Goal: Information Seeking & Learning: Compare options

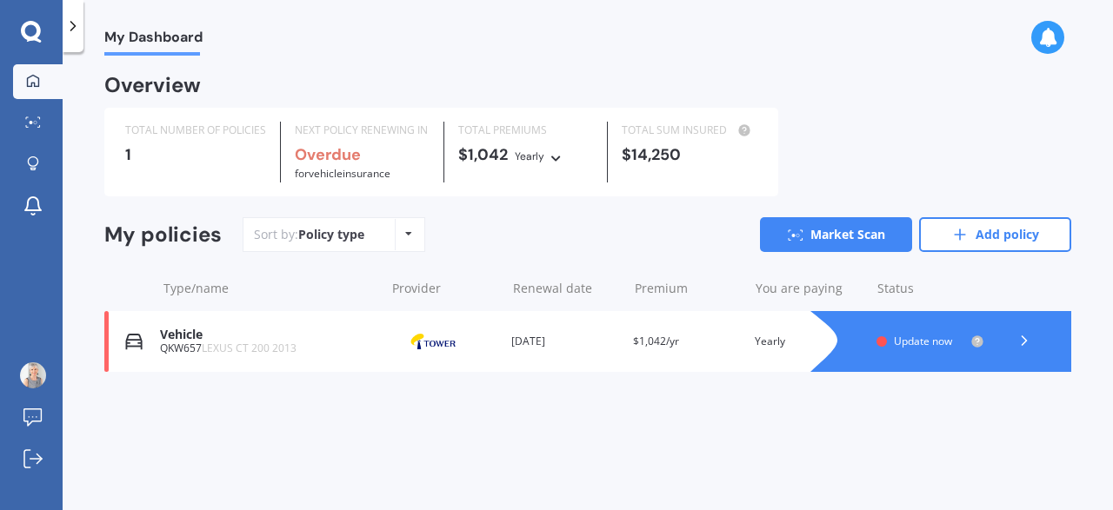
click at [413, 228] on div "Policy type Alphabetical Date added Renewing next" at bounding box center [408, 234] width 27 height 31
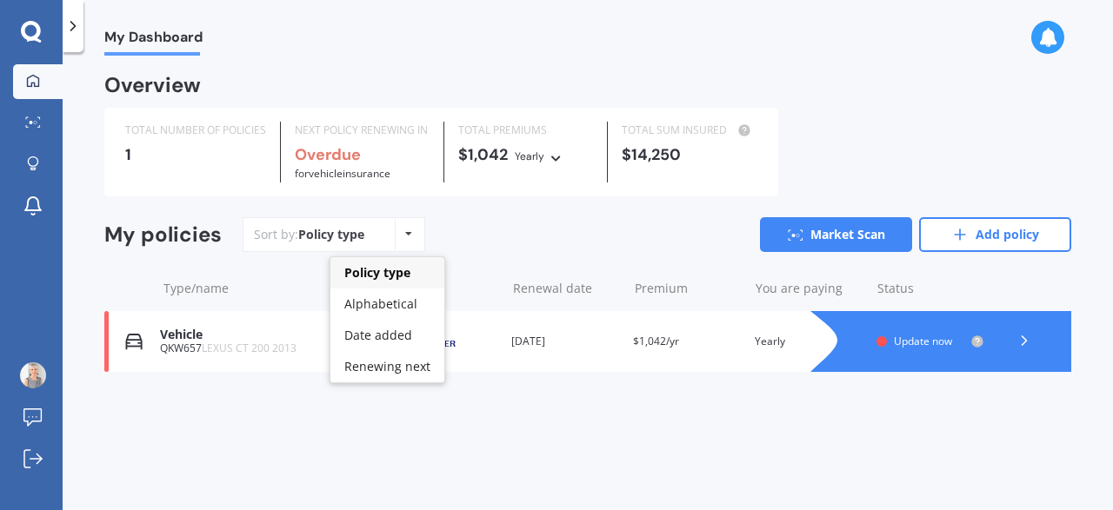
click at [413, 228] on div "Policy type Alphabetical Date added Renewing next" at bounding box center [408, 234] width 27 height 31
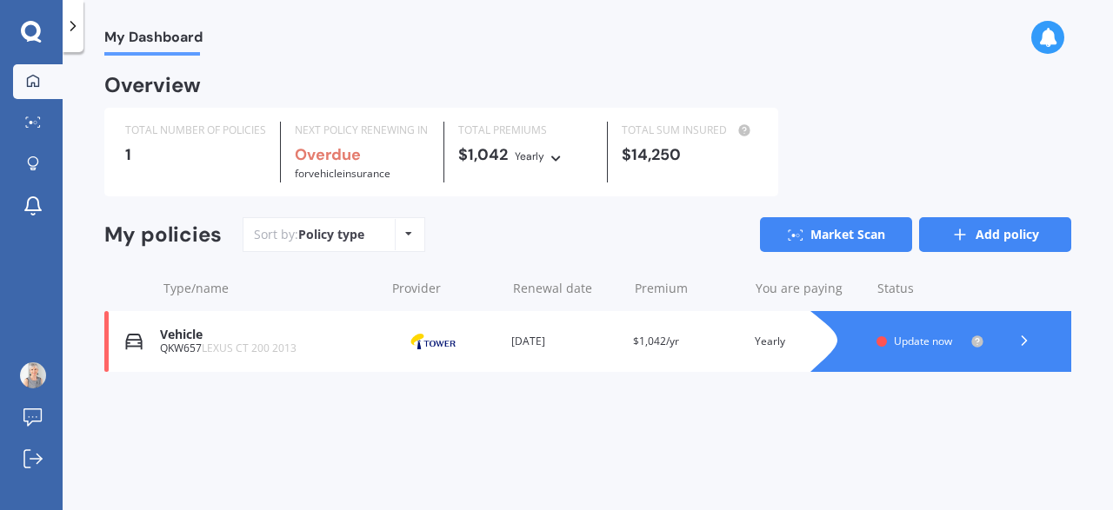
click at [966, 231] on icon at bounding box center [959, 234] width 17 height 17
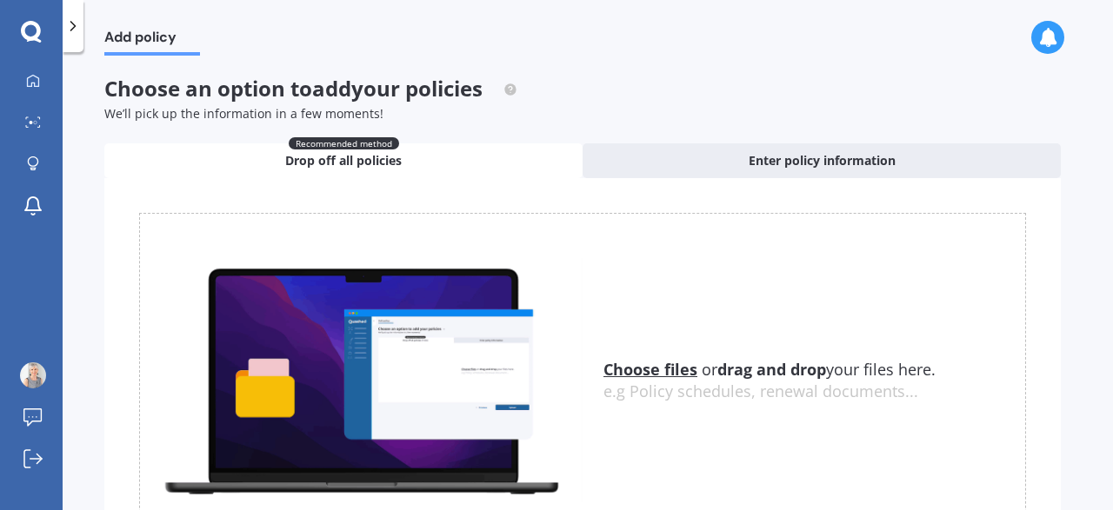
click at [27, 30] on icon at bounding box center [31, 32] width 21 height 23
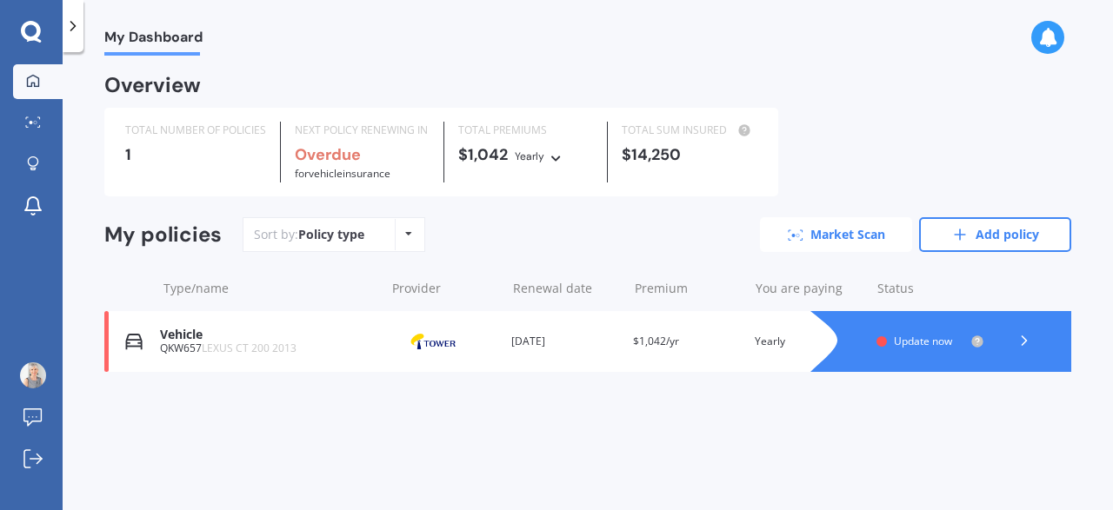
click at [839, 229] on link "Market Scan" at bounding box center [836, 234] width 152 height 35
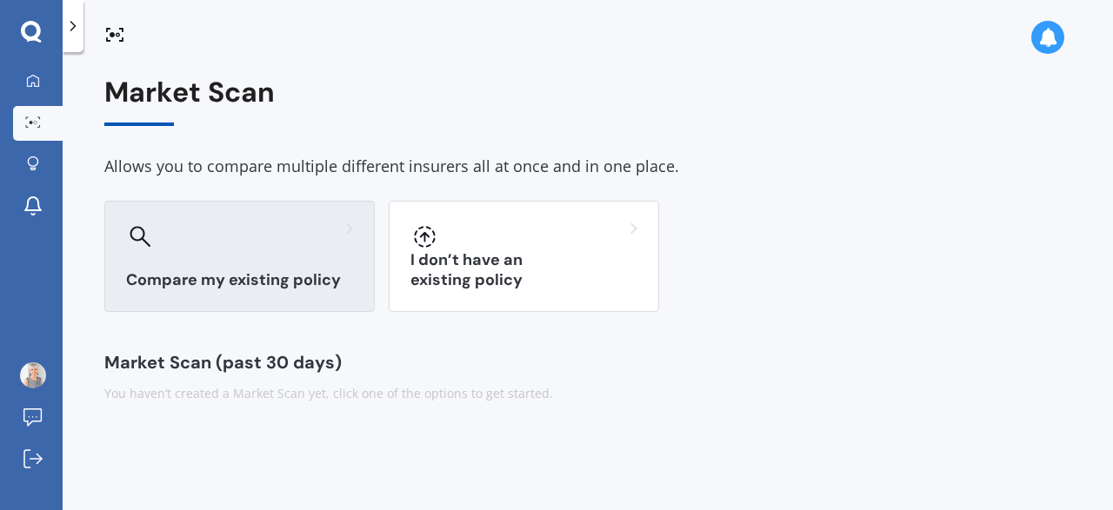
click at [234, 263] on div "Compare my existing policy" at bounding box center [239, 256] width 270 height 111
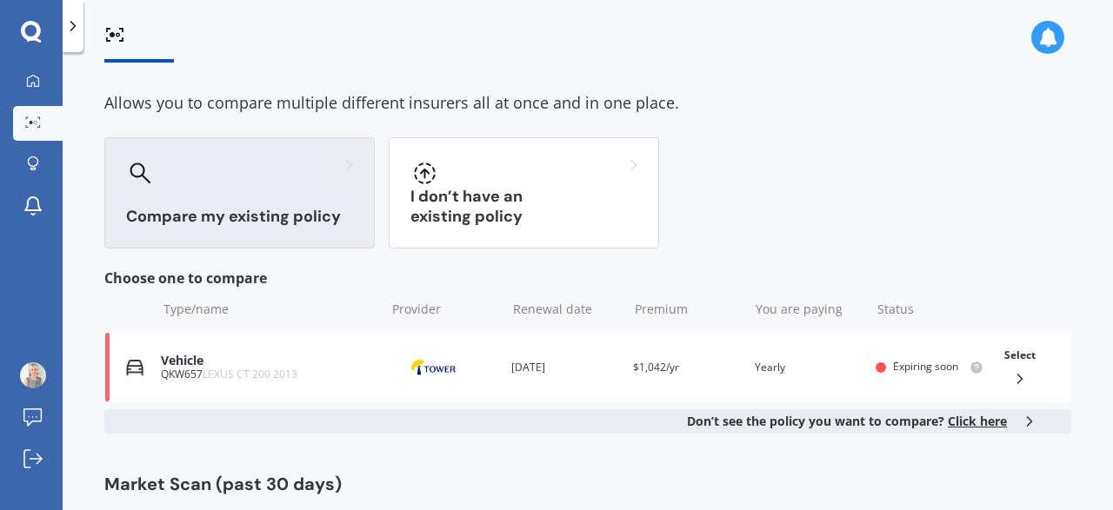
scroll to position [108, 0]
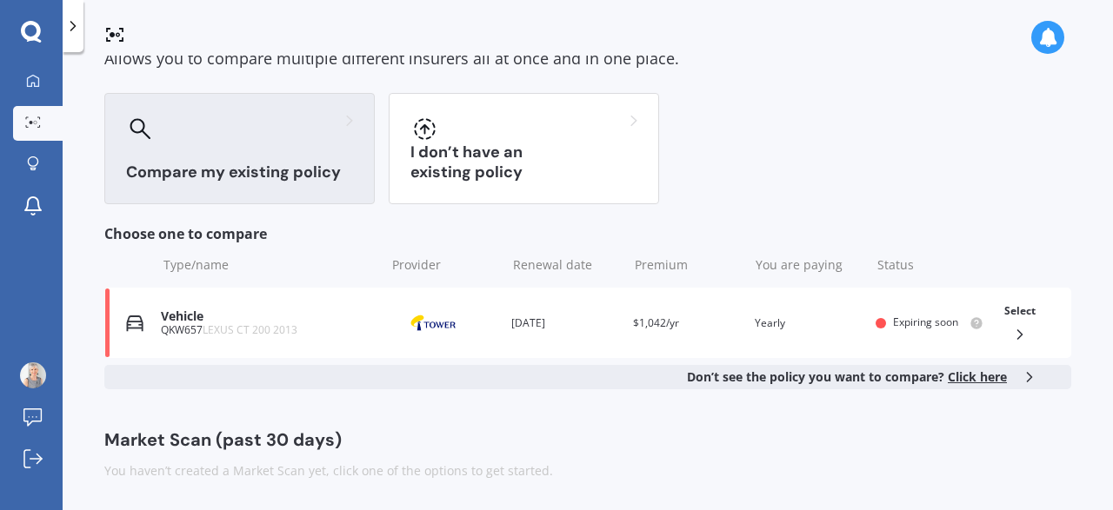
click at [975, 376] on span "Click here" at bounding box center [977, 377] width 59 height 17
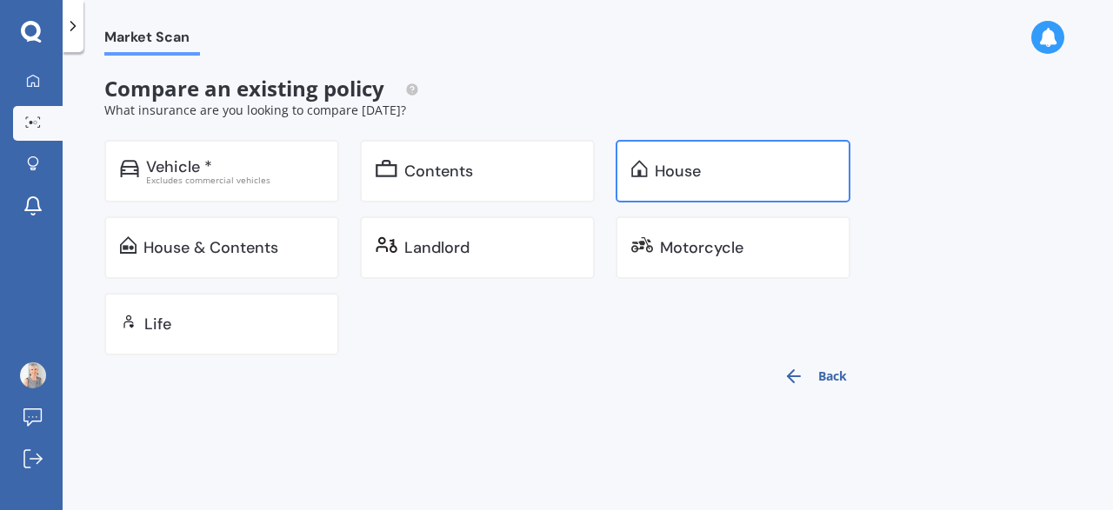
click at [652, 162] on div "House" at bounding box center [733, 171] width 235 height 63
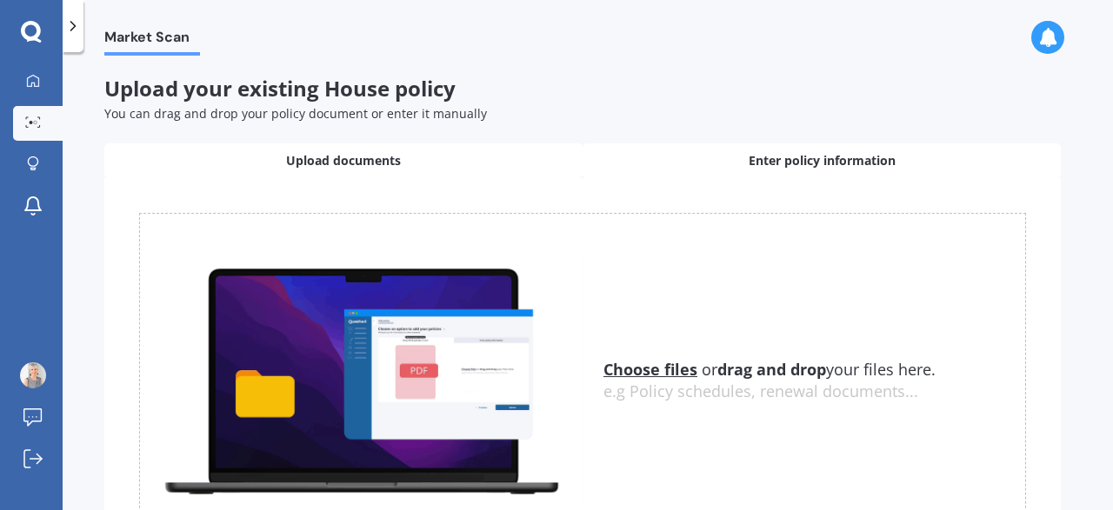
click at [760, 156] on span "Enter policy information" at bounding box center [822, 160] width 147 height 17
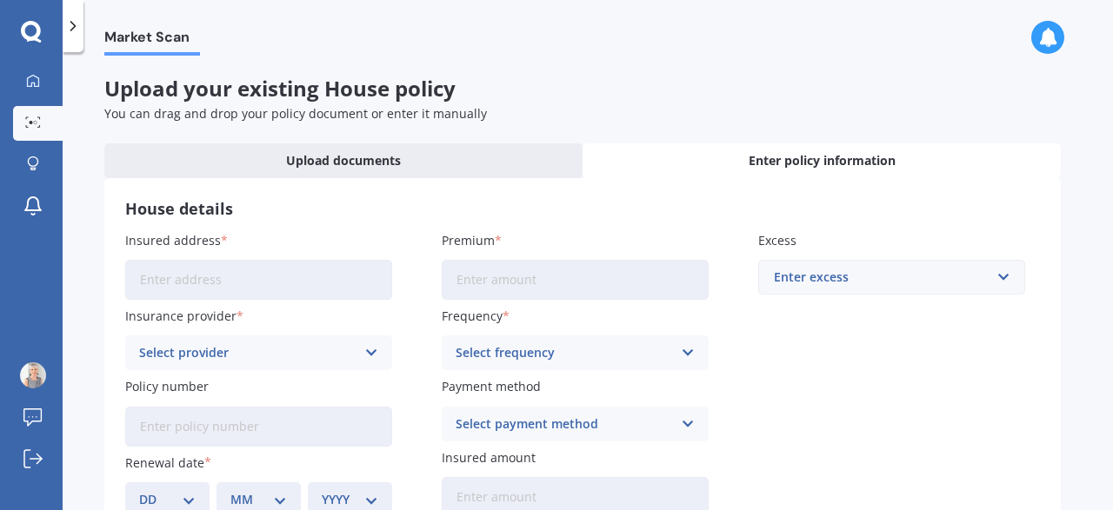
click at [187, 279] on input "Insured address" at bounding box center [258, 280] width 267 height 40
type input "[STREET_ADDRESS]"
click at [549, 287] on input "Premium" at bounding box center [575, 280] width 267 height 40
type input "$1,597.97"
click at [1002, 281] on input "text" at bounding box center [885, 277] width 251 height 33
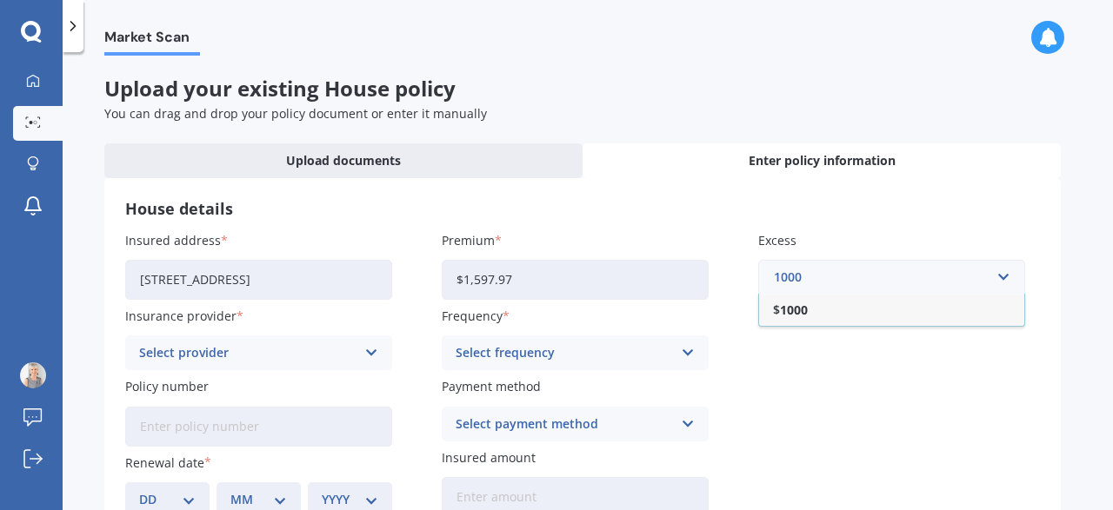
type input "1000"
click at [369, 349] on icon at bounding box center [371, 352] width 15 height 19
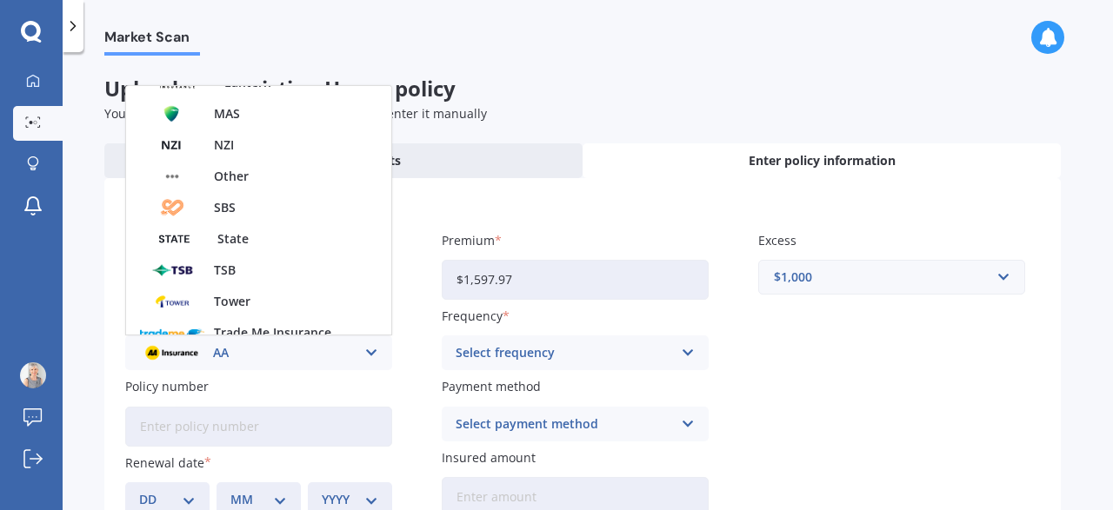
scroll to position [470, 0]
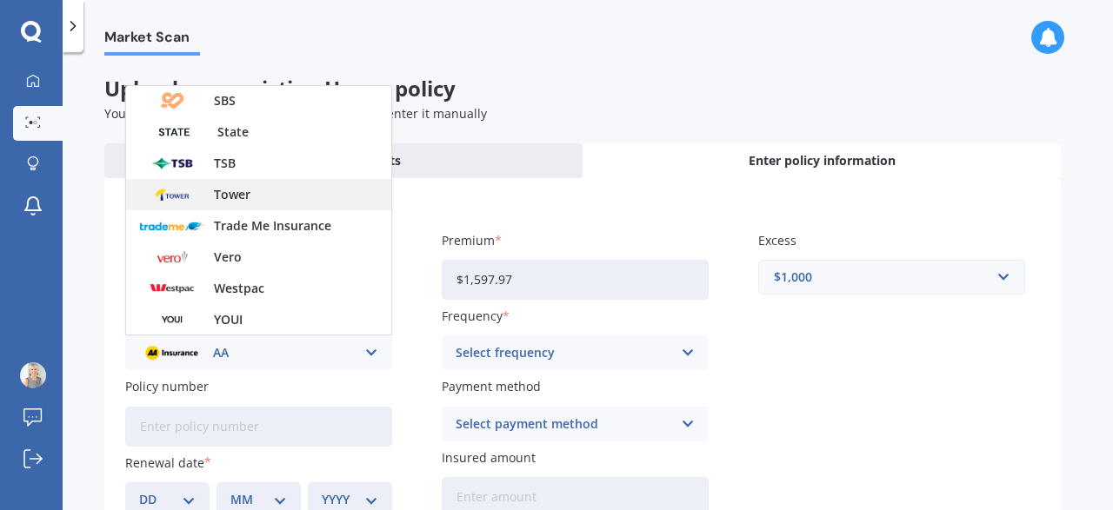
click at [236, 195] on span "Tower" at bounding box center [232, 195] width 37 height 12
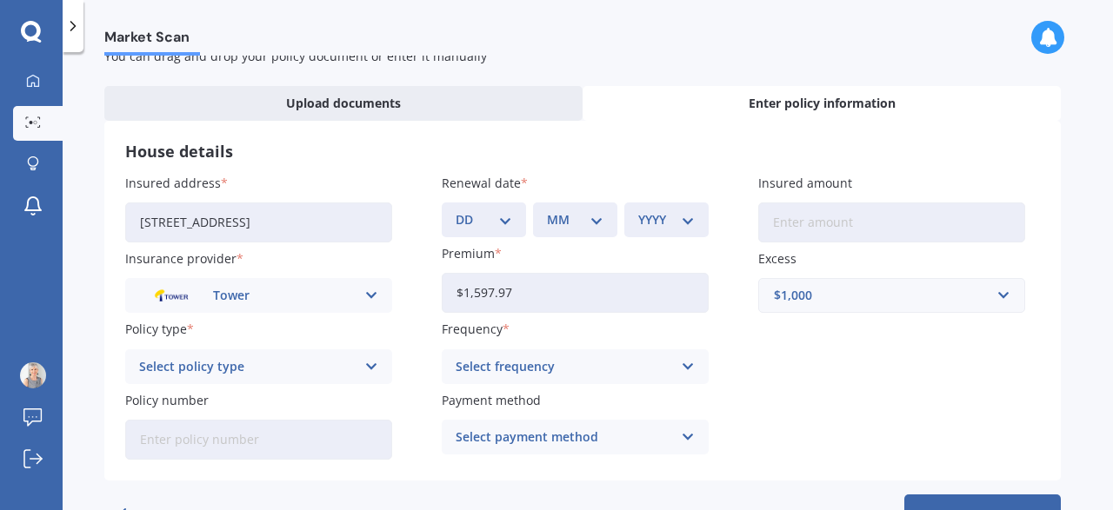
scroll to position [97, 0]
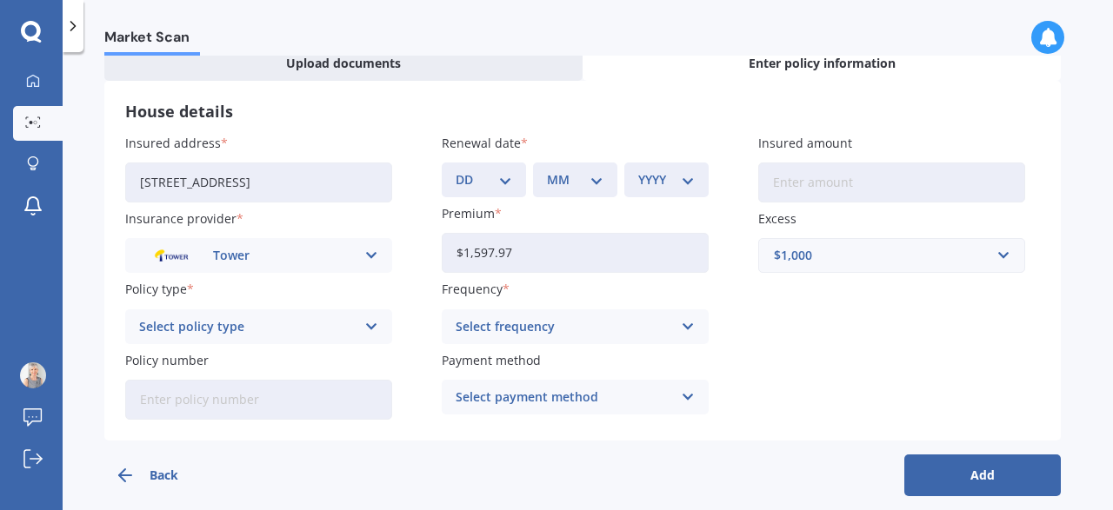
click at [369, 324] on icon at bounding box center [371, 326] width 15 height 19
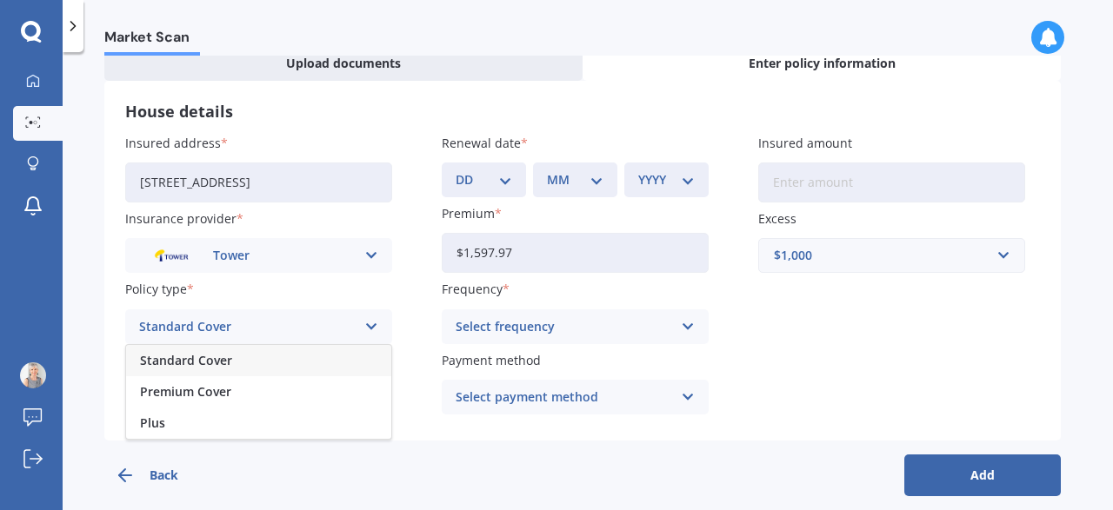
scroll to position [0, 0]
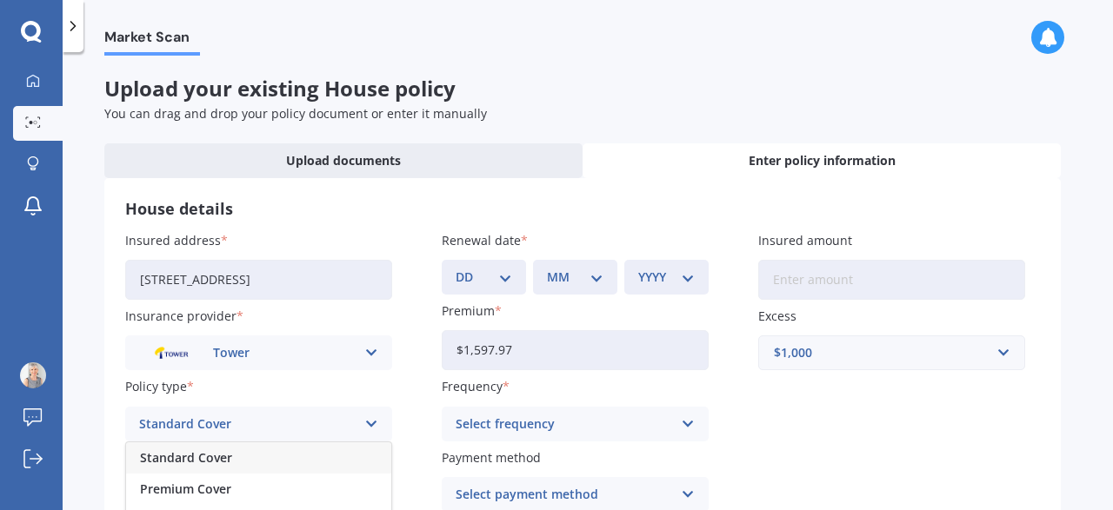
click at [246, 463] on div "Standard Cover" at bounding box center [258, 458] width 265 height 31
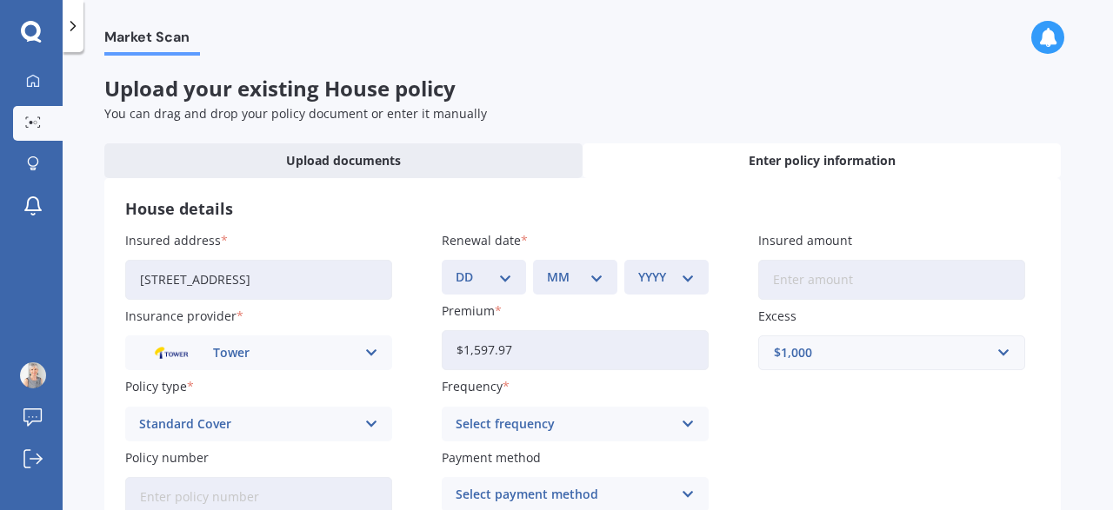
click at [682, 423] on icon at bounding box center [688, 424] width 15 height 19
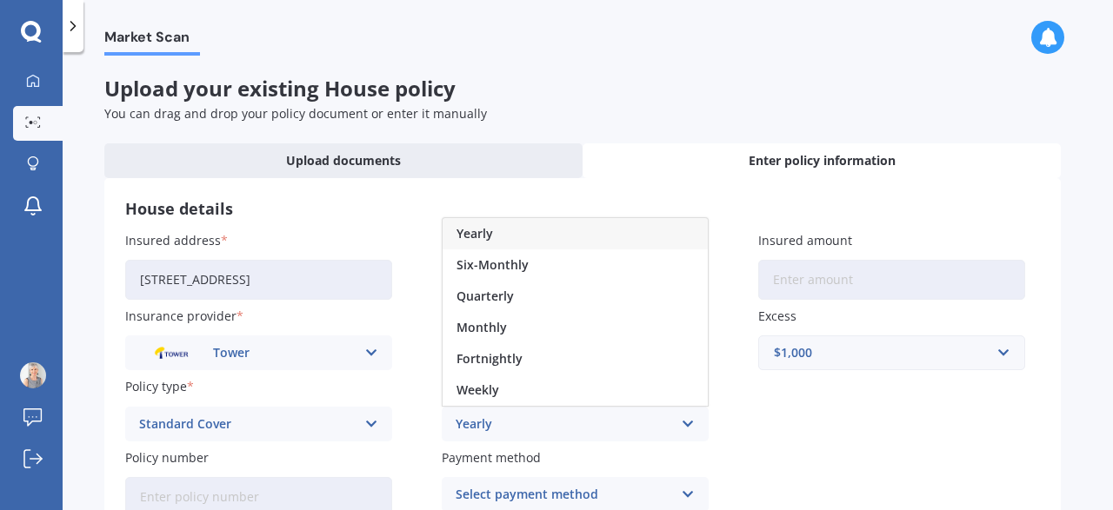
click at [505, 221] on div "Yearly" at bounding box center [575, 233] width 265 height 31
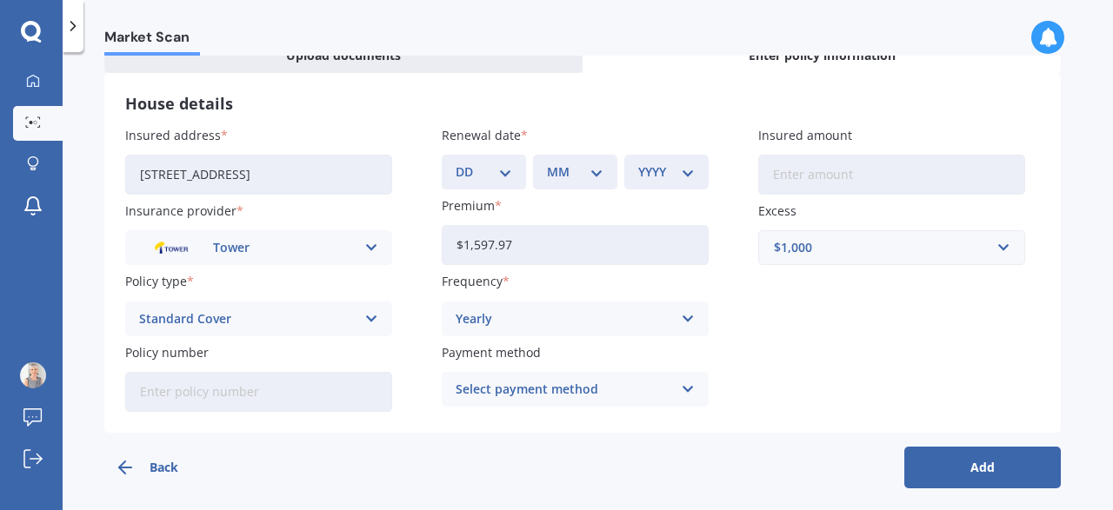
scroll to position [114, 0]
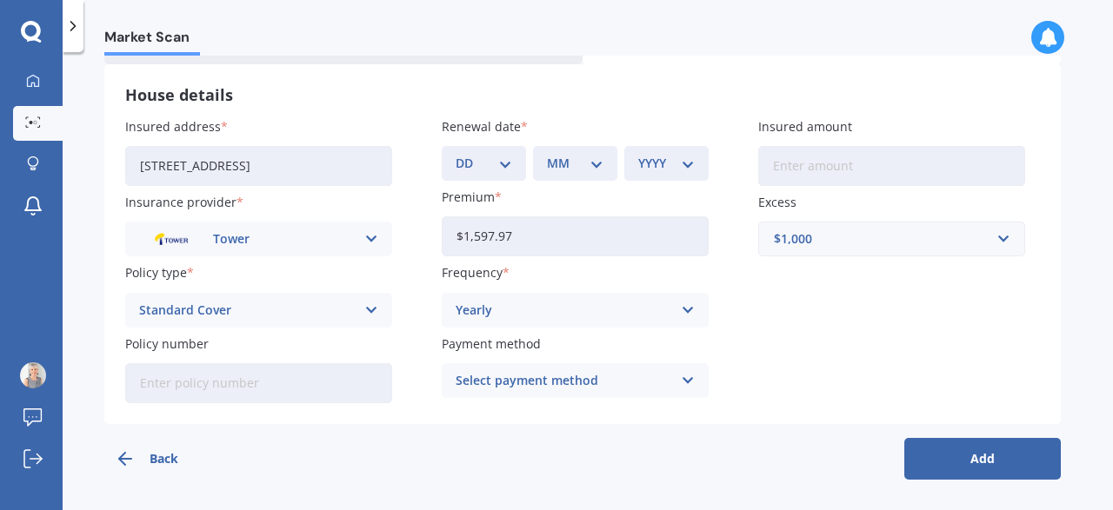
click at [197, 391] on input "Policy number" at bounding box center [258, 383] width 267 height 40
type input "P00003890392"
click at [689, 383] on icon at bounding box center [688, 380] width 15 height 19
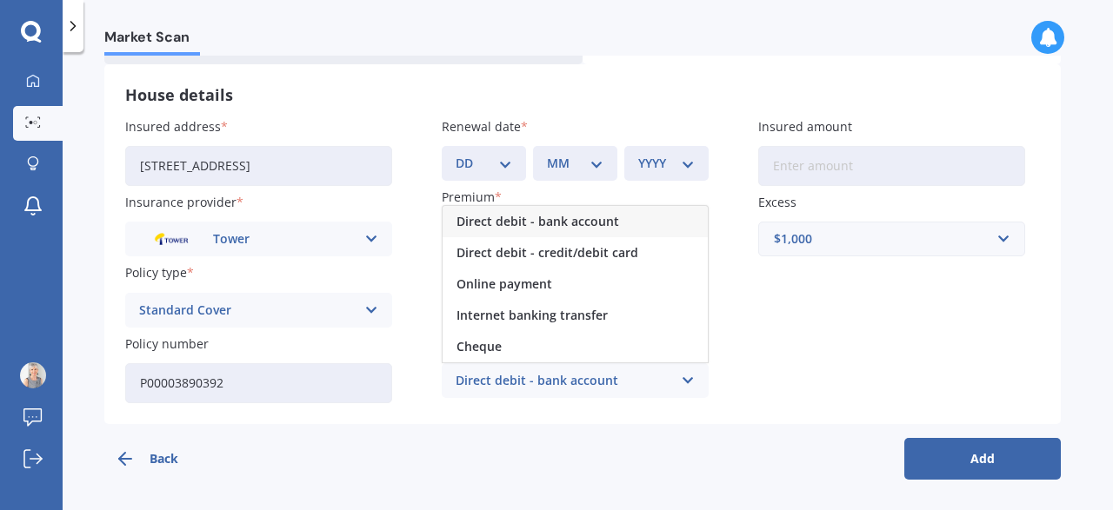
click at [599, 216] on span "Direct debit - bank account" at bounding box center [537, 222] width 163 height 12
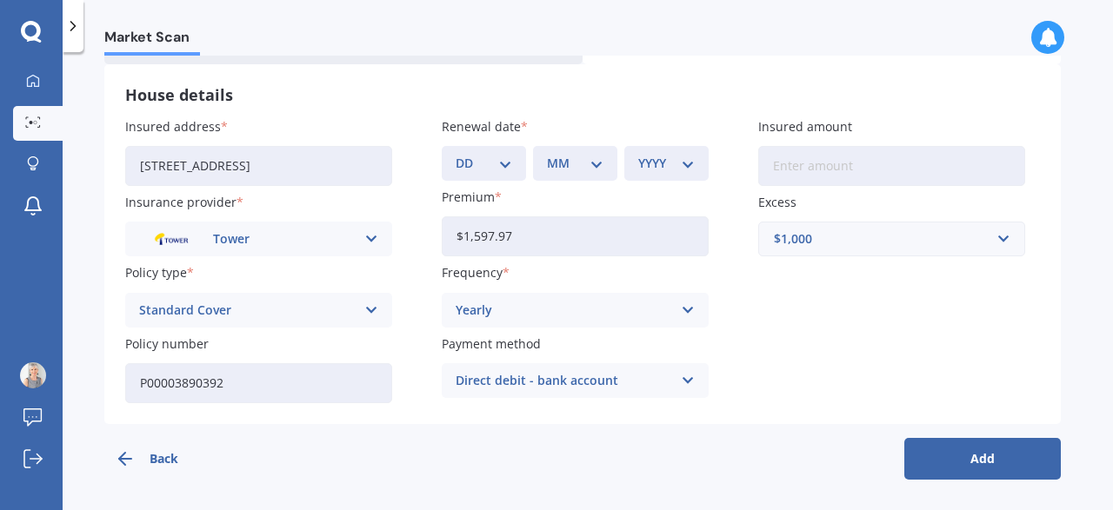
click at [680, 376] on div "Direct debit - bank account Direct debit - bank account Direct debit - credit/d…" at bounding box center [575, 380] width 267 height 35
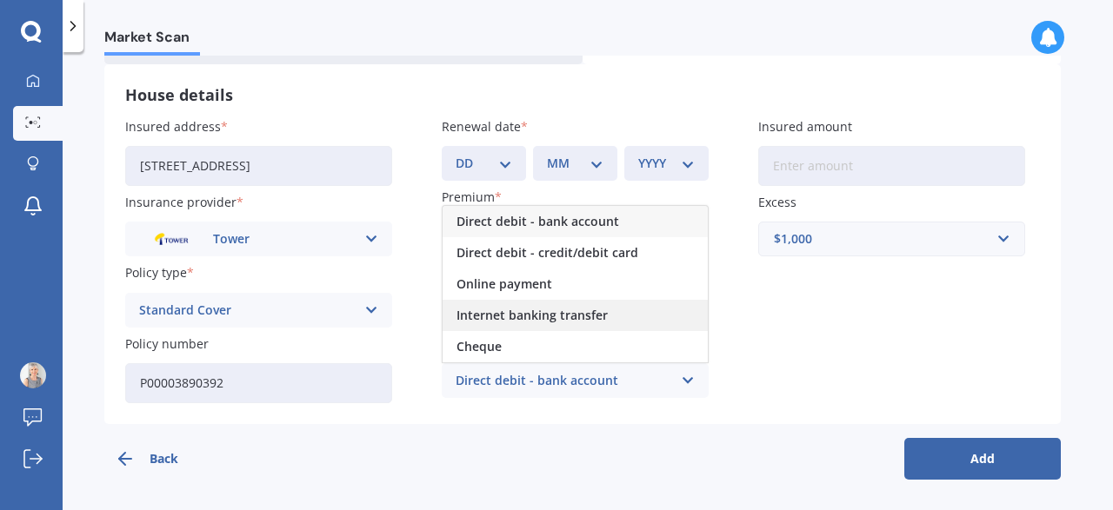
click at [564, 310] on span "Internet banking transfer" at bounding box center [531, 316] width 151 height 12
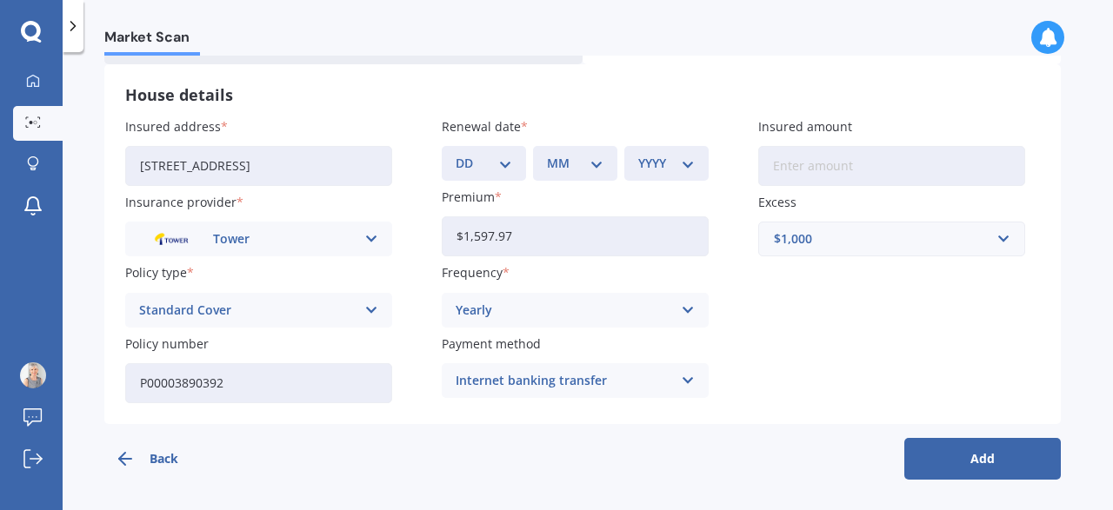
click at [456, 154] on select "DD 01 02 03 04 05 06 07 08 09 10 11 12 13 14 15 16 17 18 19 20 21 22 23 24 25 2…" at bounding box center [484, 163] width 57 height 19
select select "12"
click option "12" at bounding box center [0, 0] width 0 height 0
click at [547, 154] on select "MM 01 02 03 04 05 06 07 08 09 10 11 12" at bounding box center [575, 163] width 57 height 19
select select "10"
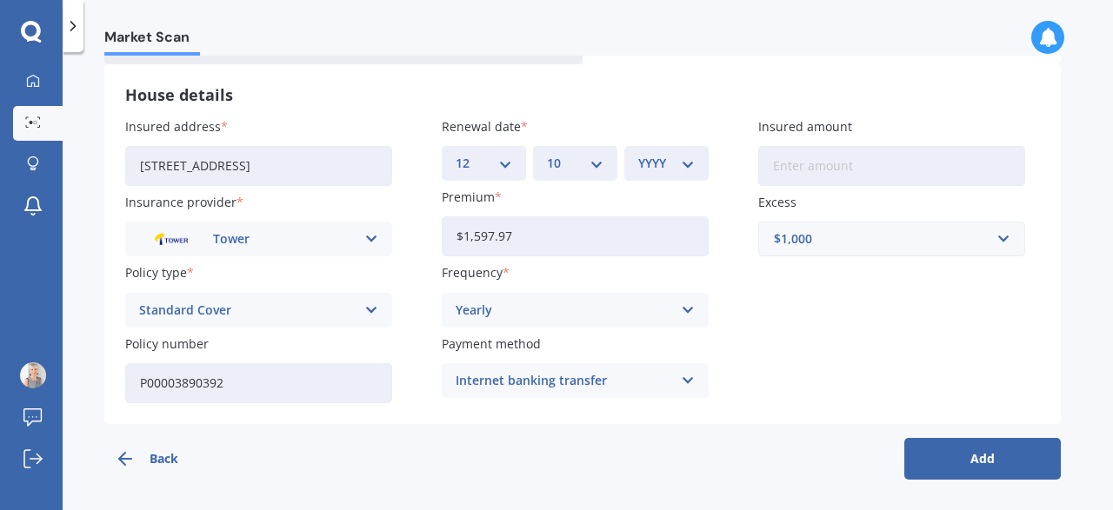
click option "10" at bounding box center [0, 0] width 0 height 0
click at [638, 154] on select "YYYY 2027 2026 2025 2024 2023 2022 2021 2020 2019 2018 2017 2016 2015 2014 2013…" at bounding box center [666, 163] width 57 height 19
select select "2025"
click option "2025" at bounding box center [0, 0] width 0 height 0
click at [805, 164] on input "Insured amount" at bounding box center [891, 166] width 267 height 40
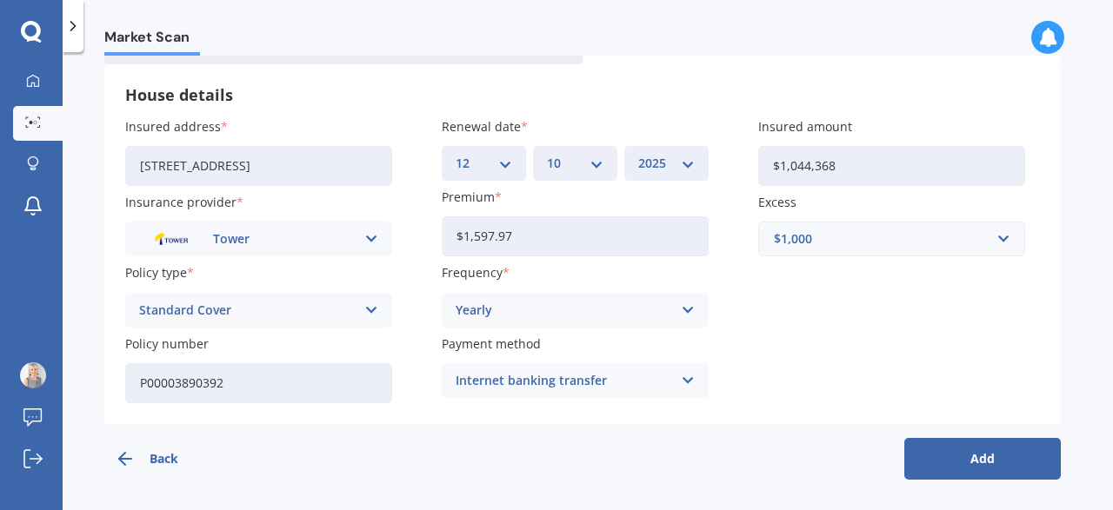
type input "$1,044,368"
click at [970, 456] on button "Add" at bounding box center [982, 459] width 156 height 42
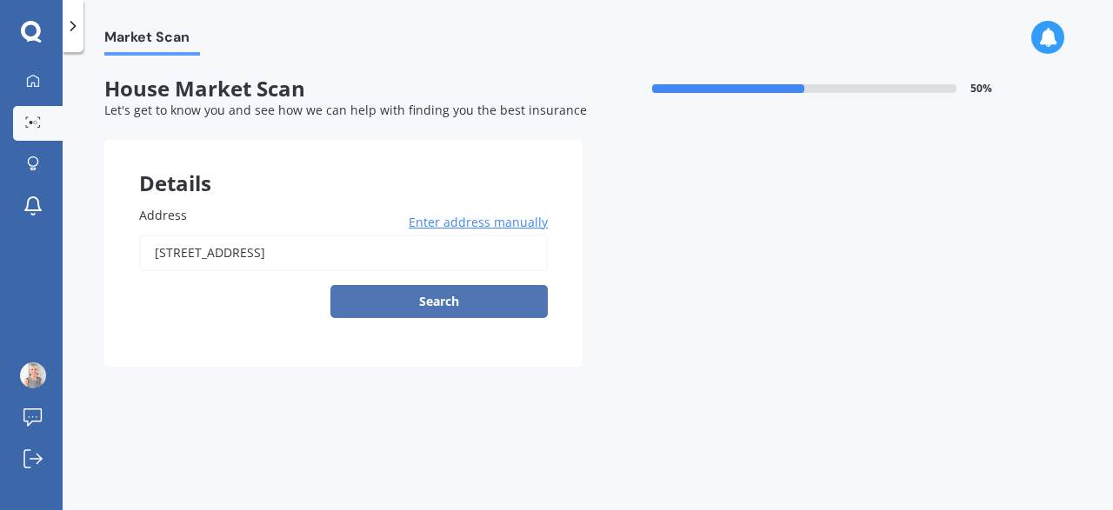
click at [449, 299] on button "Search" at bounding box center [438, 301] width 217 height 33
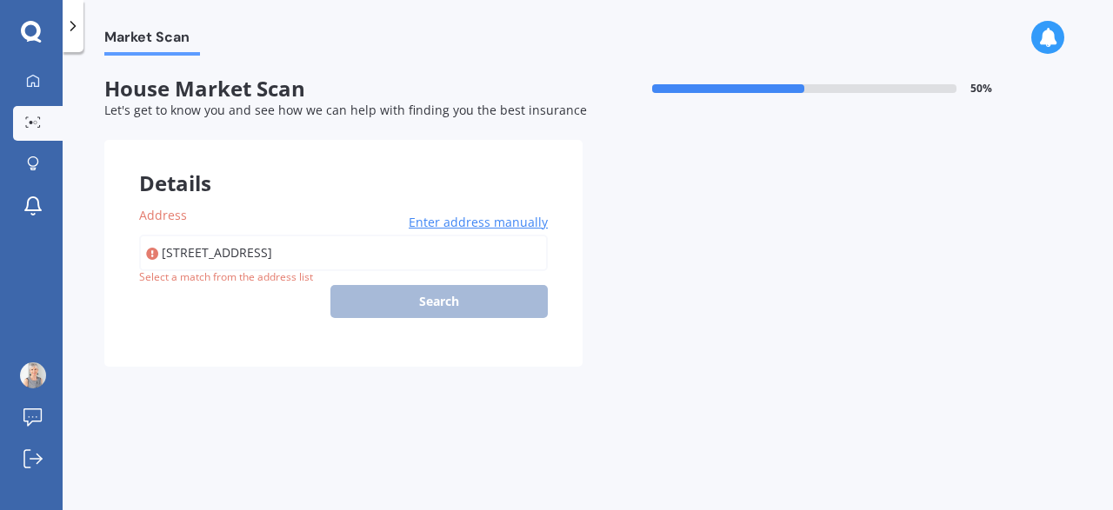
type input "[STREET_ADDRESS]"
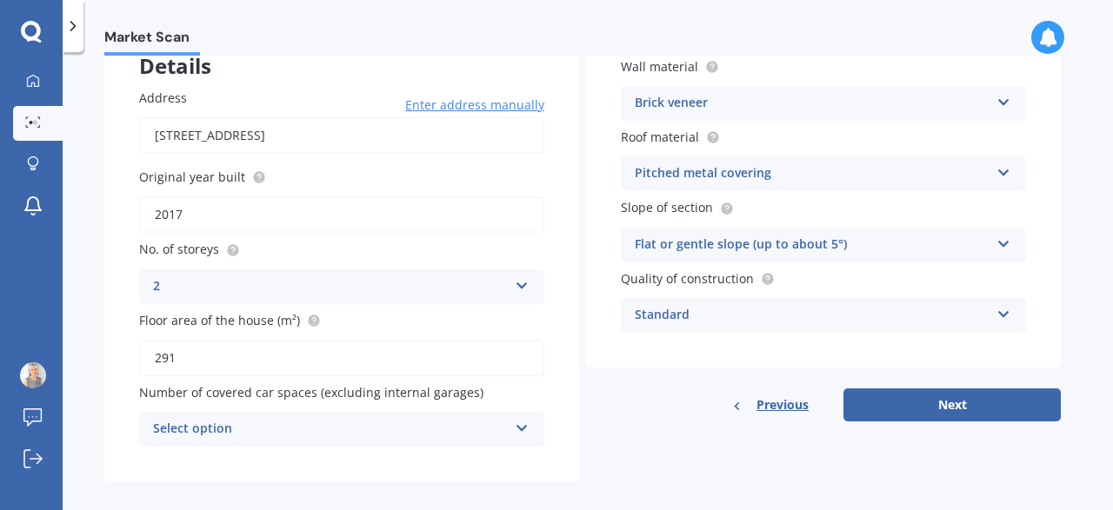
scroll to position [135, 0]
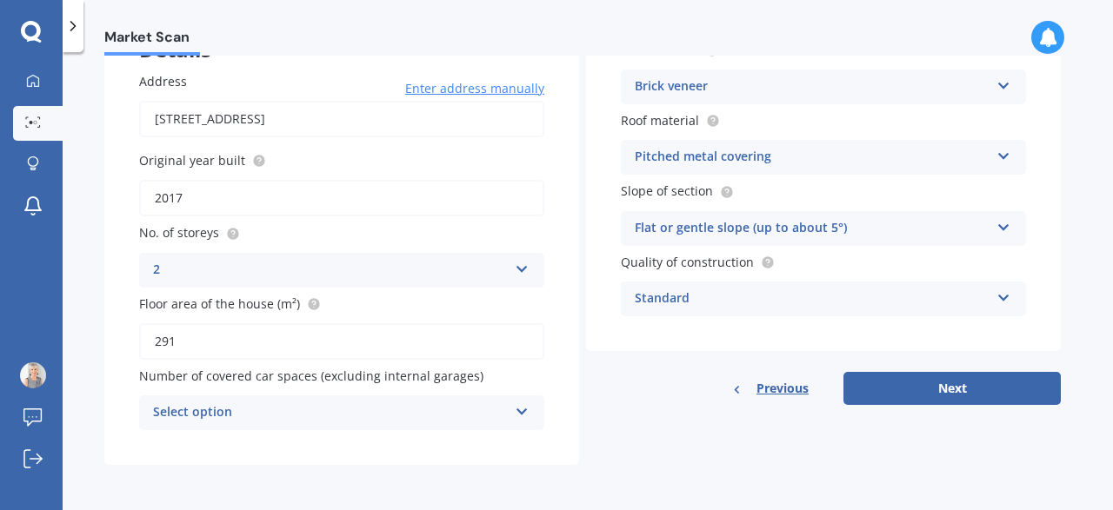
click at [524, 408] on icon at bounding box center [522, 409] width 15 height 12
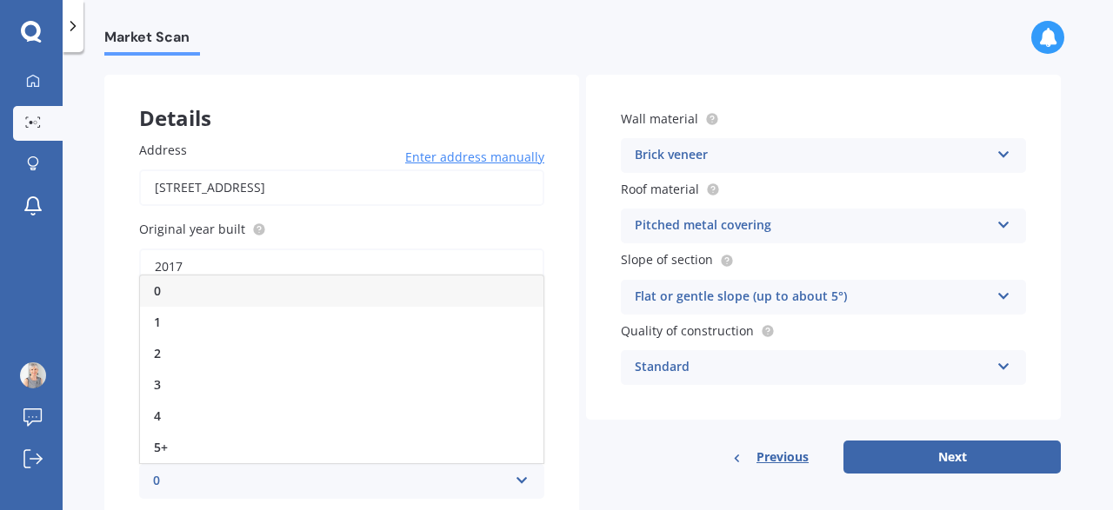
scroll to position [37, 0]
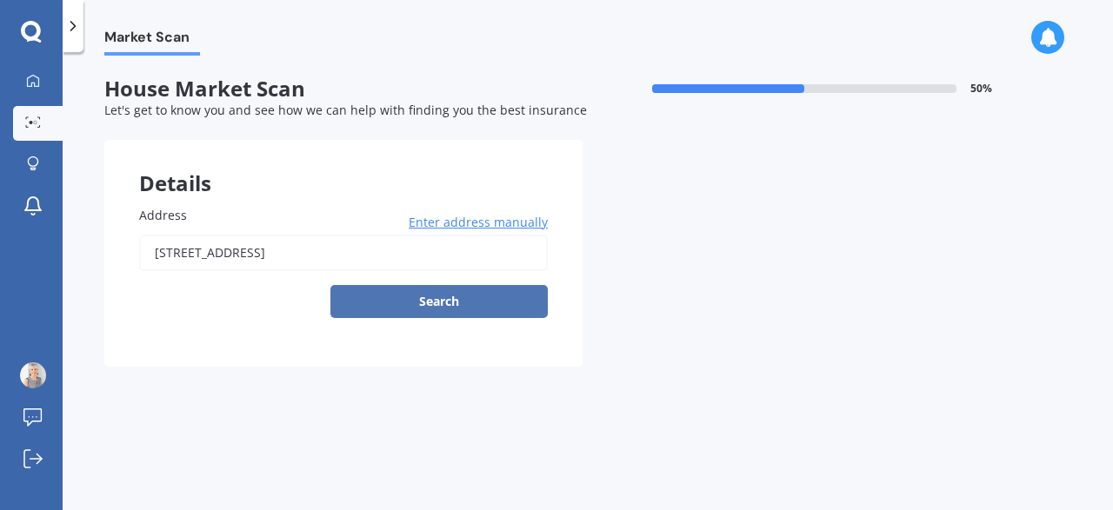
click at [451, 310] on button "Search" at bounding box center [438, 301] width 217 height 33
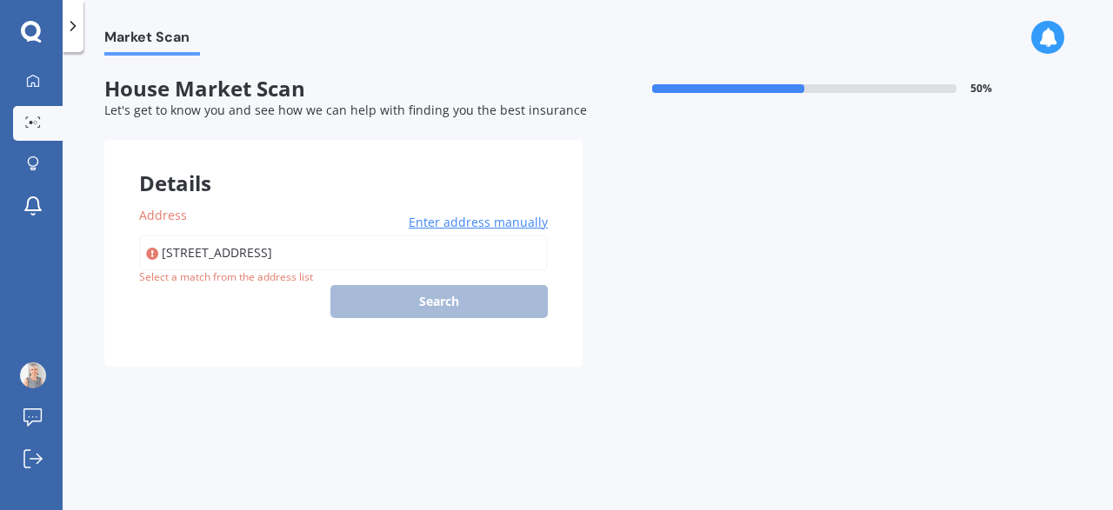
type input "[STREET_ADDRESS]"
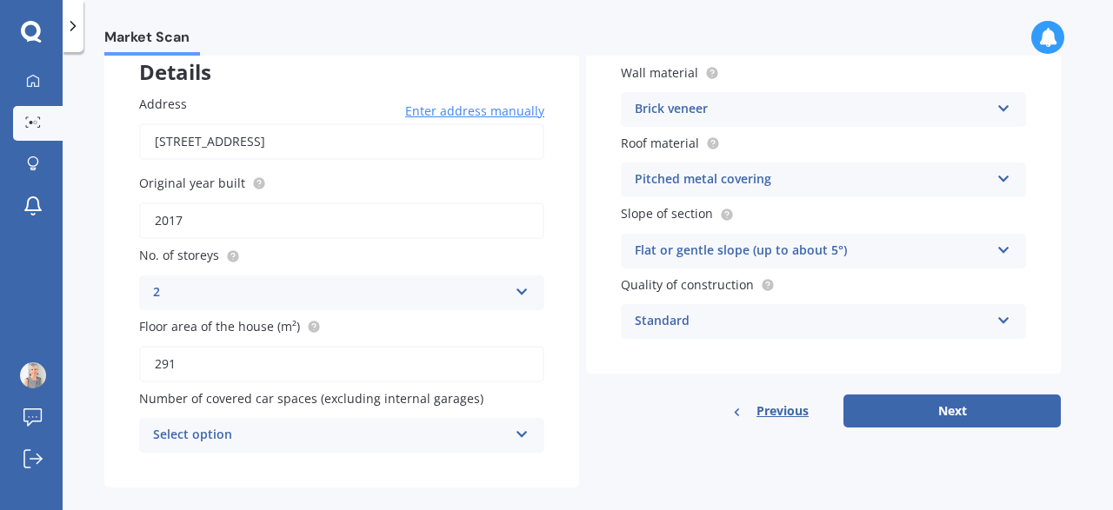
scroll to position [135, 0]
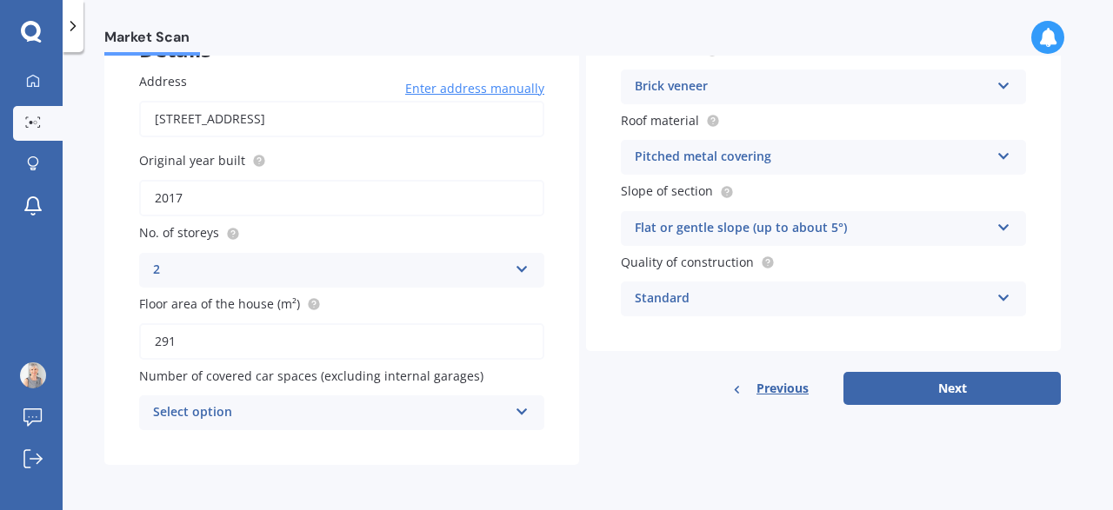
click at [528, 411] on icon at bounding box center [522, 409] width 15 height 12
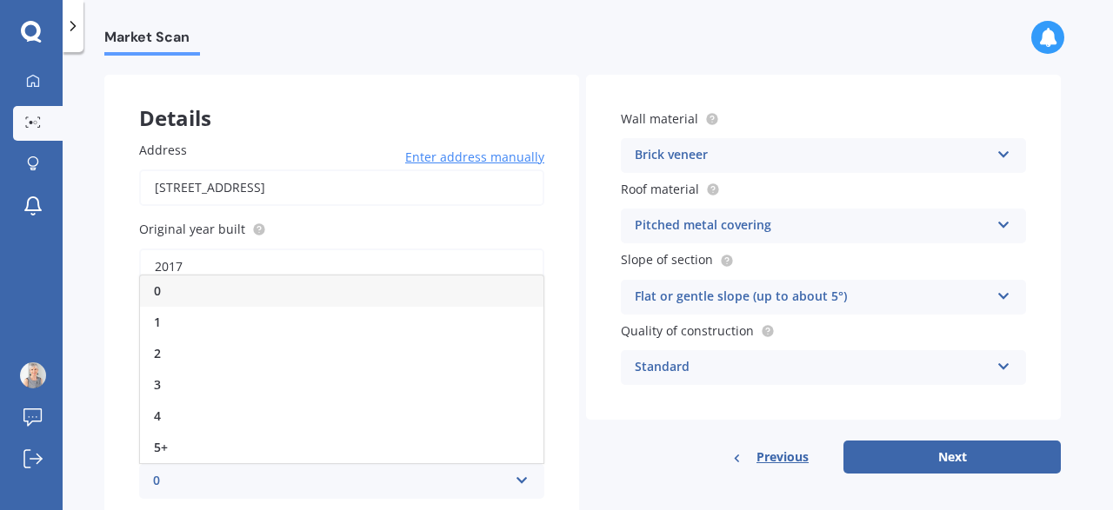
scroll to position [37, 0]
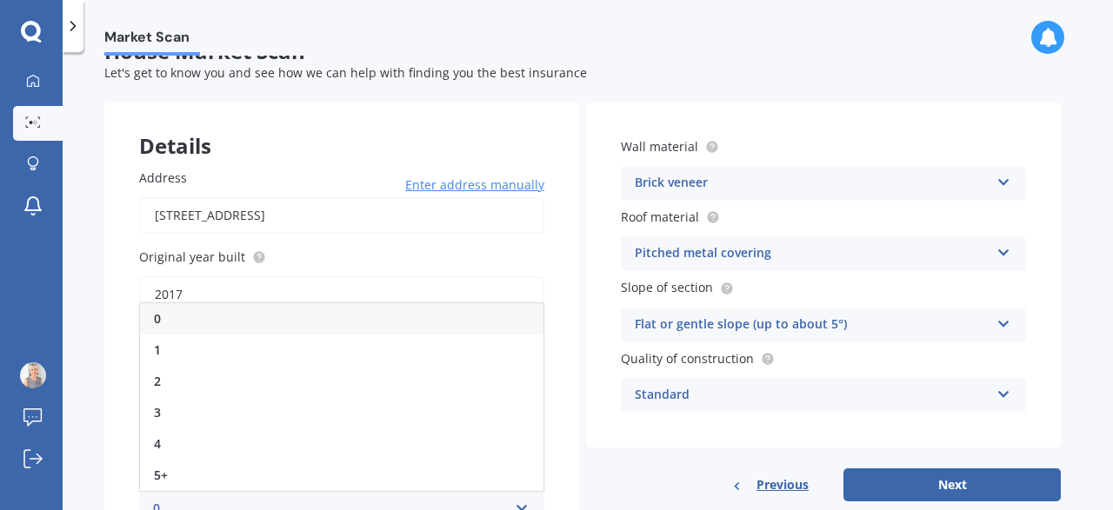
click at [186, 318] on div "0" at bounding box center [341, 318] width 403 height 31
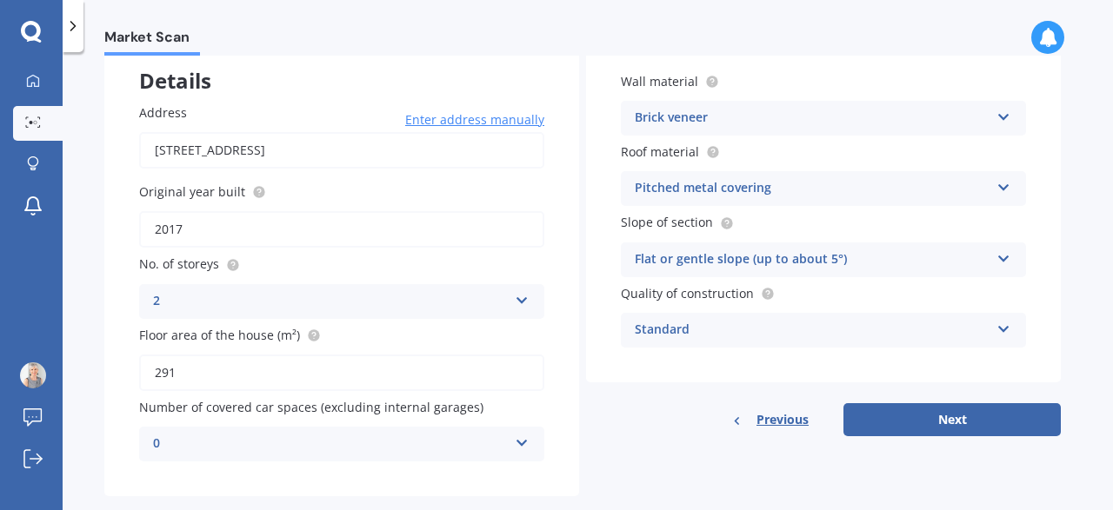
scroll to position [135, 0]
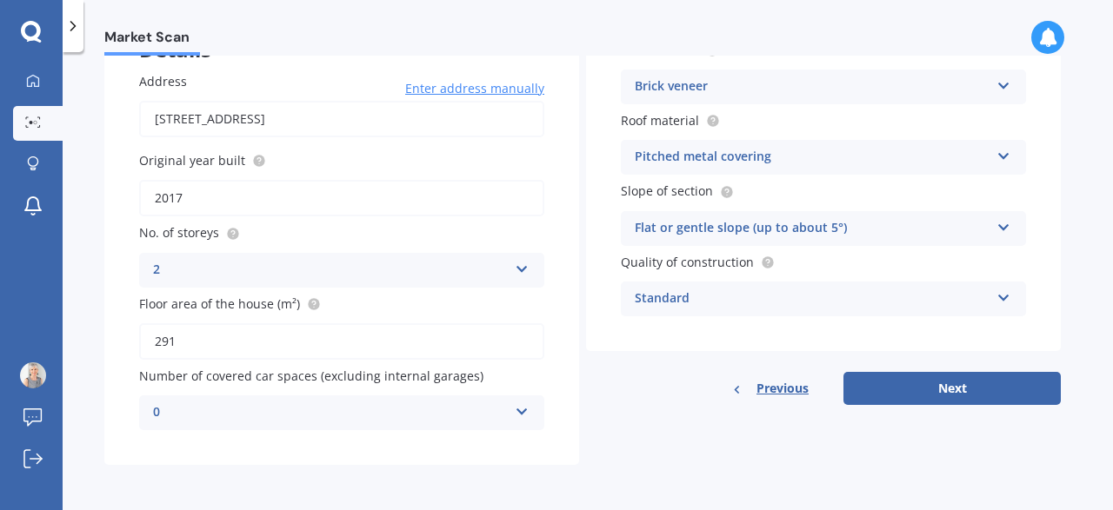
click at [1004, 222] on icon at bounding box center [1003, 224] width 15 height 12
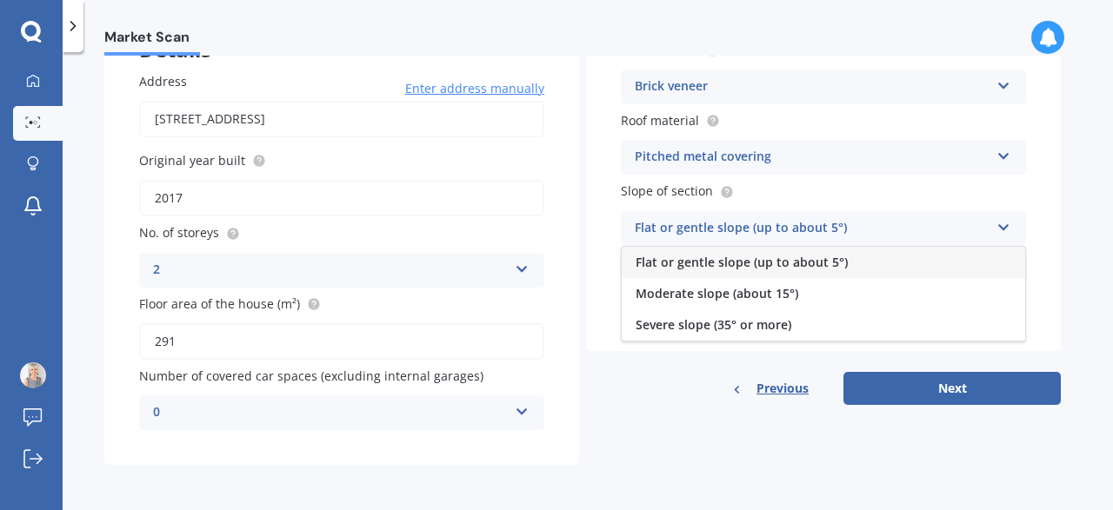
click at [1001, 222] on icon at bounding box center [1003, 224] width 15 height 12
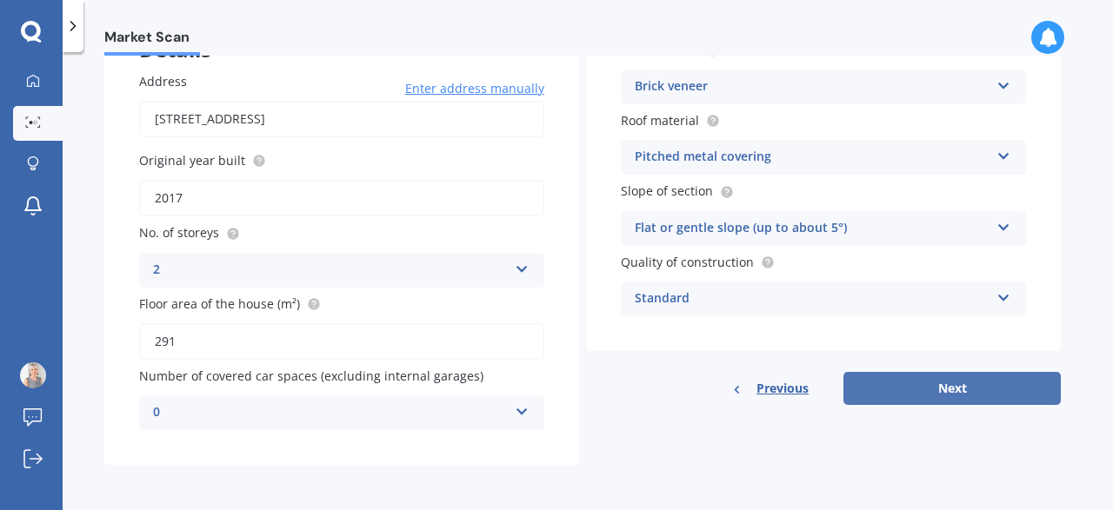
click at [937, 385] on button "Next" at bounding box center [951, 388] width 217 height 33
select select "17"
select select "10"
select select "1949"
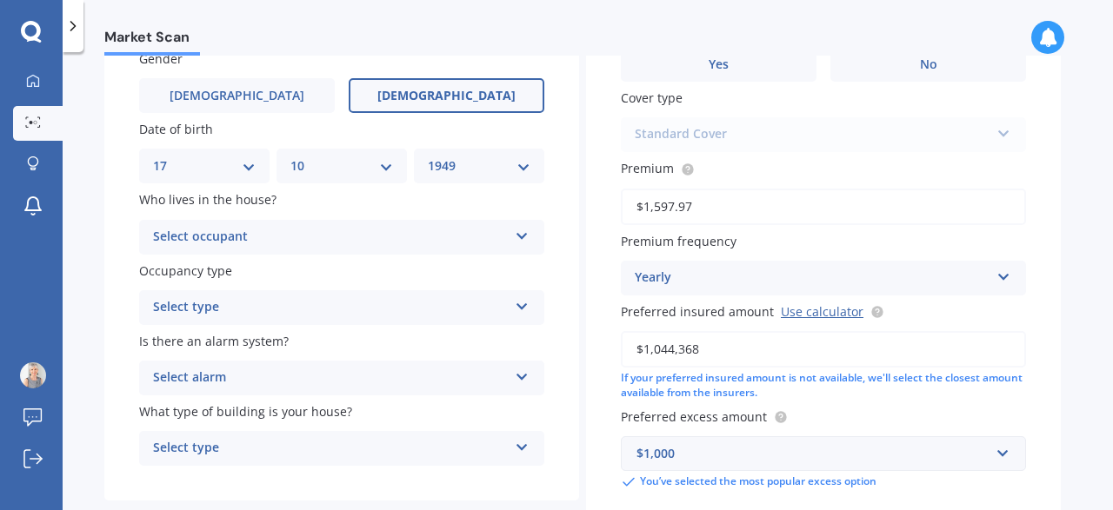
scroll to position [195, 0]
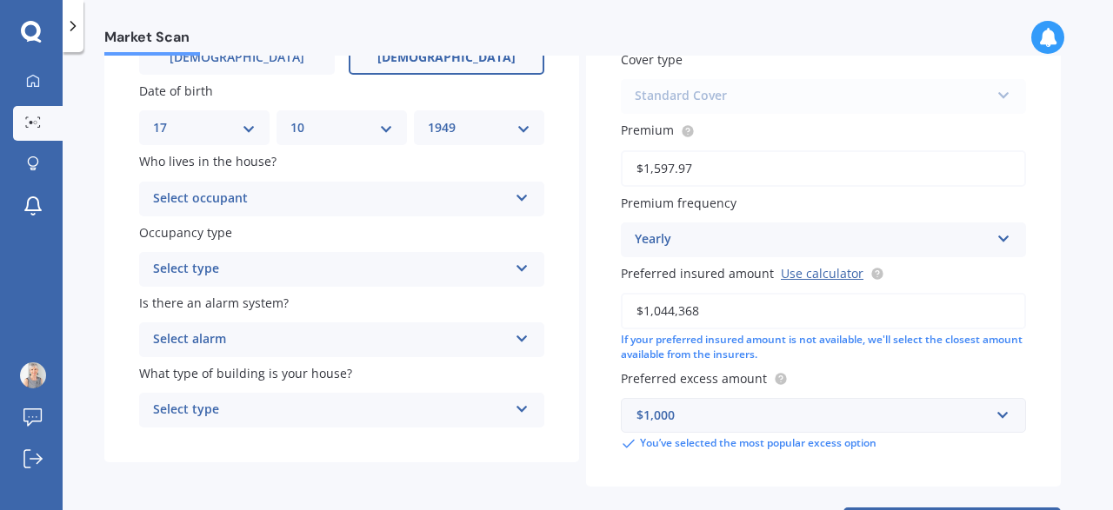
click at [526, 198] on icon at bounding box center [522, 195] width 15 height 12
click at [192, 236] on span "Owner" at bounding box center [173, 232] width 39 height 17
click at [524, 270] on icon at bounding box center [522, 265] width 15 height 12
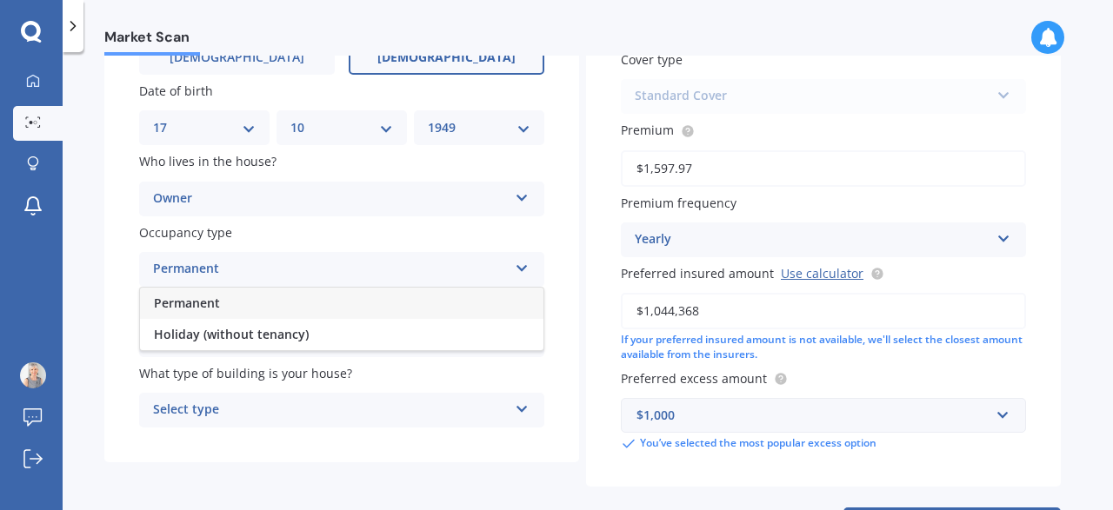
click at [228, 302] on div "Permanent" at bounding box center [341, 303] width 403 height 31
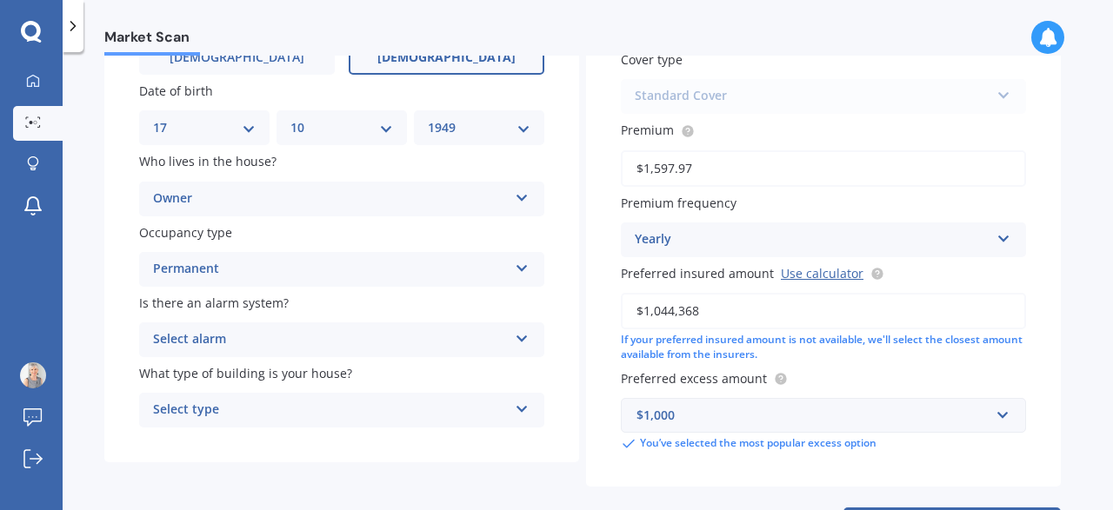
click at [523, 338] on icon at bounding box center [522, 336] width 15 height 12
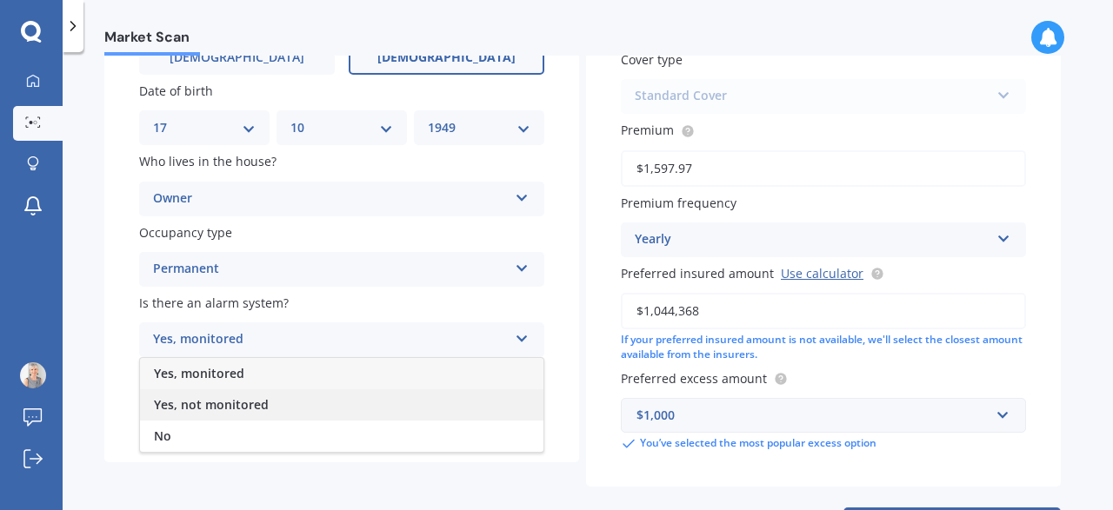
click at [248, 404] on span "Yes, not monitored" at bounding box center [211, 404] width 115 height 17
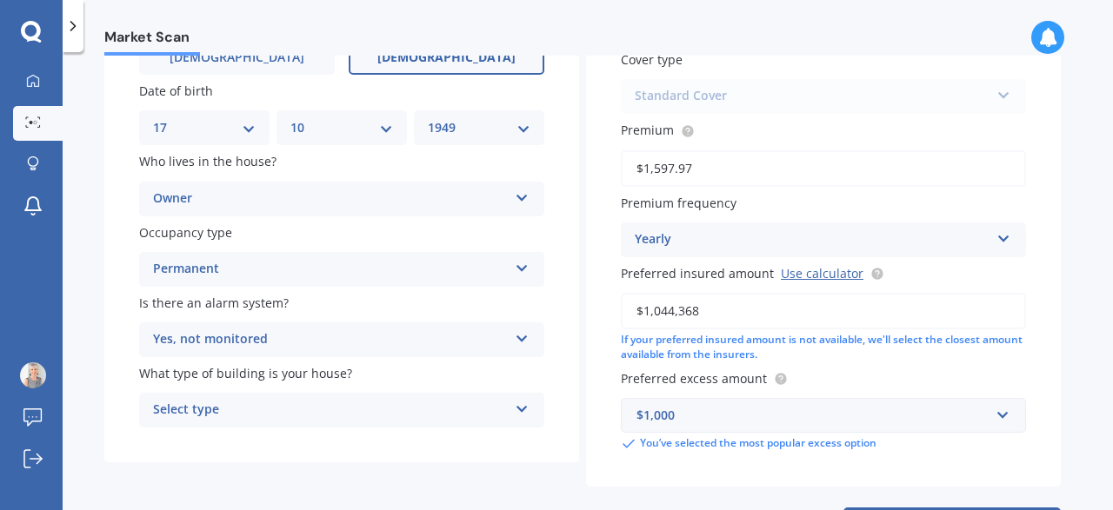
click at [523, 409] on icon at bounding box center [522, 406] width 15 height 12
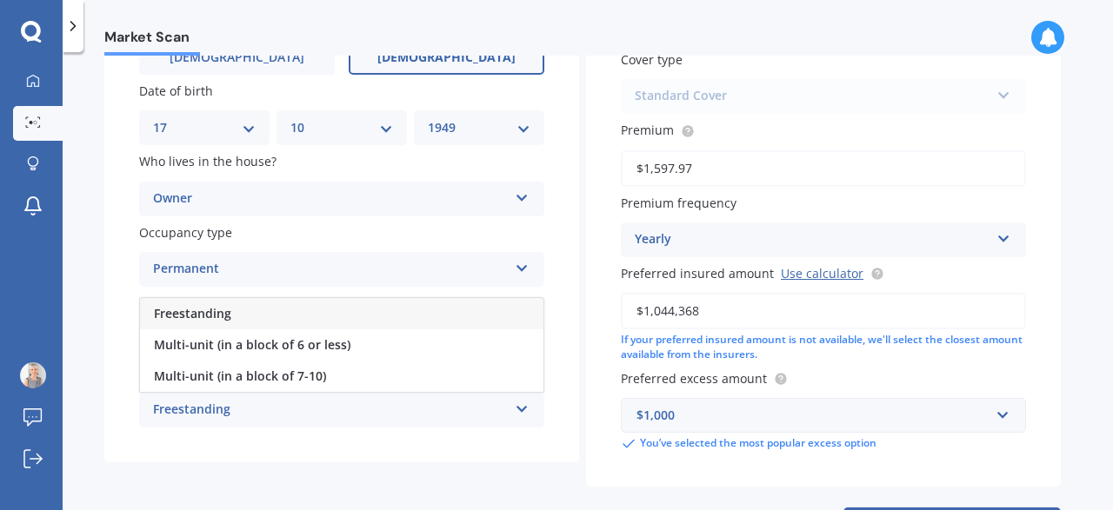
click at [210, 316] on span "Freestanding" at bounding box center [192, 313] width 77 height 17
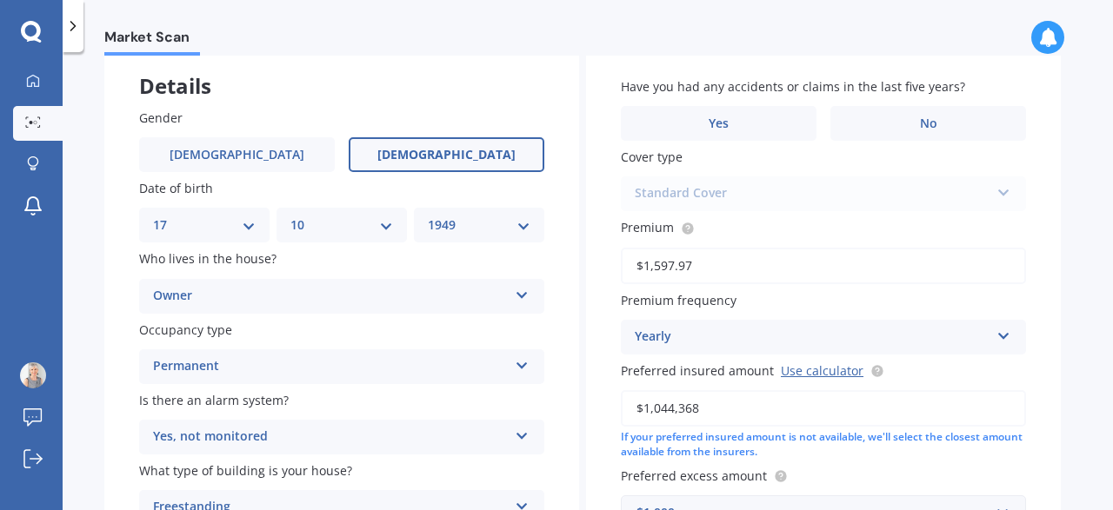
scroll to position [0, 0]
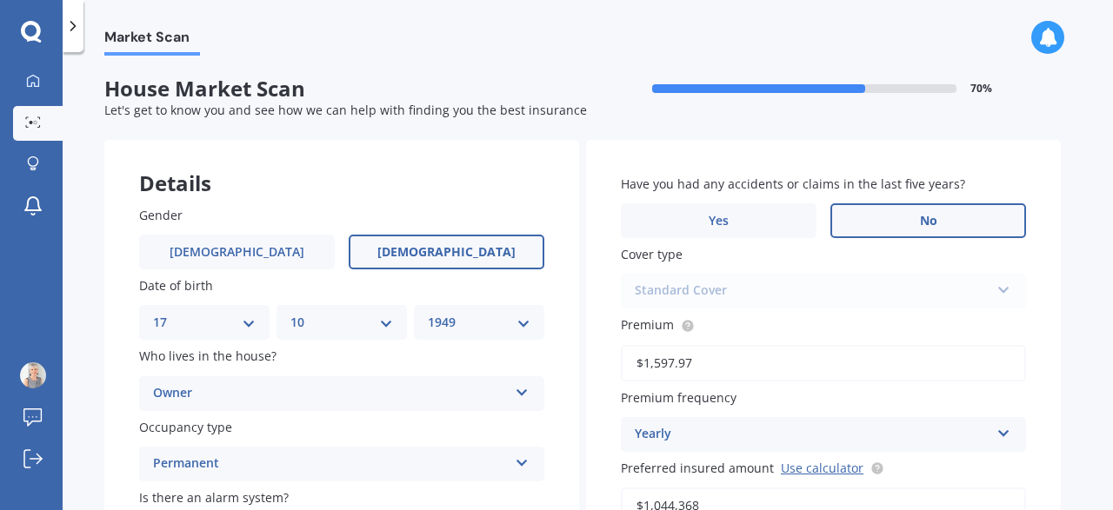
click at [892, 220] on label "No" at bounding box center [928, 220] width 196 height 35
click at [0, 0] on input "No" at bounding box center [0, 0] width 0 height 0
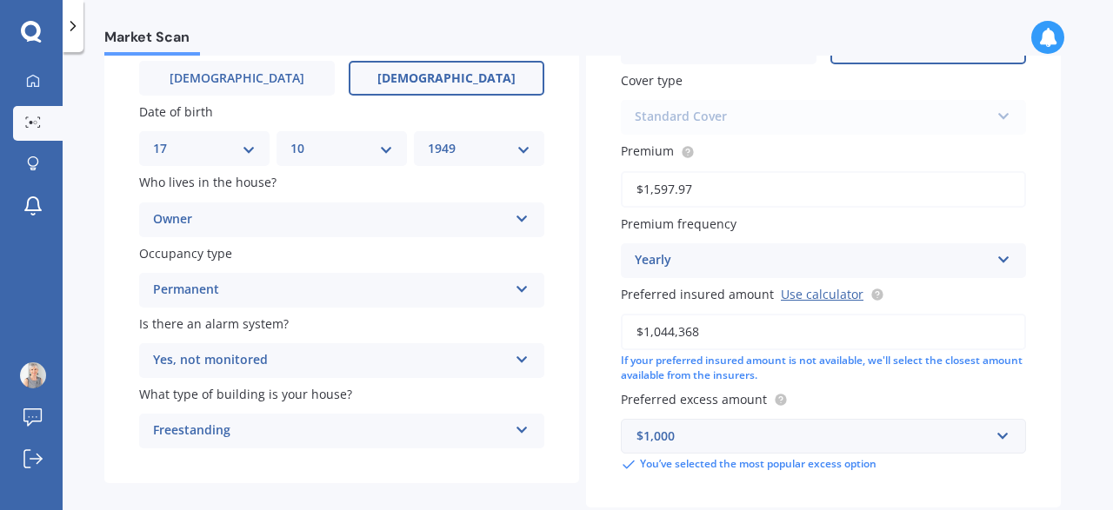
scroll to position [271, 0]
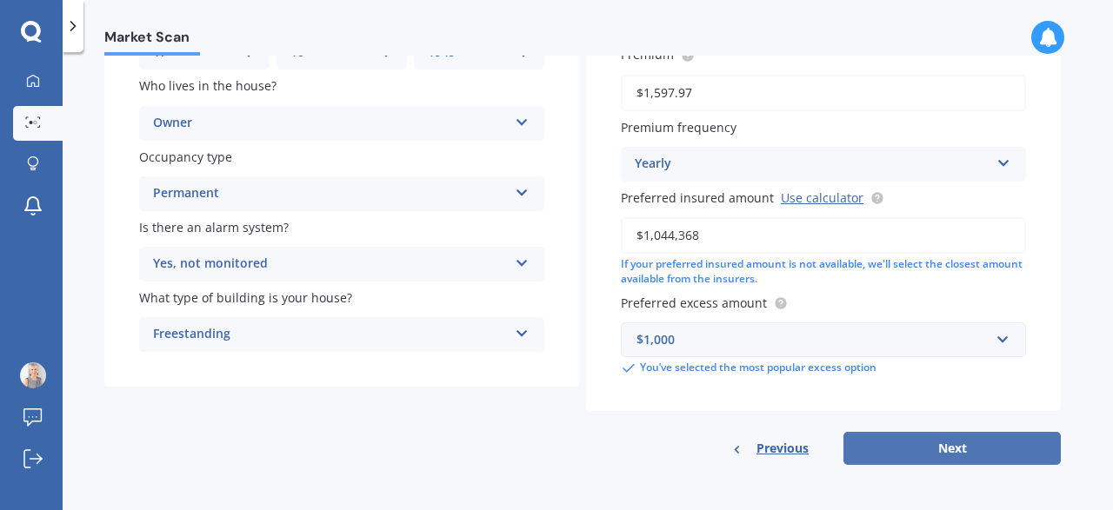
click at [945, 449] on button "Next" at bounding box center [951, 448] width 217 height 33
select select "17"
select select "10"
select select "1949"
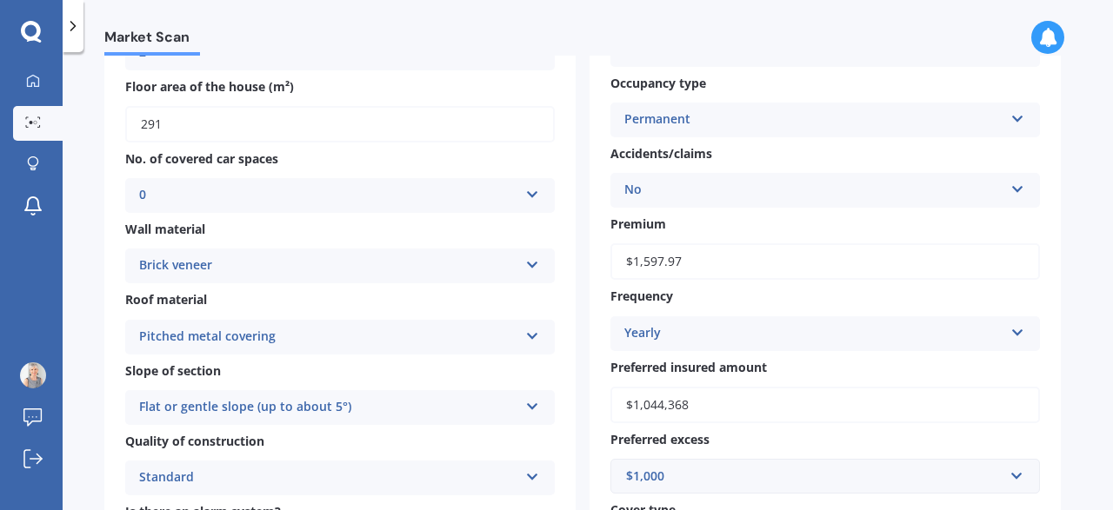
scroll to position [389, 0]
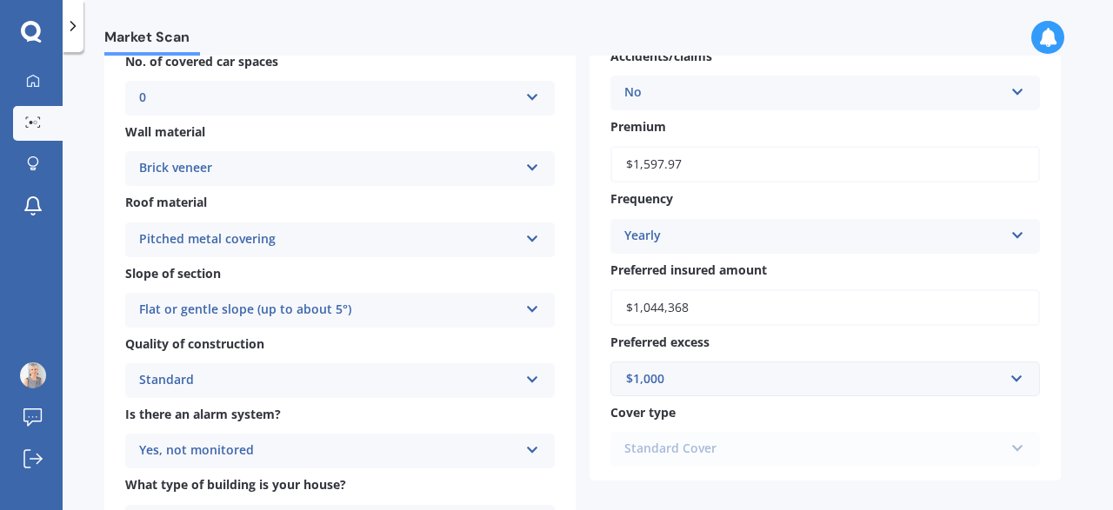
click at [1021, 234] on icon at bounding box center [1017, 232] width 15 height 12
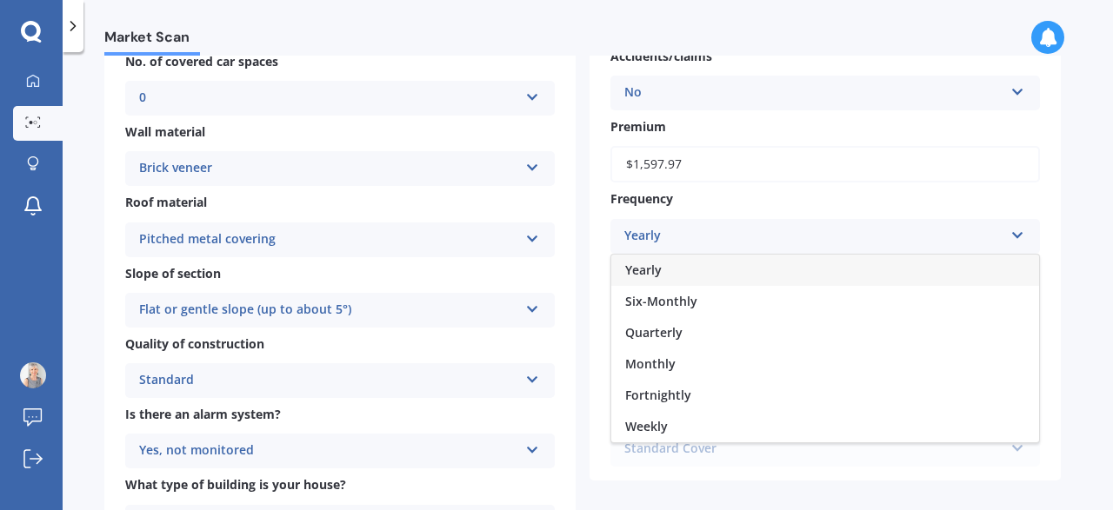
click at [645, 265] on span "Yearly" at bounding box center [643, 270] width 37 height 17
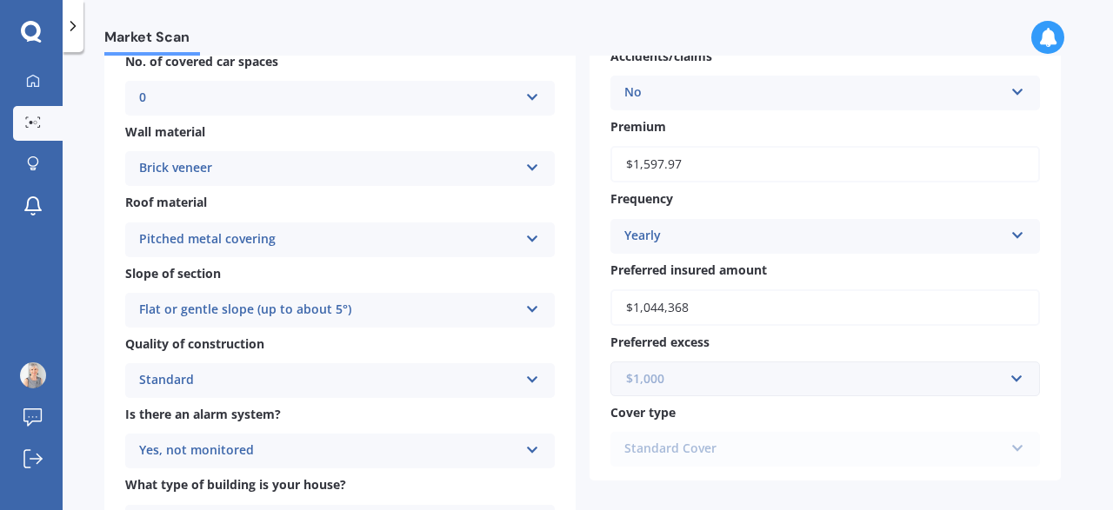
click at [1016, 381] on input "text" at bounding box center [819, 379] width 414 height 33
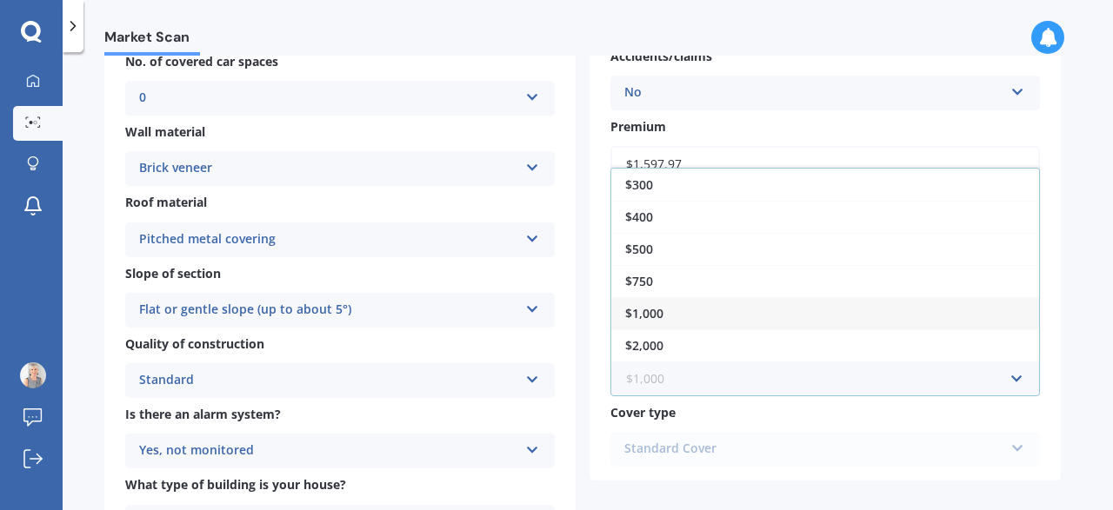
click at [1016, 381] on input "text" at bounding box center [819, 379] width 414 height 33
click at [649, 311] on span "$1,000" at bounding box center [644, 313] width 38 height 17
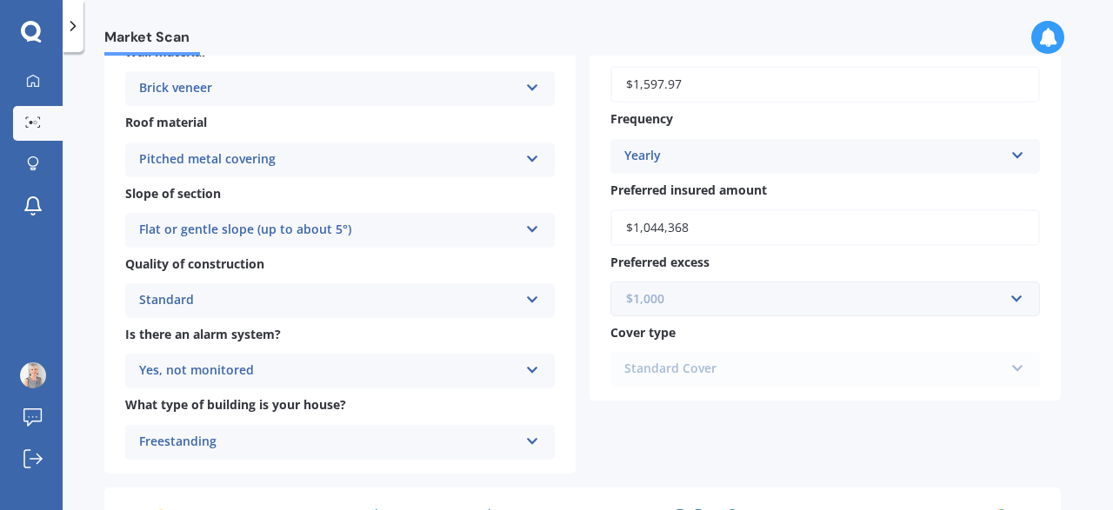
scroll to position [744, 0]
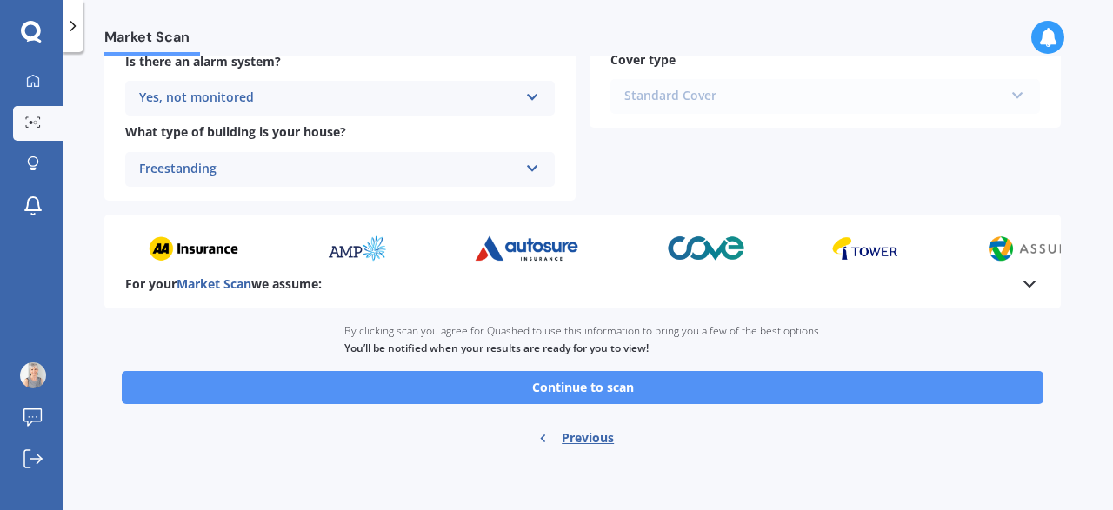
click at [571, 385] on button "Continue to scan" at bounding box center [583, 387] width 922 height 33
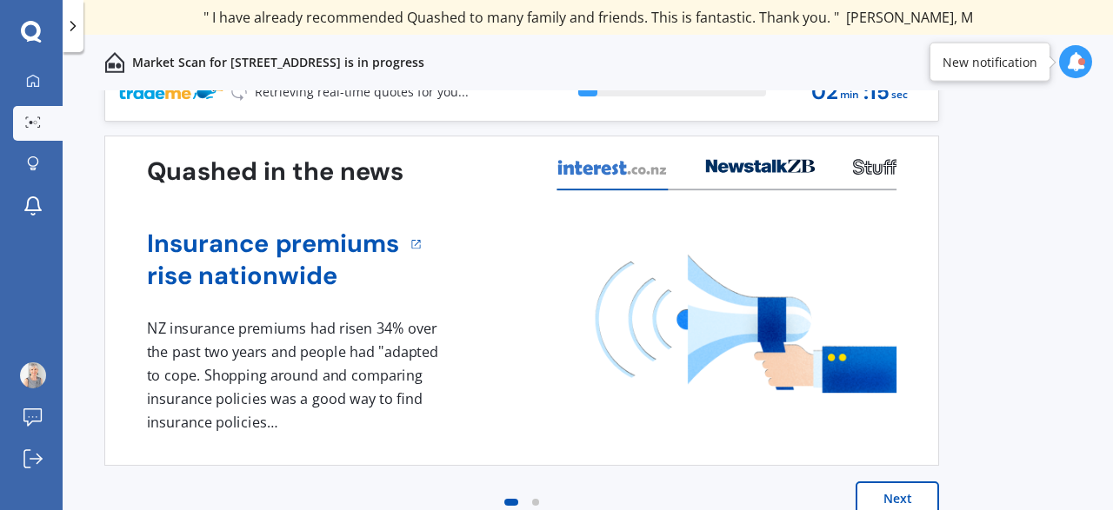
scroll to position [50, 0]
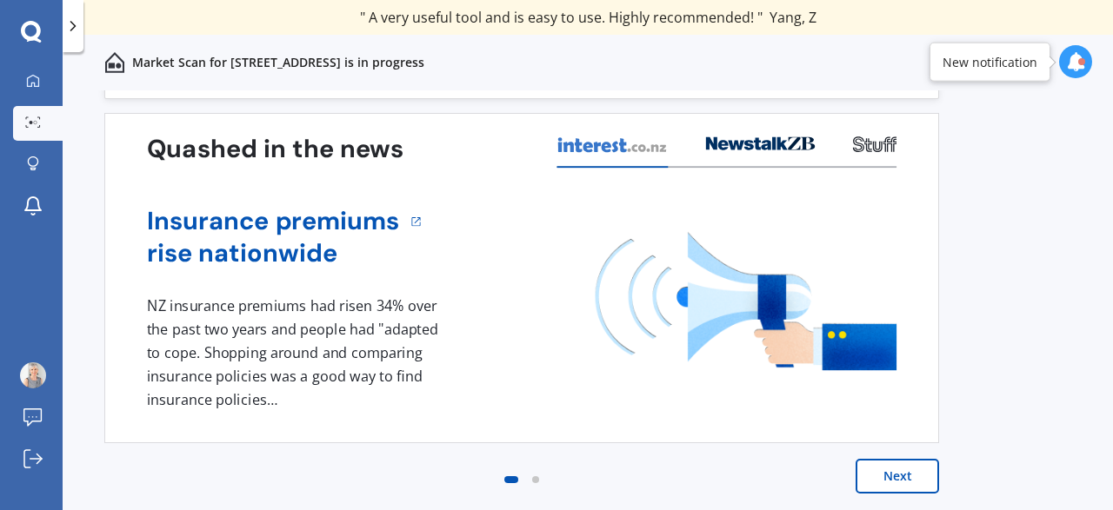
click at [1067, 57] on icon at bounding box center [1075, 61] width 19 height 19
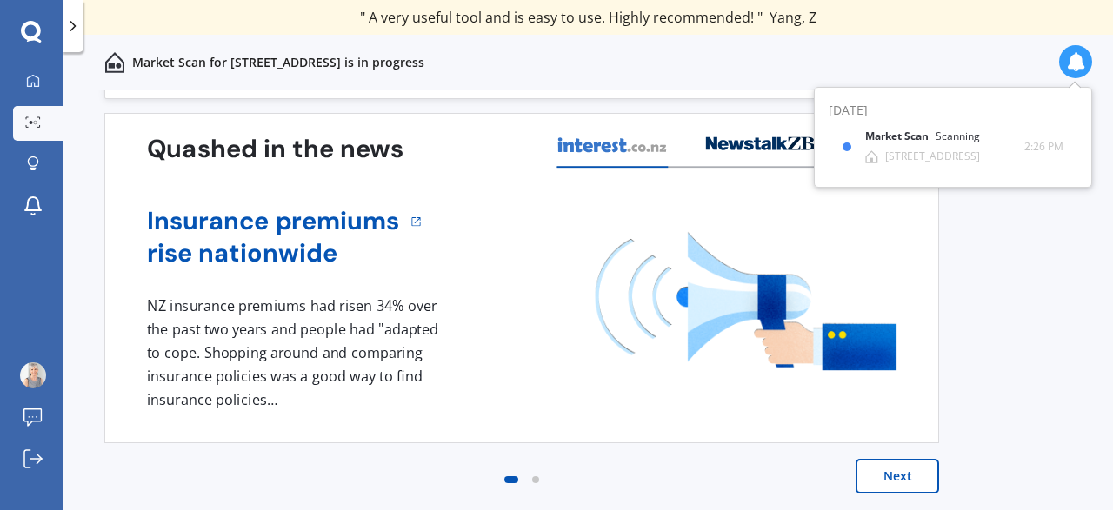
click at [1067, 57] on icon at bounding box center [1075, 61] width 19 height 19
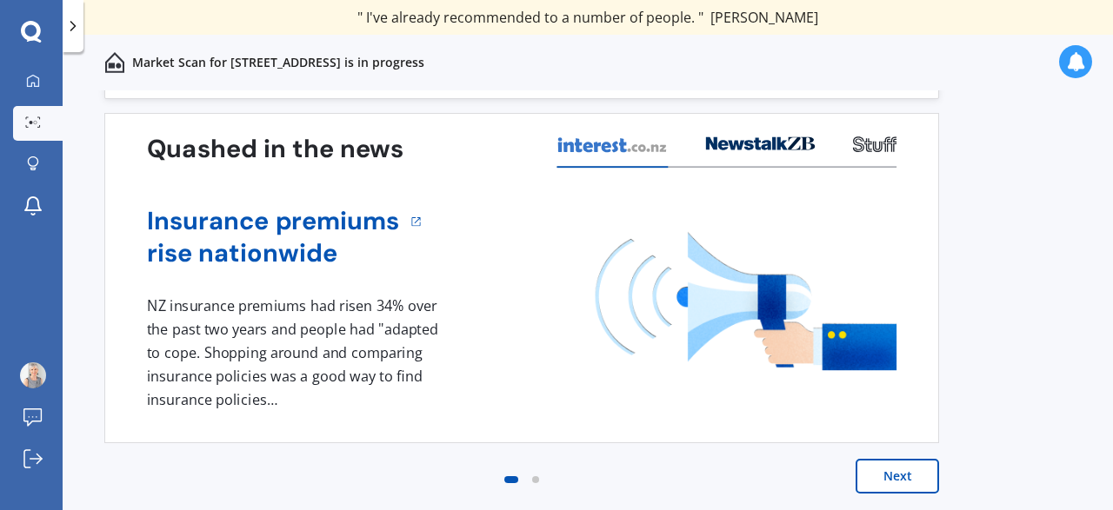
click at [906, 469] on button "Next" at bounding box center [896, 476] width 83 height 35
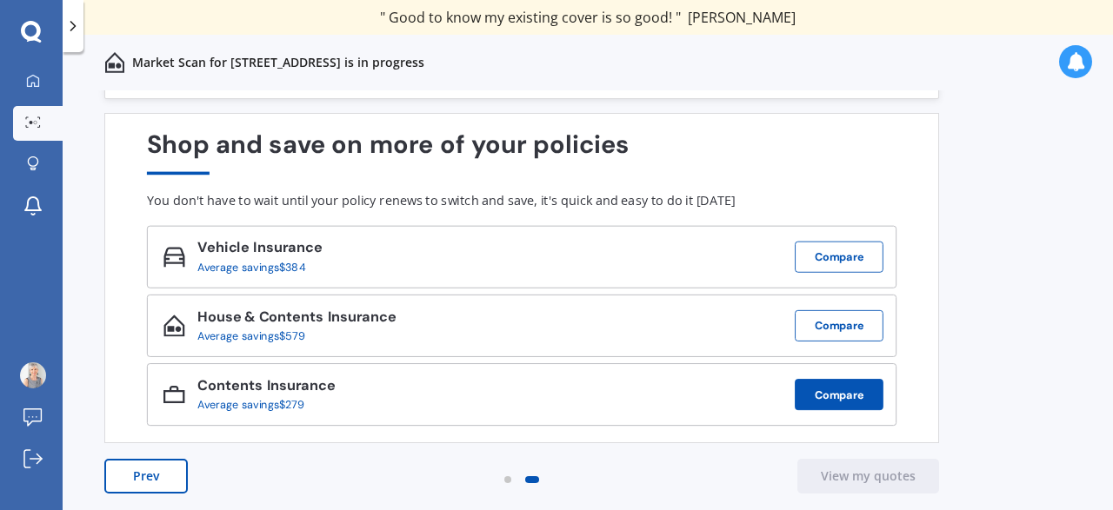
click at [835, 392] on button "Compare" at bounding box center [839, 394] width 89 height 31
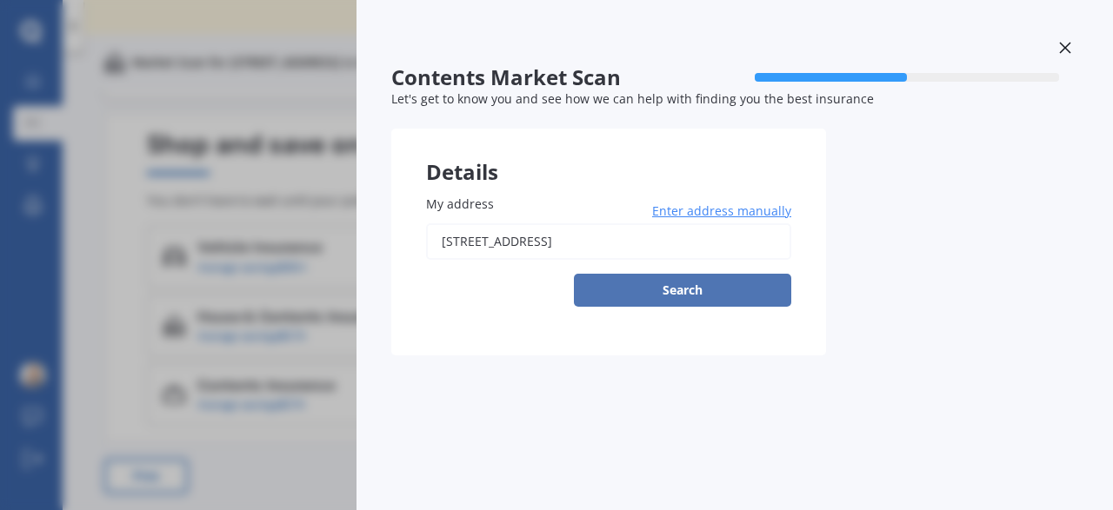
click at [688, 293] on button "Search" at bounding box center [682, 290] width 217 height 33
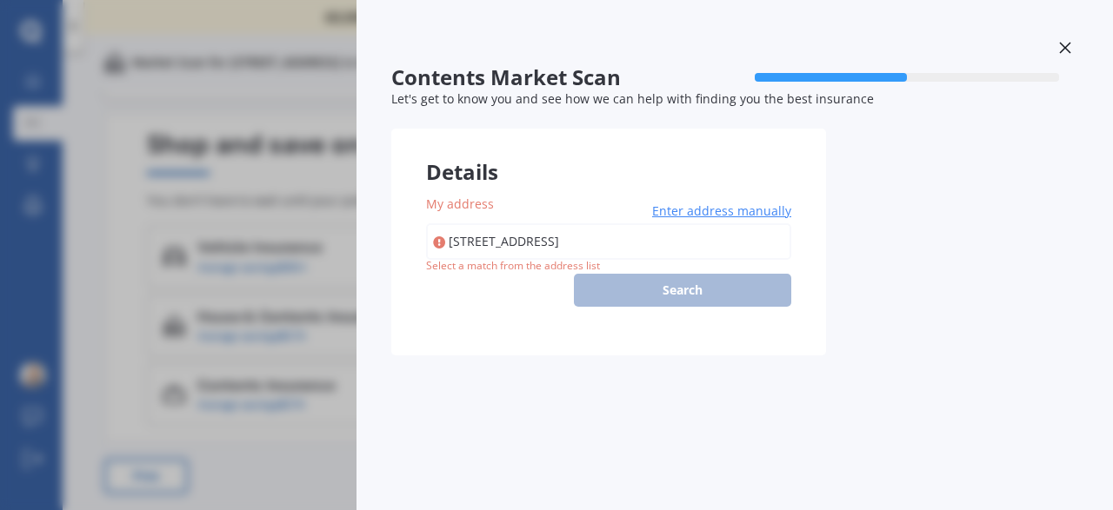
type input "[STREET_ADDRESS]"
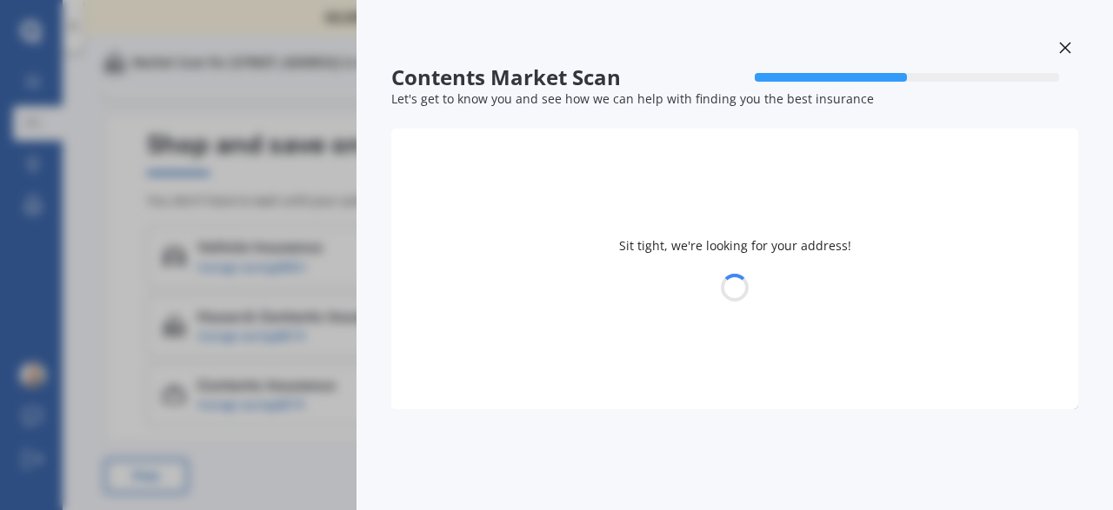
select select "17"
select select "10"
select select "1949"
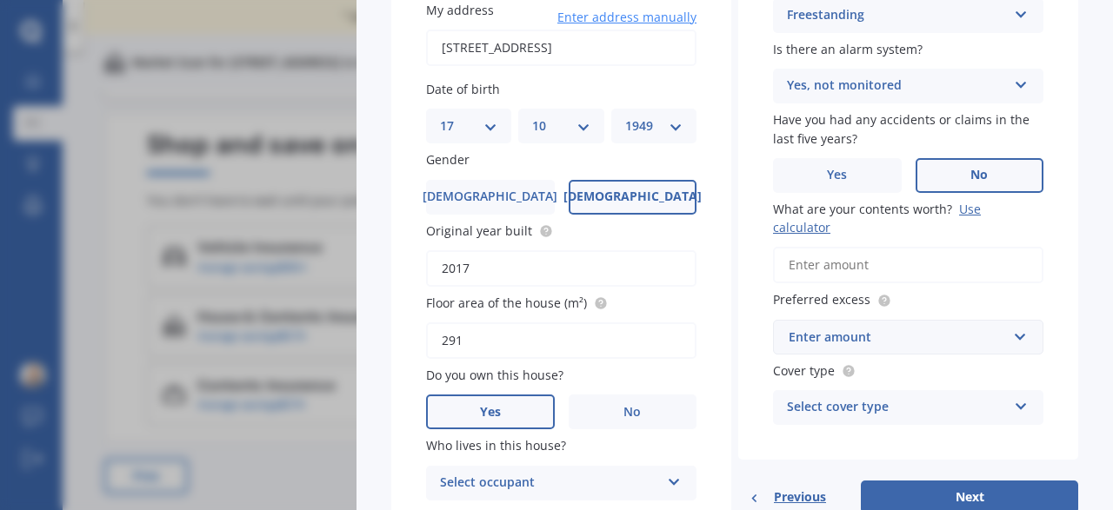
scroll to position [195, 0]
click at [845, 246] on input "What are your contents worth? Use calculator" at bounding box center [908, 264] width 270 height 37
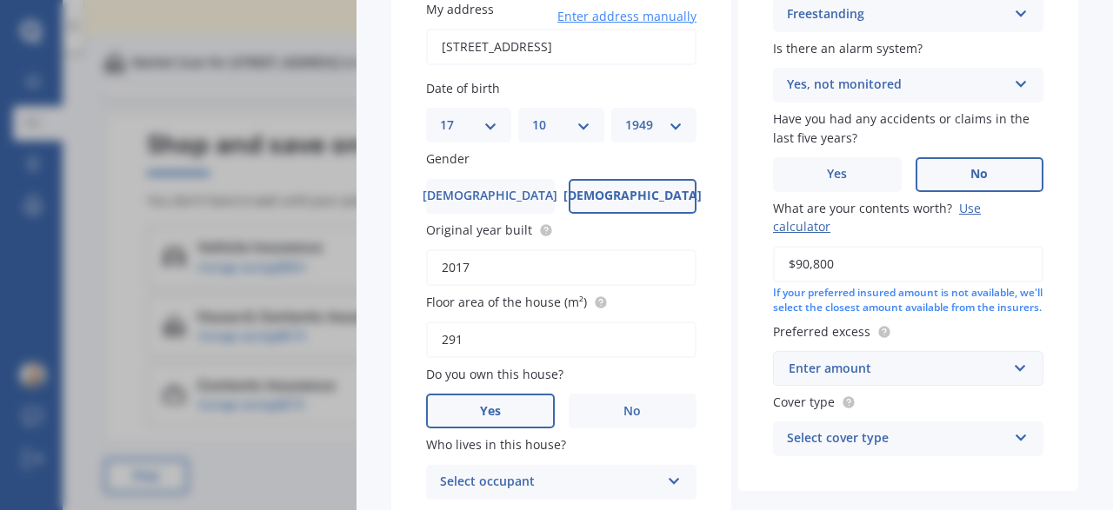
type input "$90,800"
click at [1023, 368] on input "text" at bounding box center [902, 368] width 255 height 33
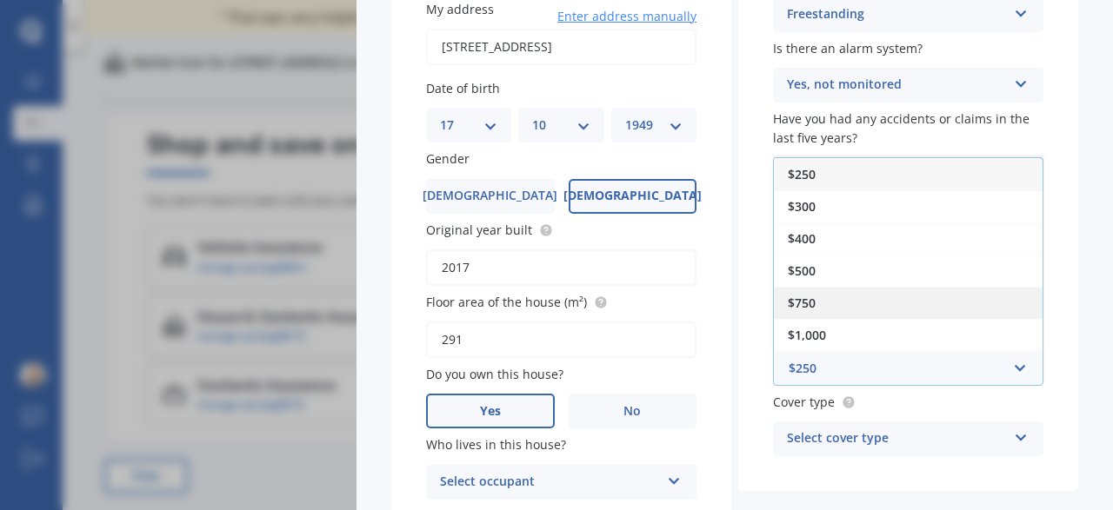
click at [815, 296] on span "$750" at bounding box center [802, 303] width 28 height 17
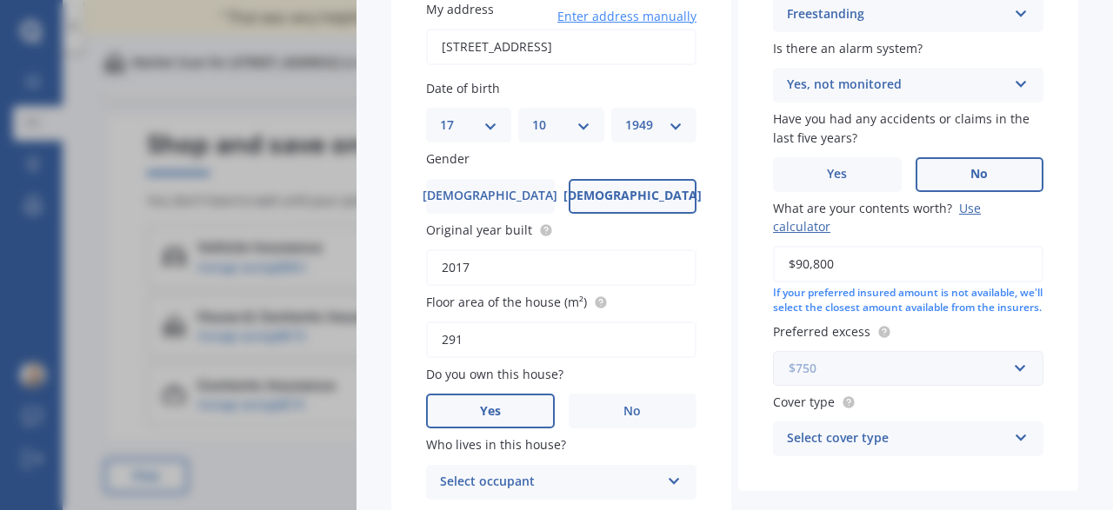
scroll to position [292, 0]
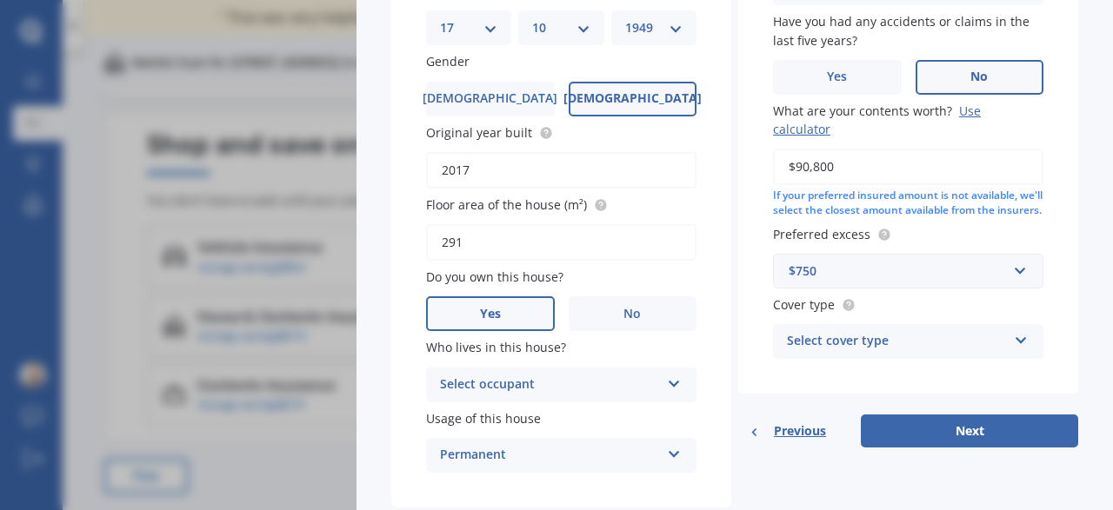
click at [1019, 340] on icon at bounding box center [1021, 337] width 15 height 12
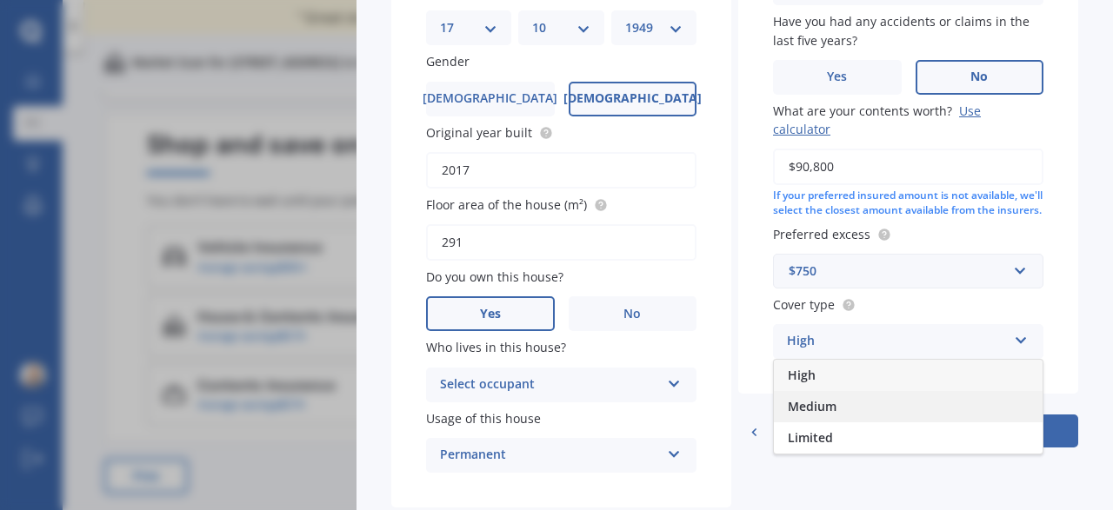
click at [853, 399] on div "Medium" at bounding box center [908, 406] width 269 height 31
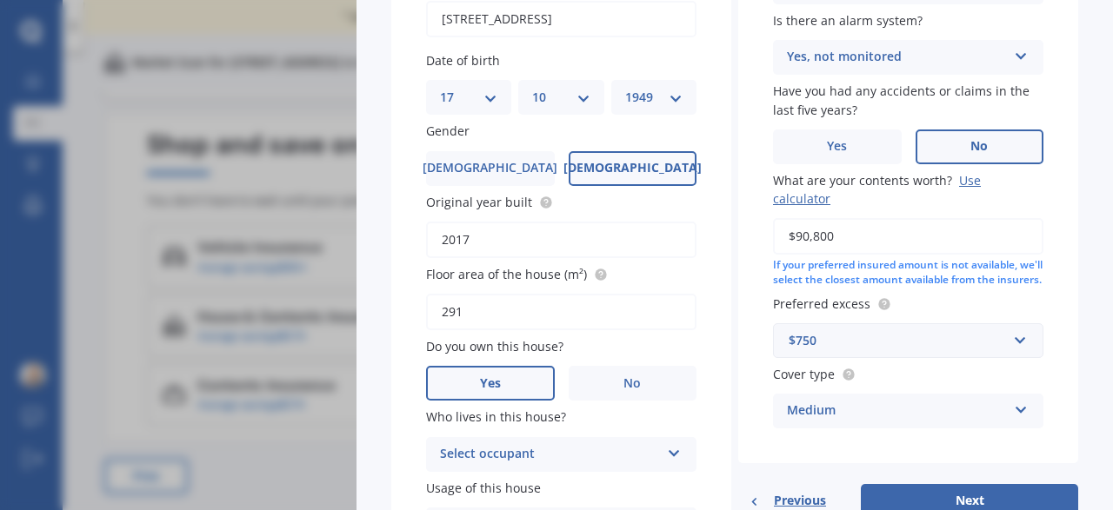
scroll to position [195, 0]
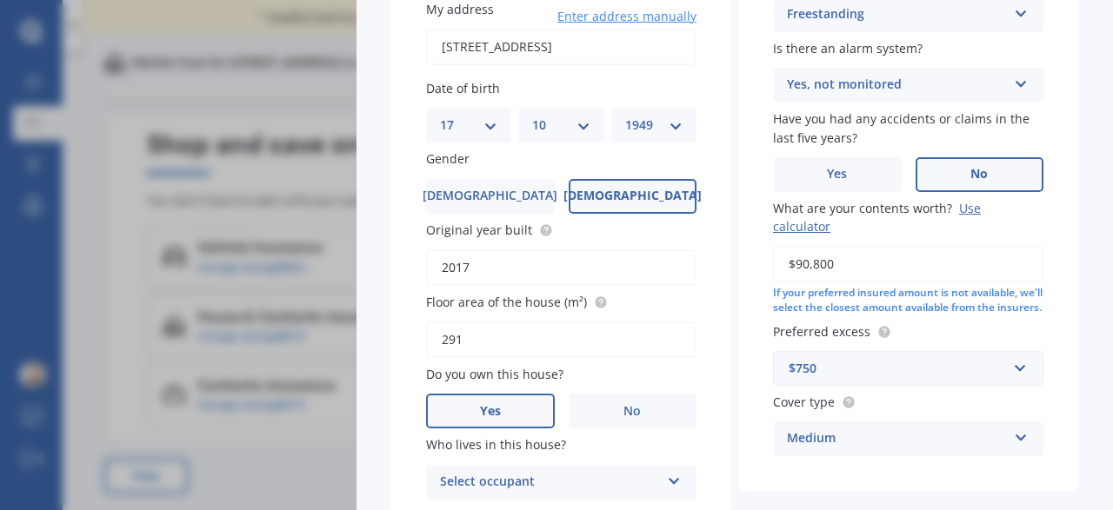
click at [1024, 434] on icon at bounding box center [1021, 435] width 15 height 12
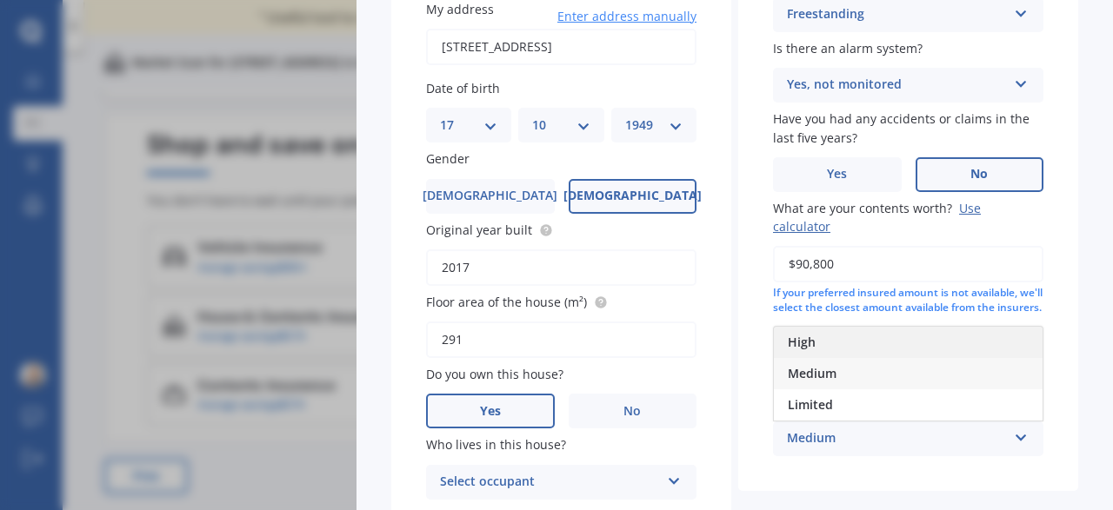
click at [826, 332] on div "High" at bounding box center [908, 342] width 269 height 31
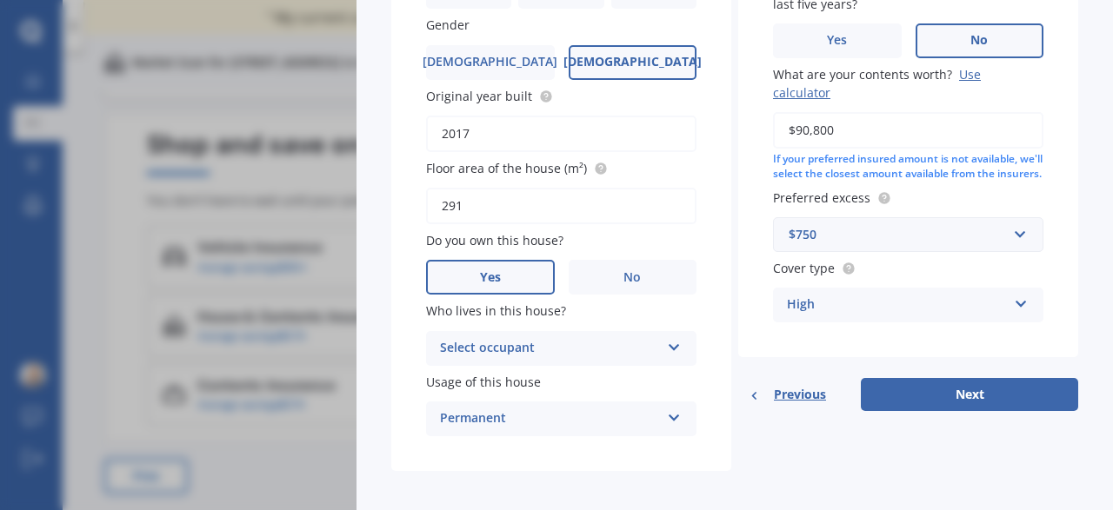
scroll to position [339, 0]
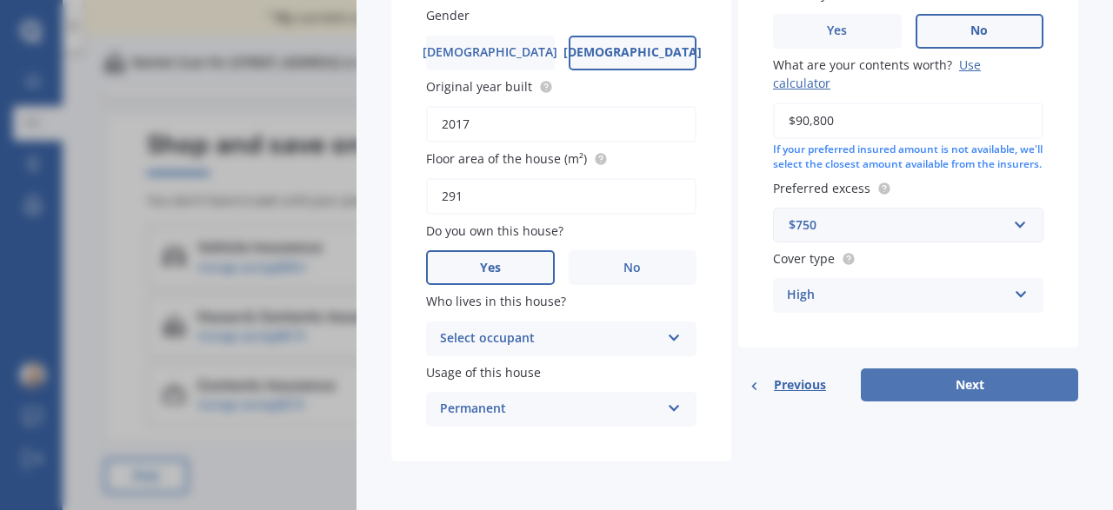
click at [959, 376] on button "Next" at bounding box center [969, 385] width 217 height 33
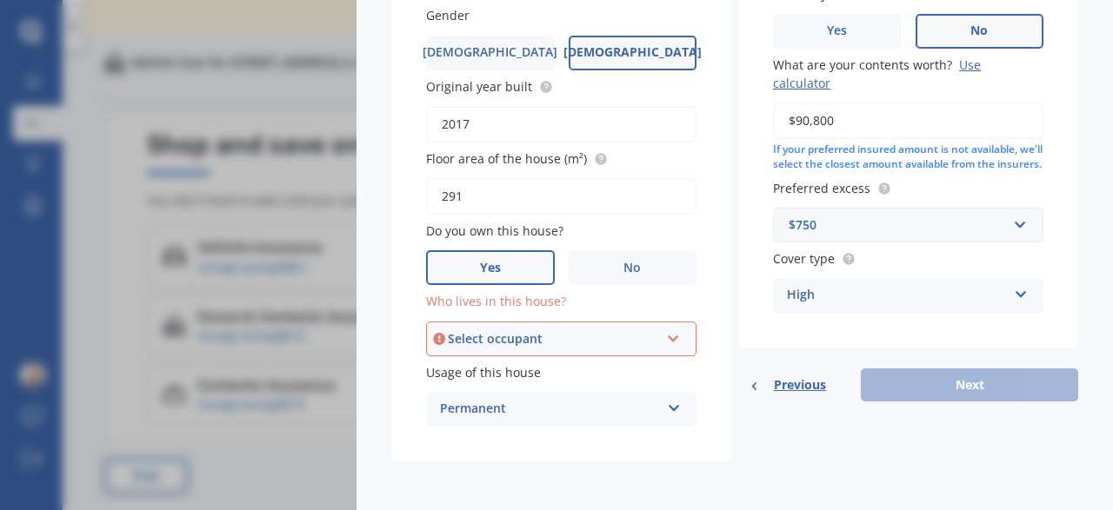
click at [673, 333] on icon at bounding box center [673, 336] width 15 height 12
click at [479, 330] on div "Owner" at bounding box center [553, 339] width 211 height 19
click at [680, 333] on icon at bounding box center [673, 336] width 15 height 12
click at [484, 371] on div "Owner" at bounding box center [561, 371] width 267 height 31
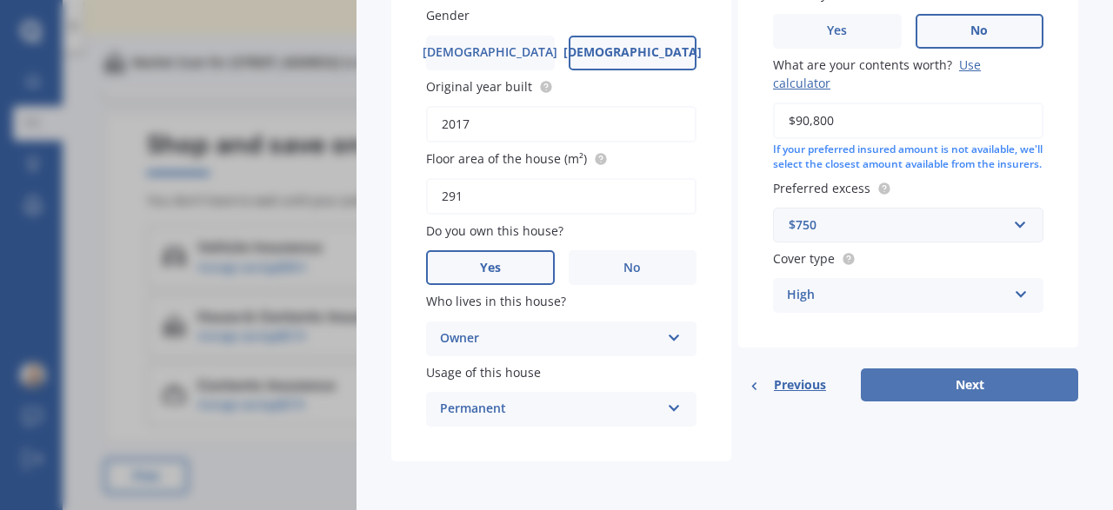
click at [962, 375] on button "Next" at bounding box center [969, 385] width 217 height 33
select select "17"
select select "10"
select select "1949"
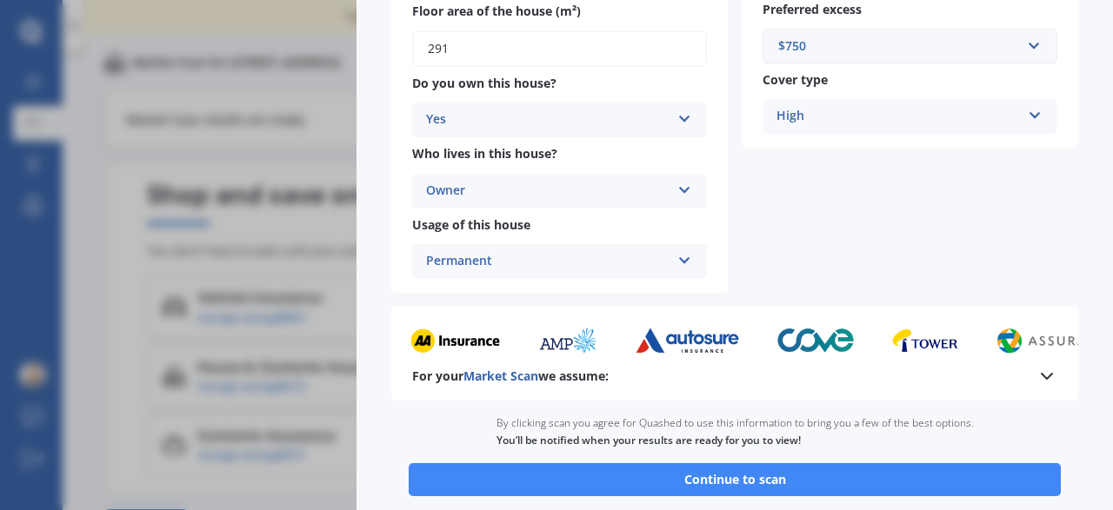
scroll to position [426, 0]
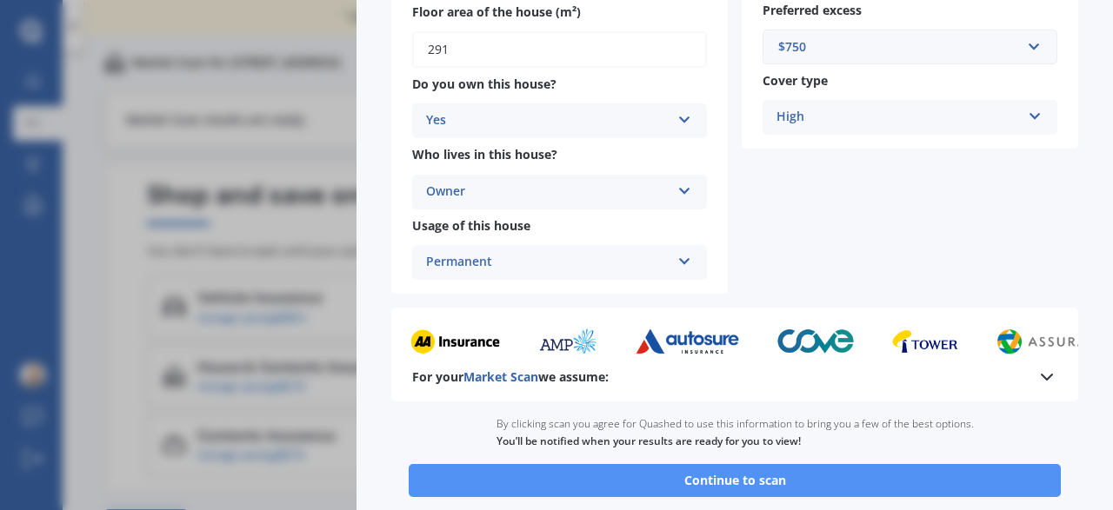
click at [756, 477] on button "Continue to scan" at bounding box center [735, 480] width 652 height 33
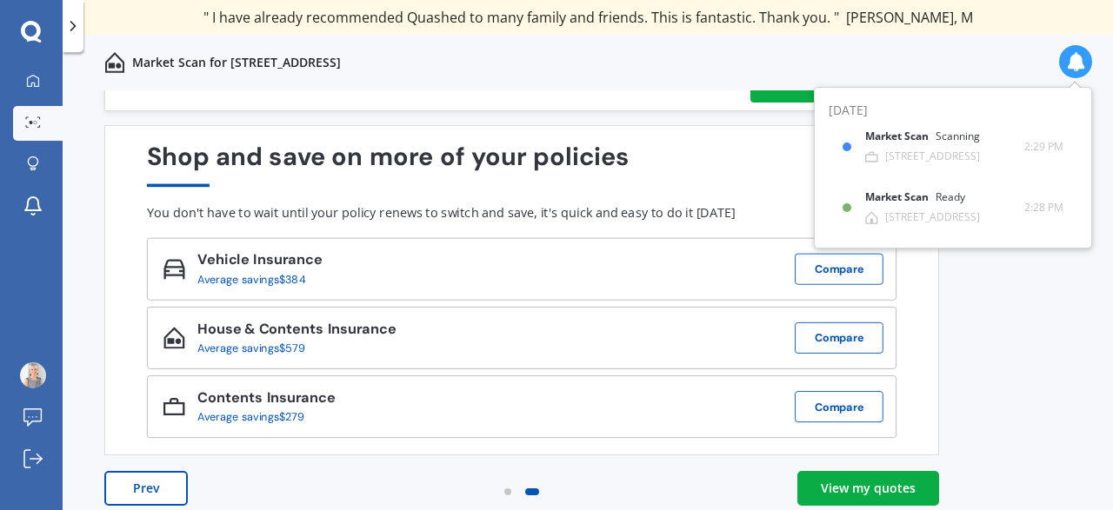
scroll to position [50, 0]
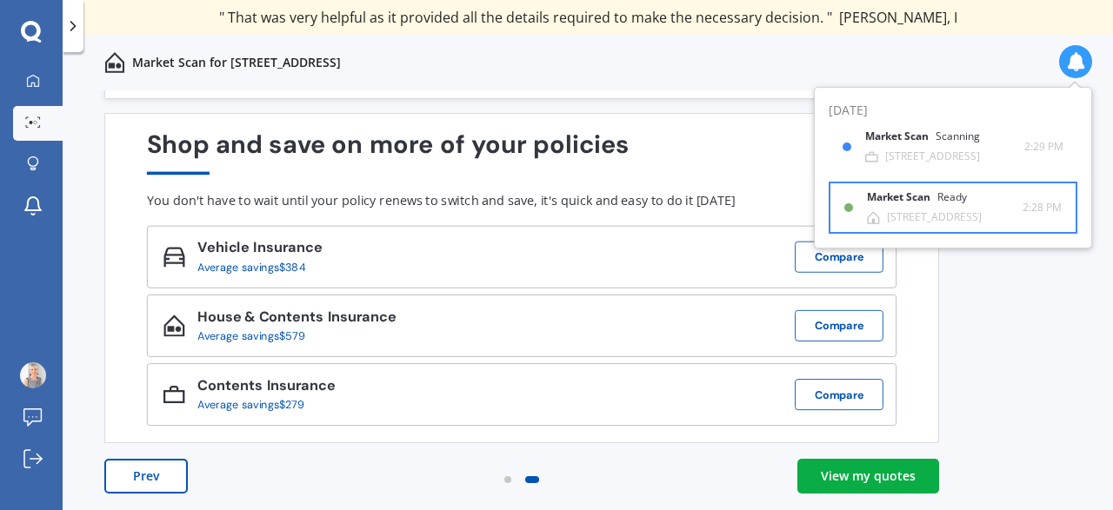
click at [903, 204] on div "Market Scan Ready" at bounding box center [927, 200] width 121 height 19
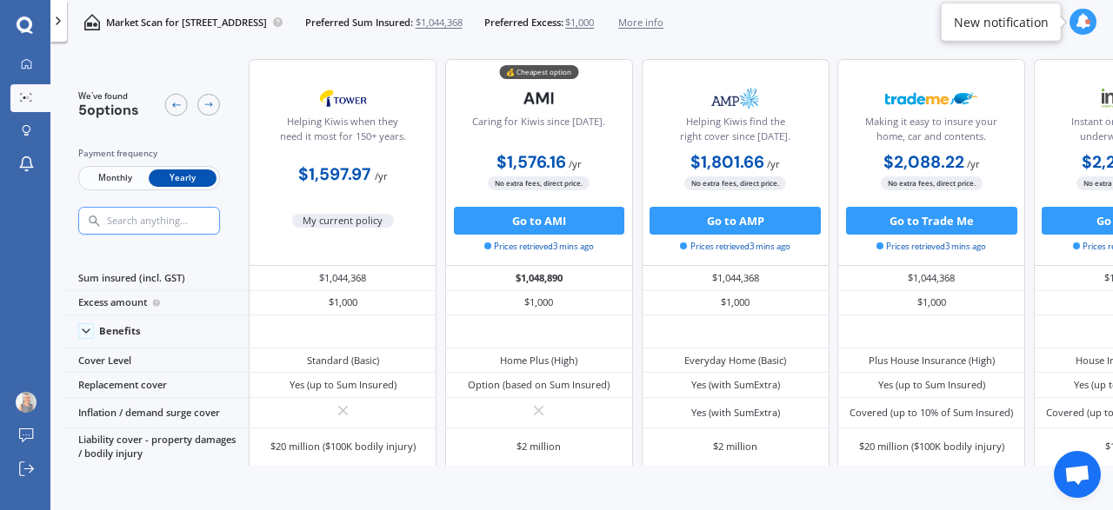
click at [1077, 14] on icon at bounding box center [1083, 22] width 16 height 16
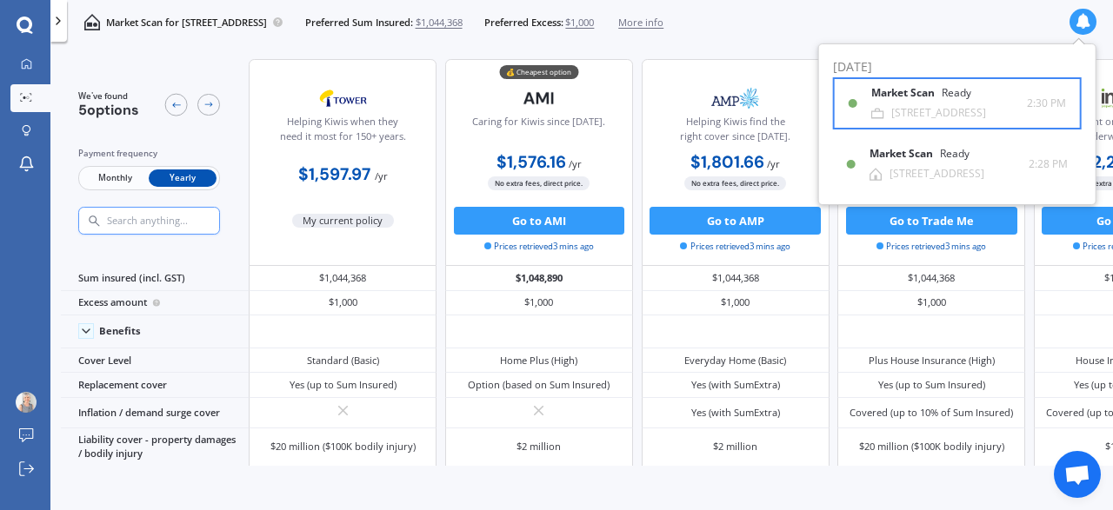
click at [882, 88] on b "Market Scan" at bounding box center [906, 93] width 70 height 12
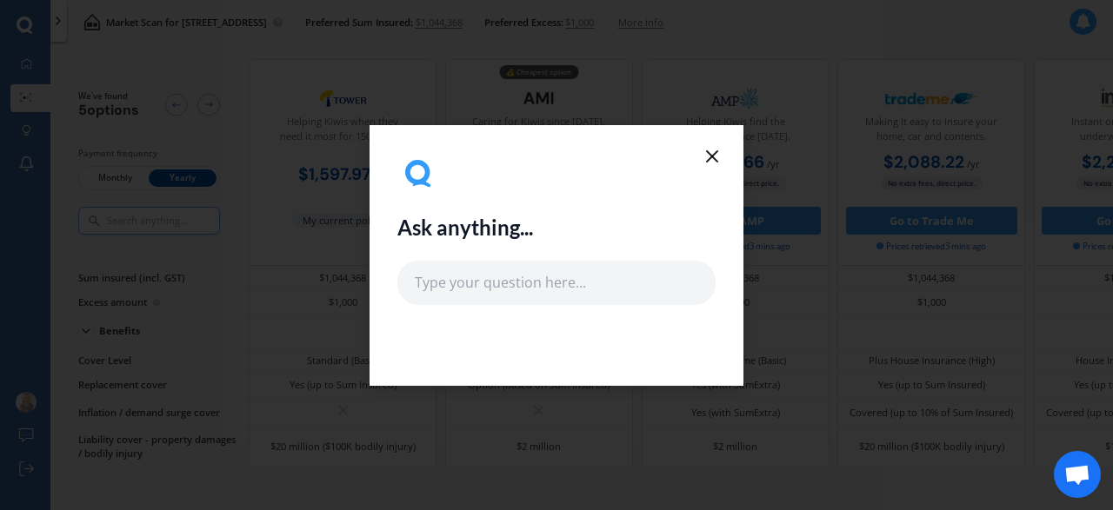
click at [719, 160] on icon at bounding box center [712, 156] width 21 height 21
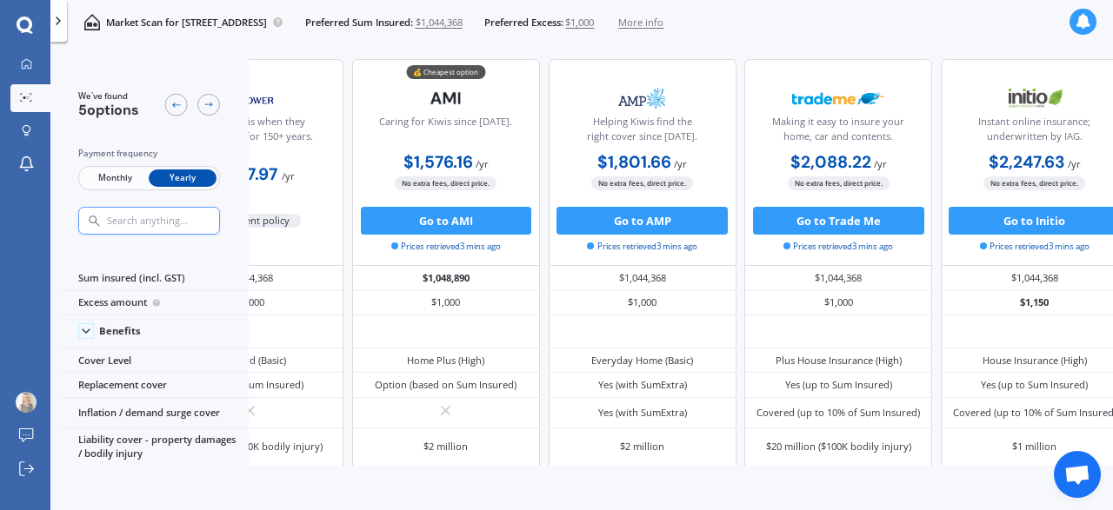
scroll to position [0, 135]
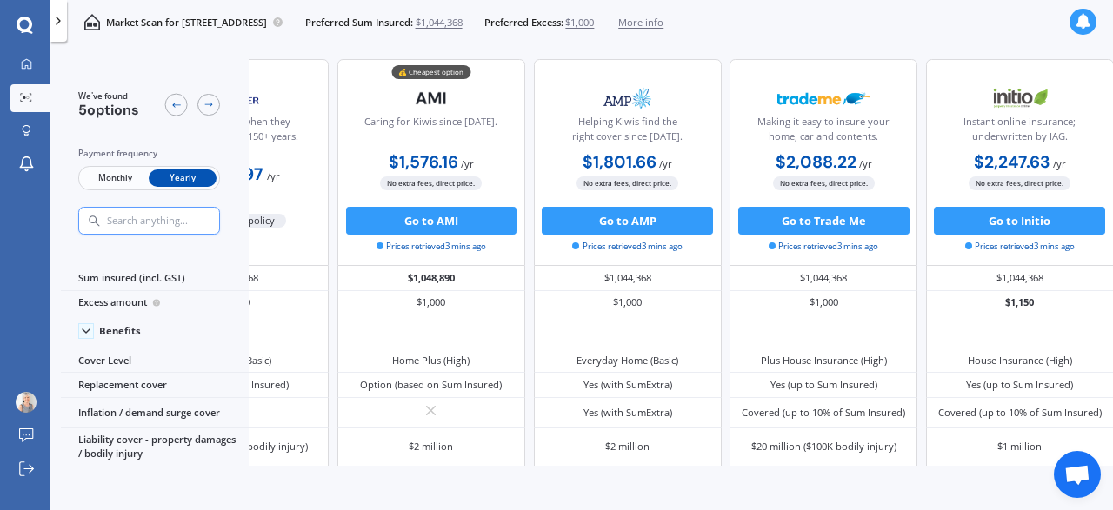
click at [1082, 15] on icon at bounding box center [1083, 22] width 16 height 16
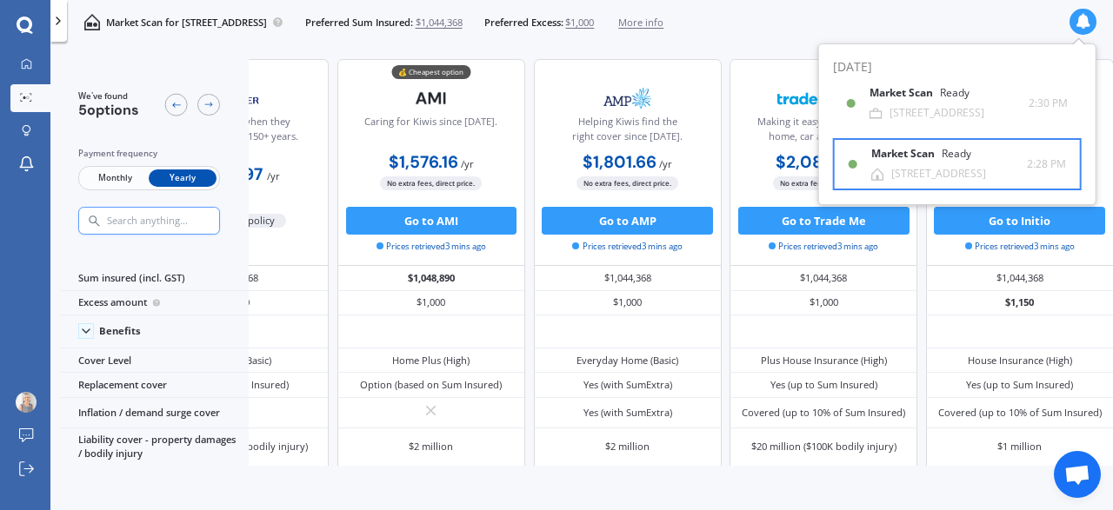
click at [929, 165] on div "Market Scan Ready" at bounding box center [931, 157] width 121 height 19
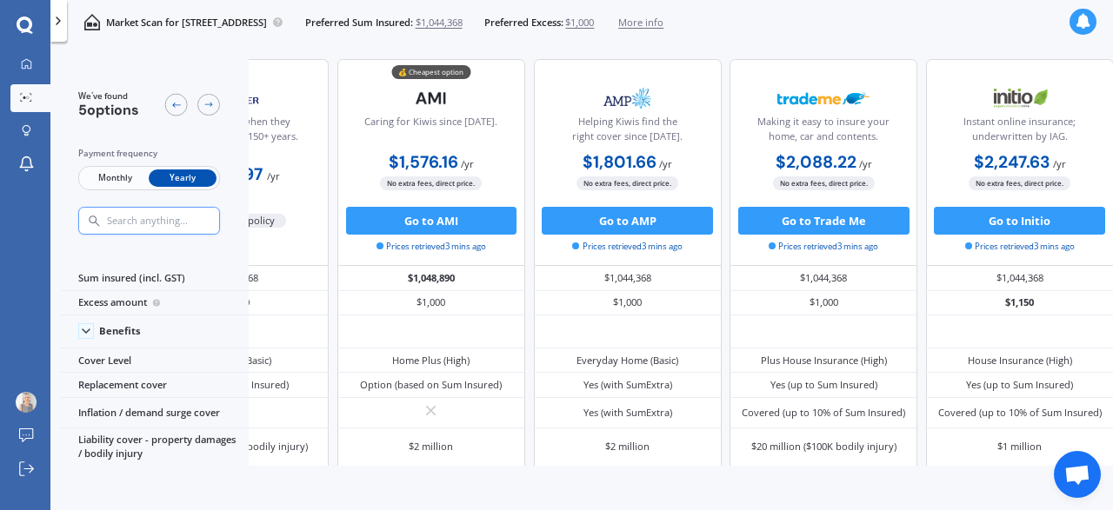
click at [1077, 12] on div at bounding box center [1082, 22] width 26 height 26
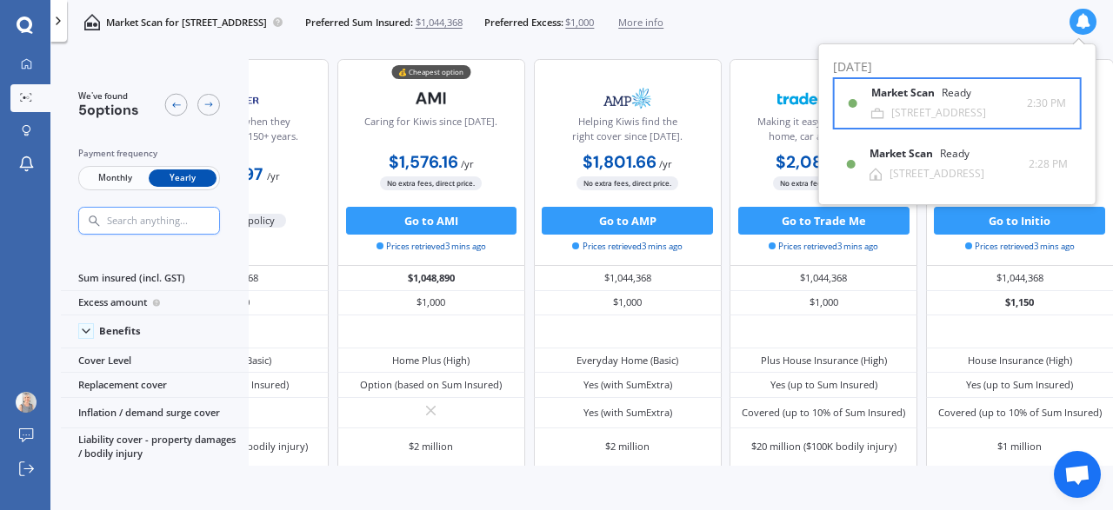
click at [896, 105] on div "Market Scan Ready" at bounding box center [931, 96] width 121 height 19
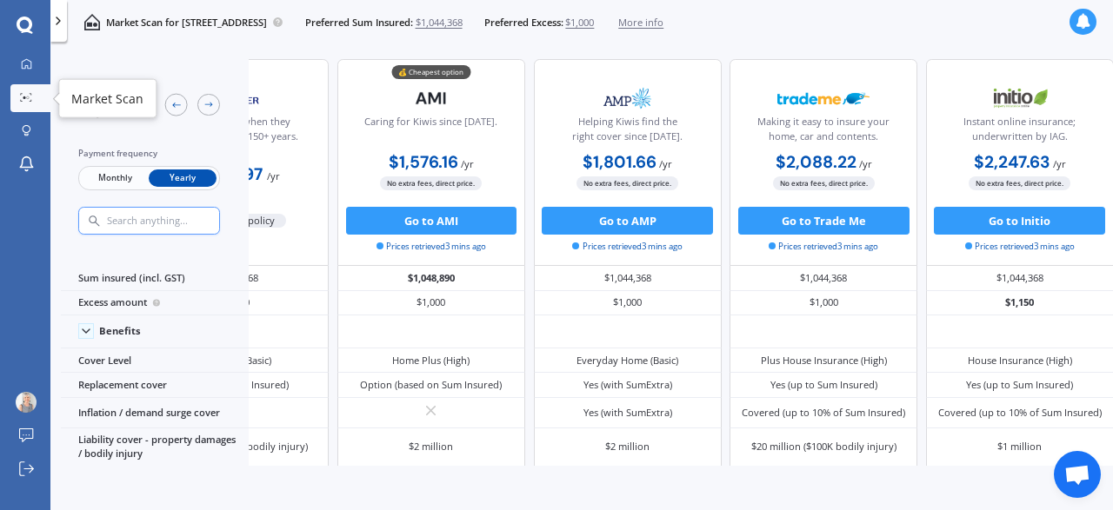
click at [25, 96] on icon at bounding box center [26, 97] width 12 height 9
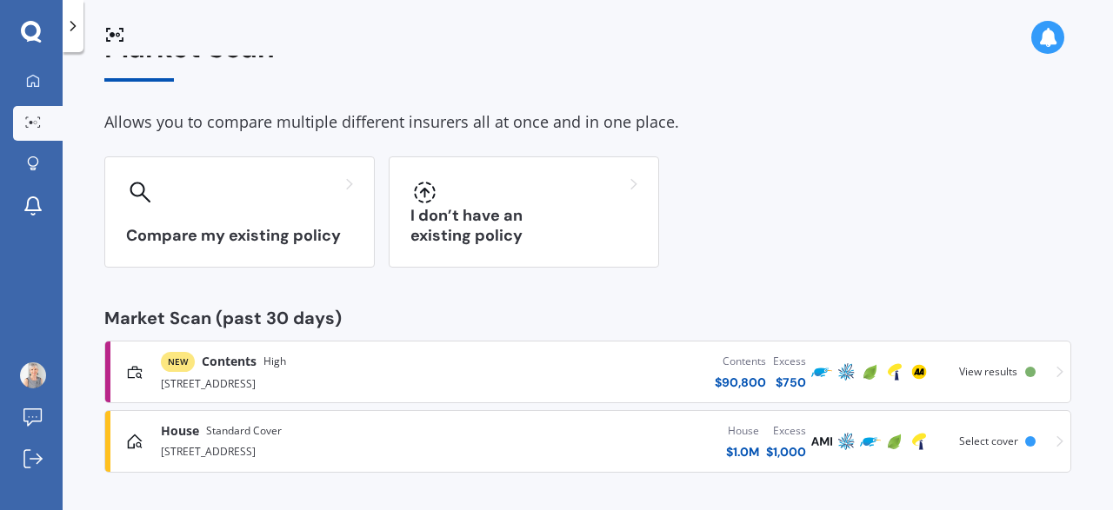
scroll to position [45, 0]
click at [254, 364] on span "Contents" at bounding box center [229, 360] width 55 height 17
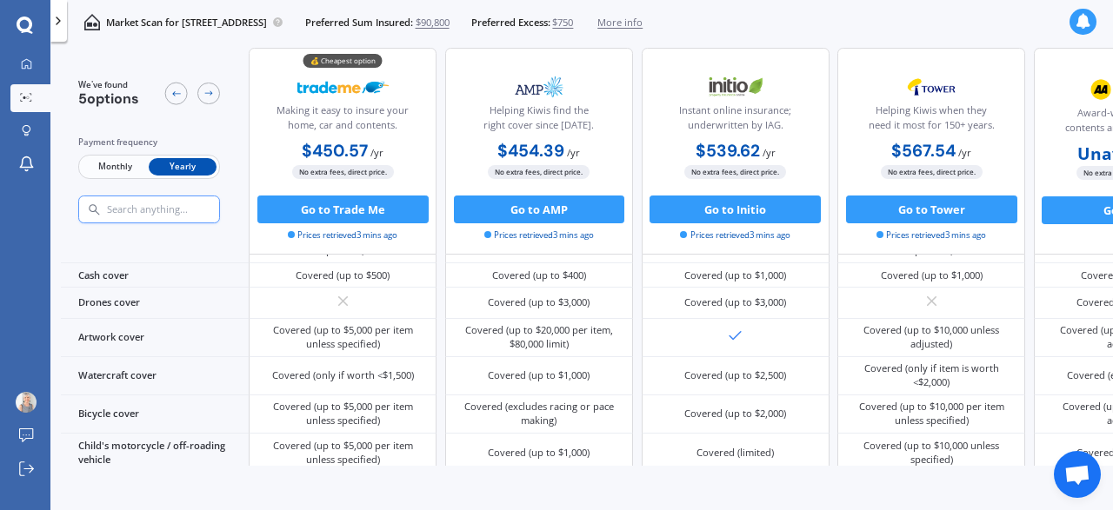
scroll to position [585, 0]
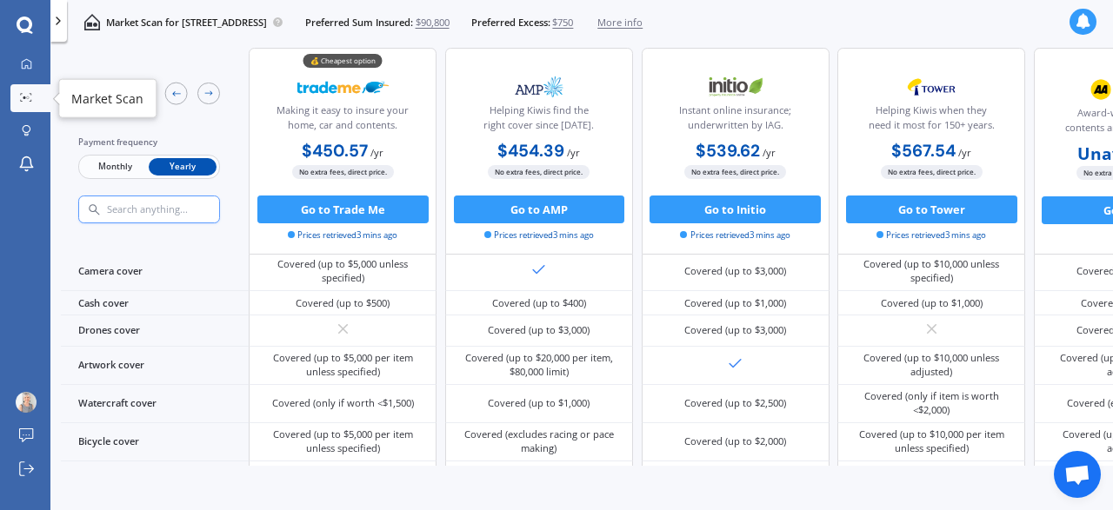
click at [38, 100] on link "Market Scan" at bounding box center [30, 98] width 40 height 28
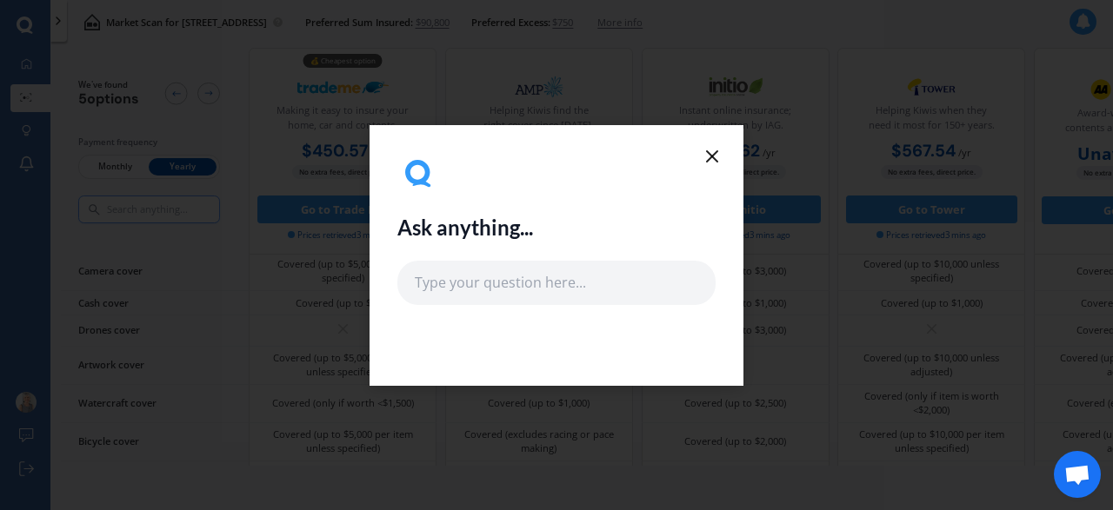
click at [709, 154] on line at bounding box center [712, 156] width 10 height 10
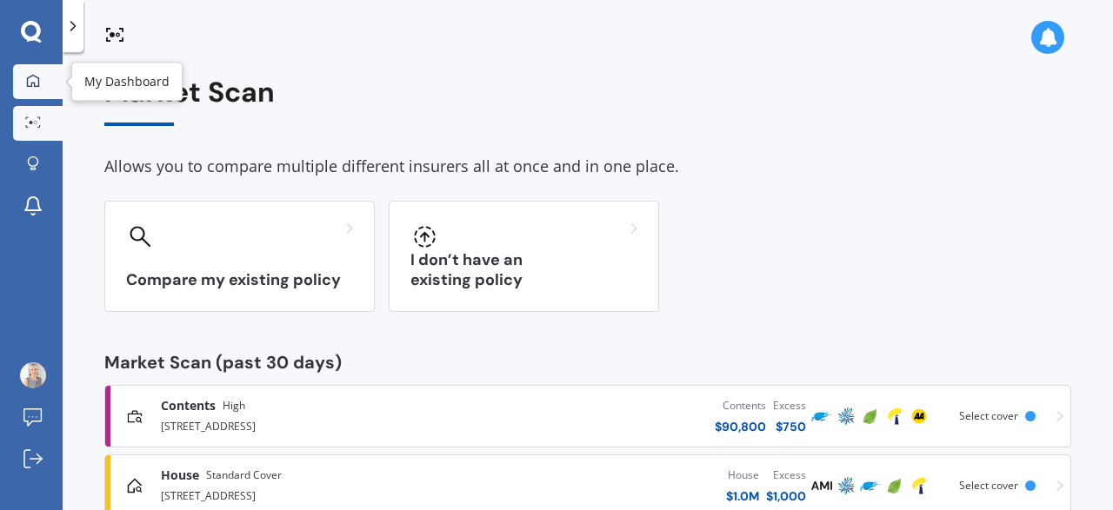
click at [34, 84] on icon at bounding box center [33, 80] width 12 height 12
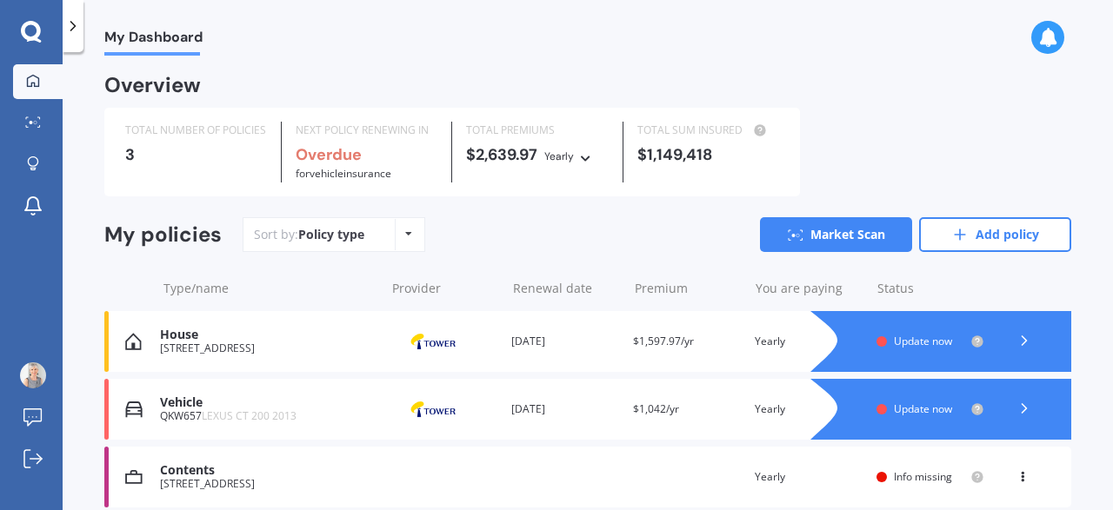
scroll to position [71, 0]
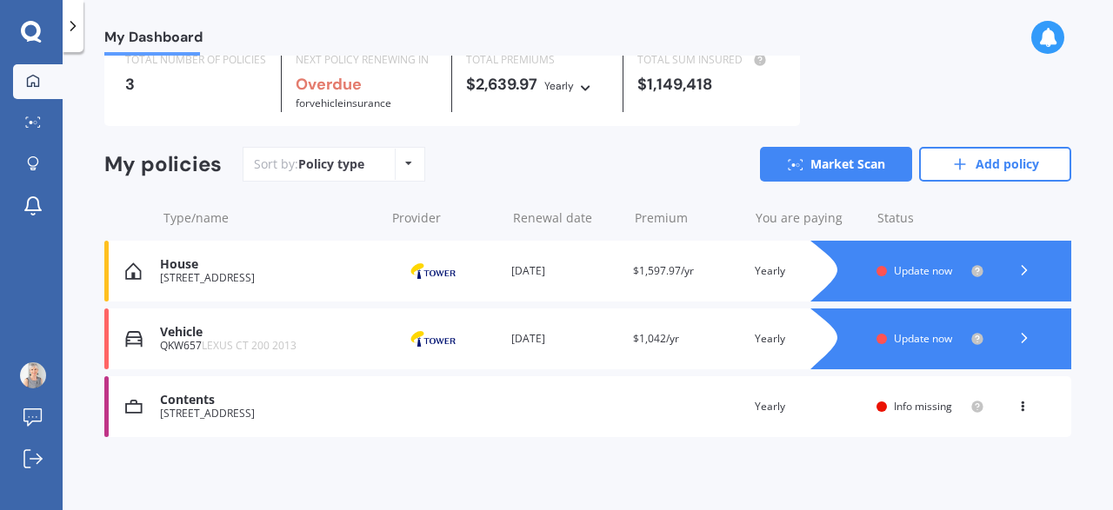
click at [1021, 404] on icon at bounding box center [1022, 403] width 12 height 10
click at [889, 404] on div "Info missing" at bounding box center [930, 407] width 108 height 14
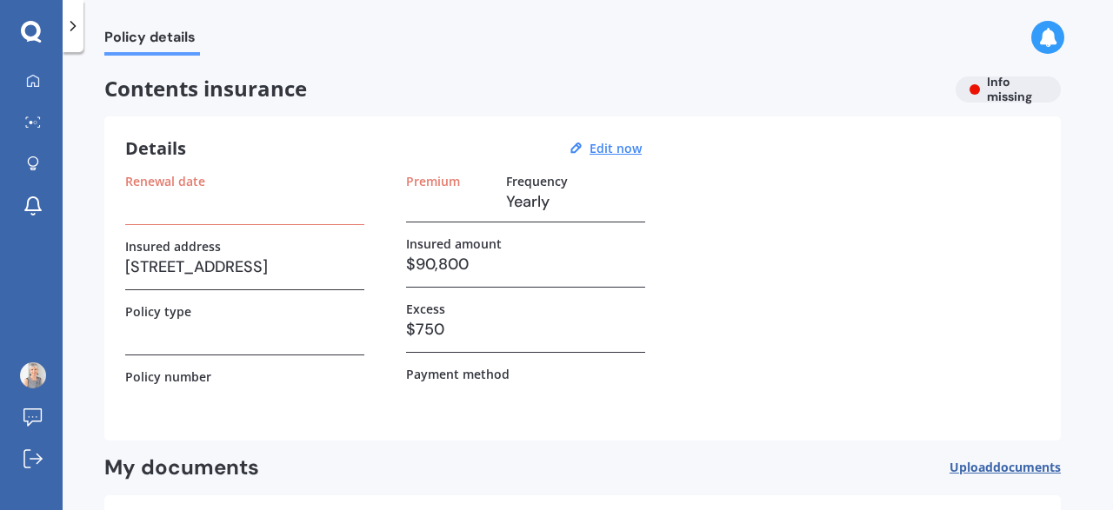
click at [156, 208] on h3 at bounding box center [244, 202] width 239 height 26
click at [617, 150] on u "Edit now" at bounding box center [615, 148] width 52 height 17
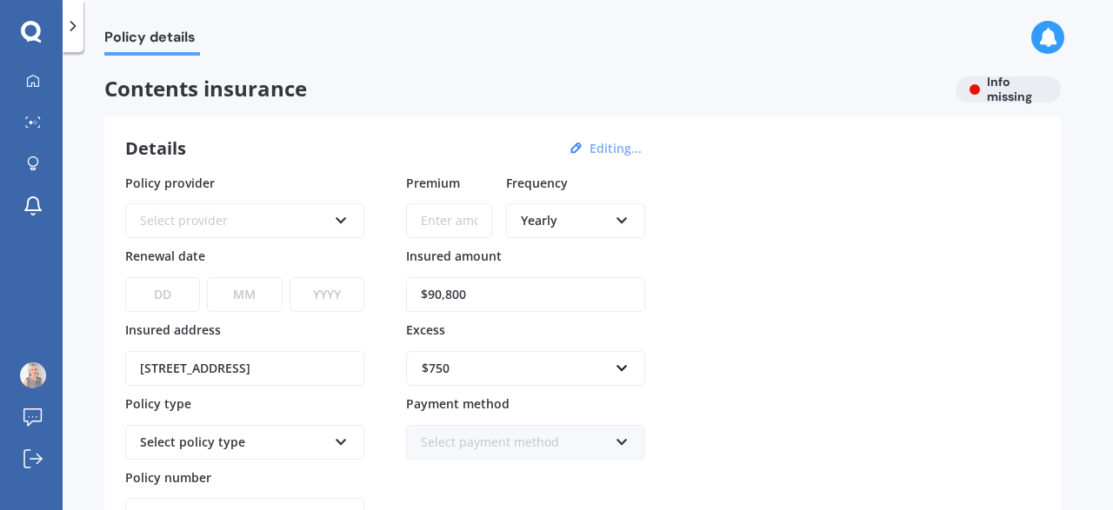
click at [346, 219] on icon at bounding box center [341, 217] width 15 height 12
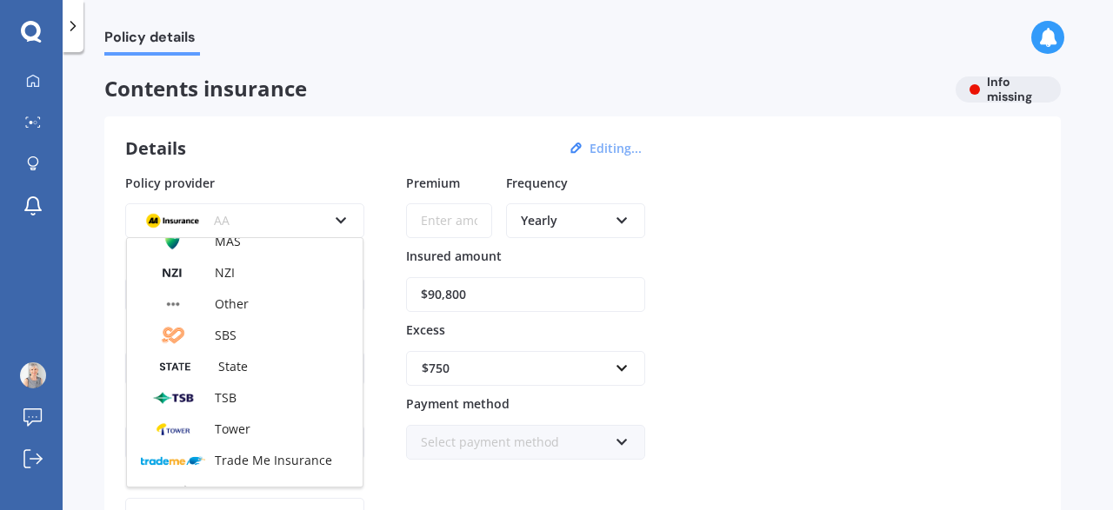
scroll to position [413, 0]
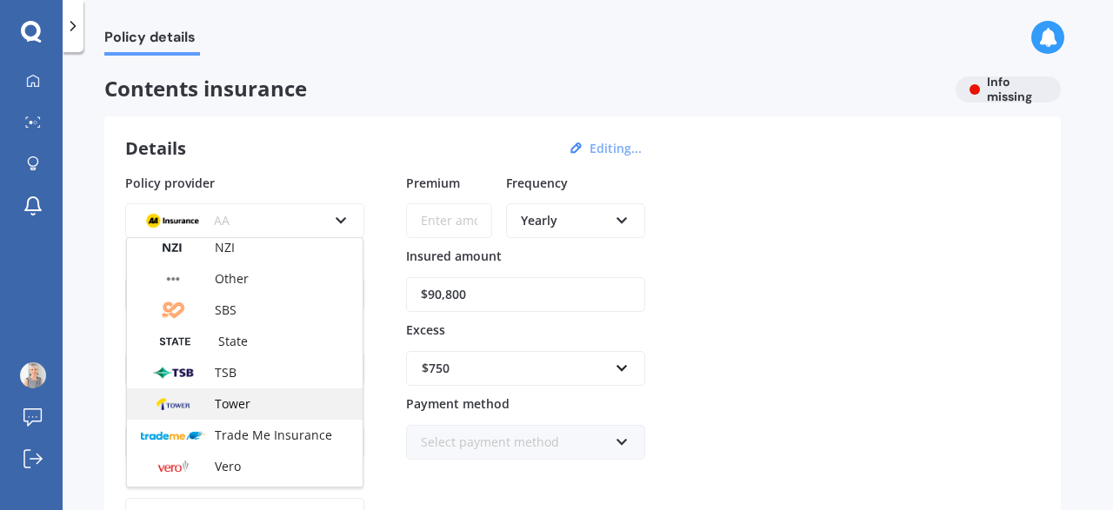
click at [236, 396] on span "Tower" at bounding box center [233, 404] width 36 height 17
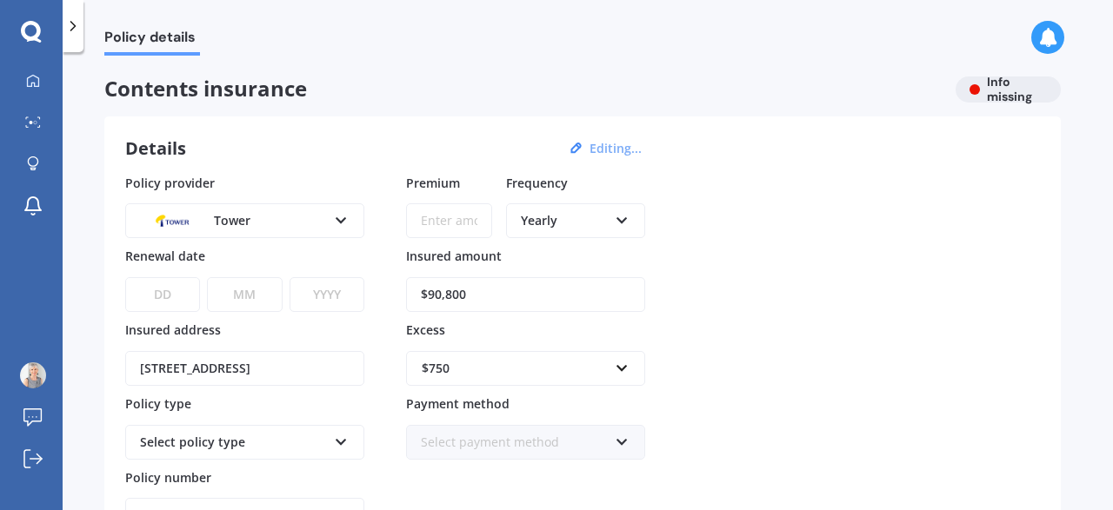
click at [125, 277] on select "DD 01 02 03 04 05 06 07 08 09 10 11 12 13 14 15 16 17 18 19 20 21 22 23 24 25 2…" at bounding box center [162, 294] width 75 height 35
select select "12"
click option "12" at bounding box center [0, 0] width 0 height 0
click at [207, 277] on select "MM 01 02 03 04 05 06 07 08 09 10 11 12" at bounding box center [244, 294] width 75 height 35
select select "10"
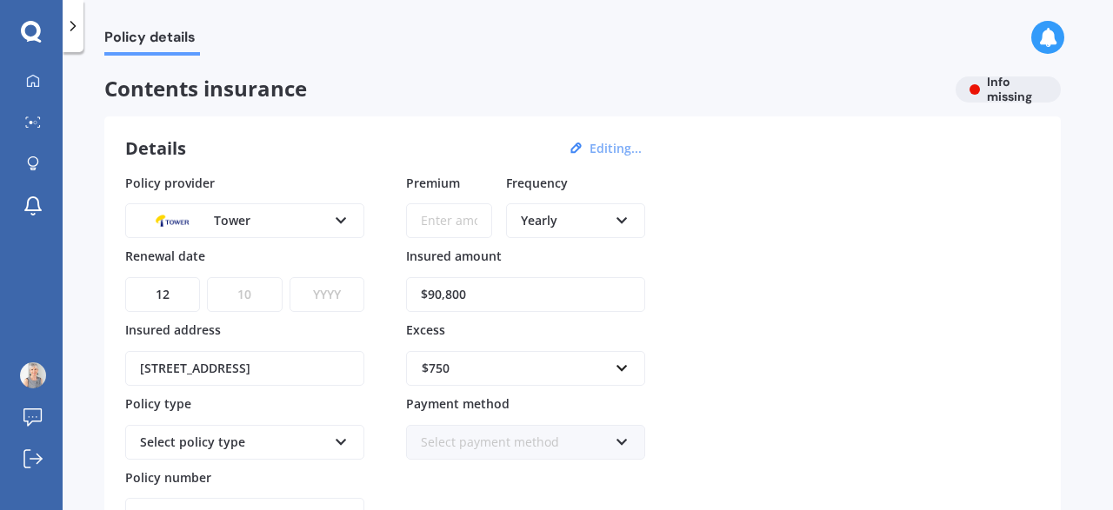
click option "10" at bounding box center [0, 0] width 0 height 0
click at [290, 277] on select "YYYY 2027 2026 2025 2024 2023 2022 2021 2020 2019 2018 2017 2016 2015 2014 2013…" at bounding box center [327, 294] width 75 height 35
select select "2025"
click option "2025" at bounding box center [0, 0] width 0 height 0
click at [343, 437] on icon at bounding box center [341, 439] width 15 height 12
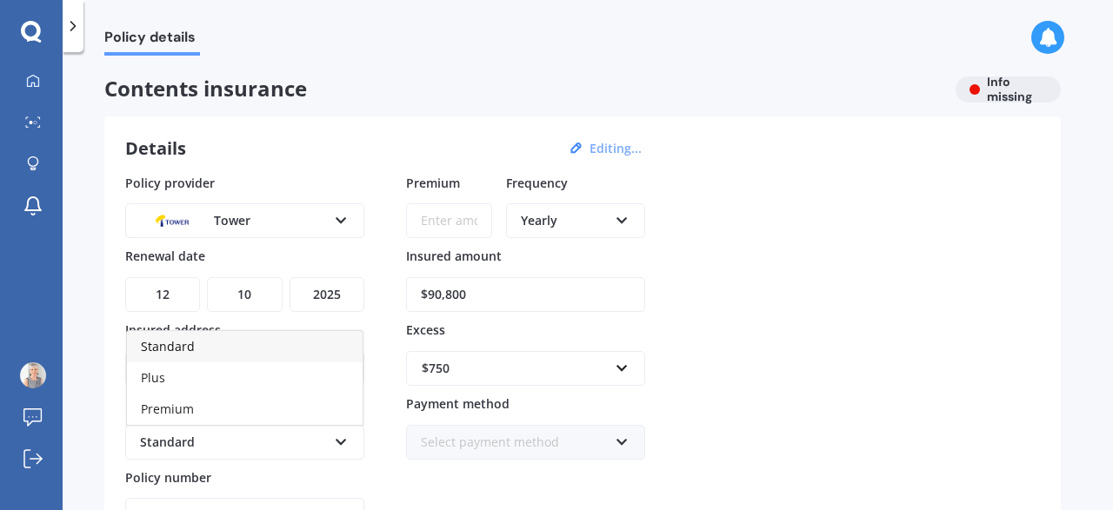
click at [190, 344] on span "Standard" at bounding box center [168, 346] width 54 height 17
click at [344, 433] on icon at bounding box center [341, 439] width 15 height 12
click at [201, 399] on div "Premium" at bounding box center [245, 409] width 236 height 31
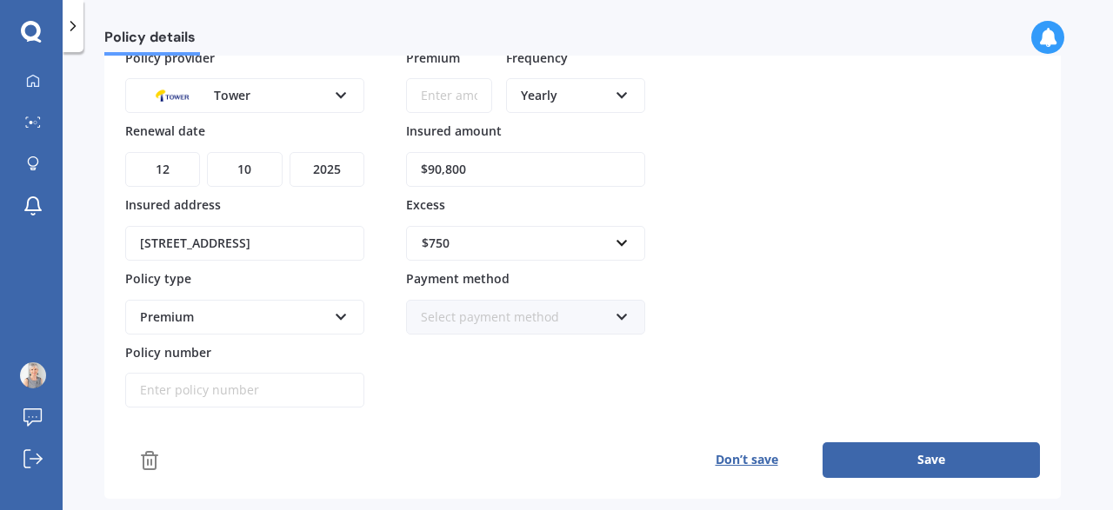
scroll to position [195, 0]
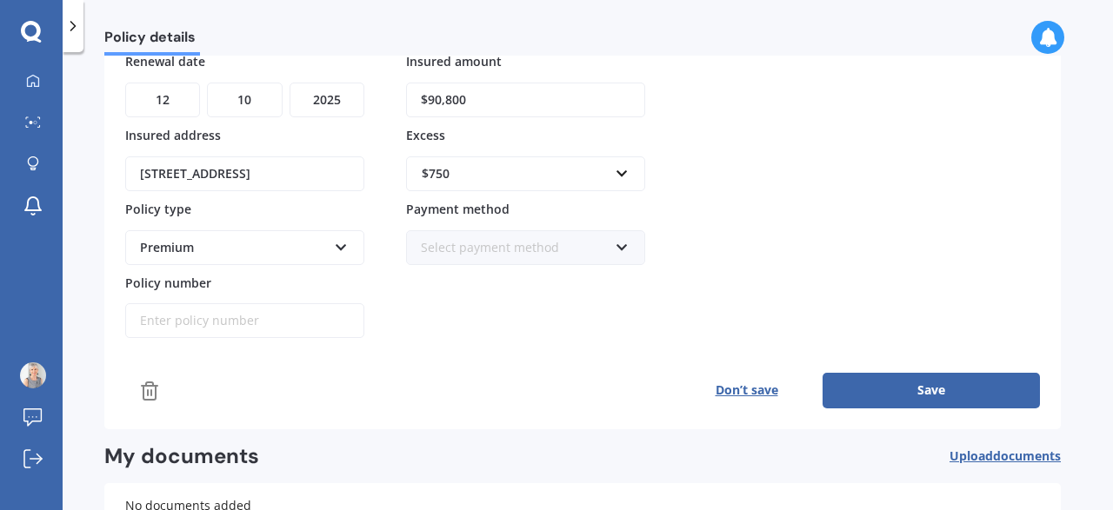
click at [621, 238] on icon at bounding box center [622, 244] width 15 height 12
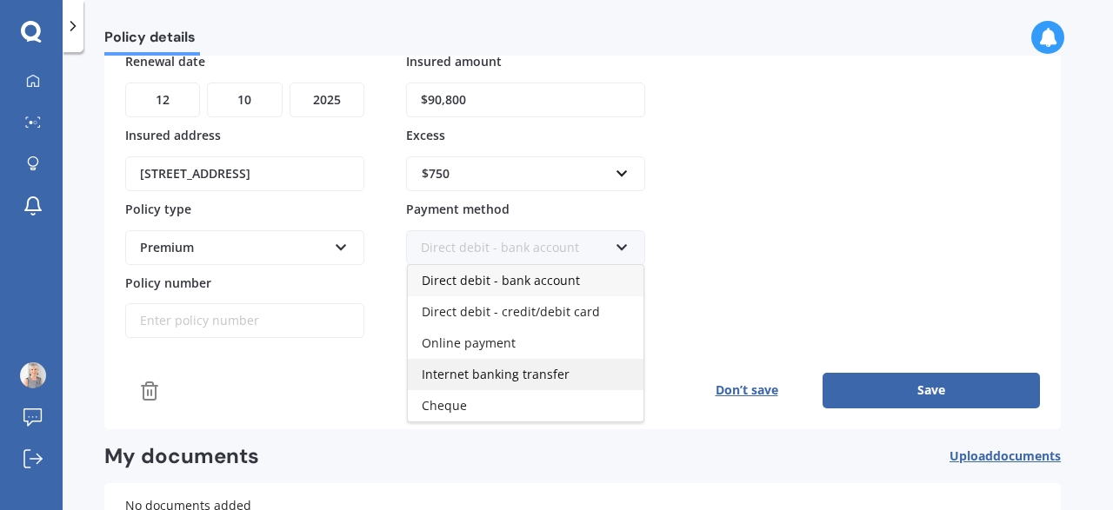
click at [509, 371] on span "Internet banking transfer" at bounding box center [496, 374] width 148 height 17
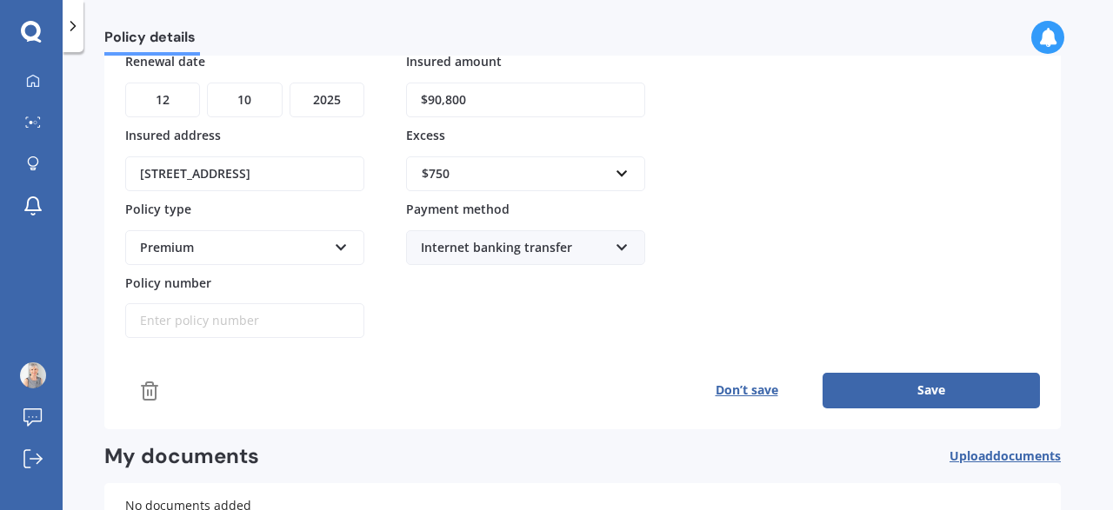
click at [200, 323] on input "Policy number" at bounding box center [244, 320] width 239 height 35
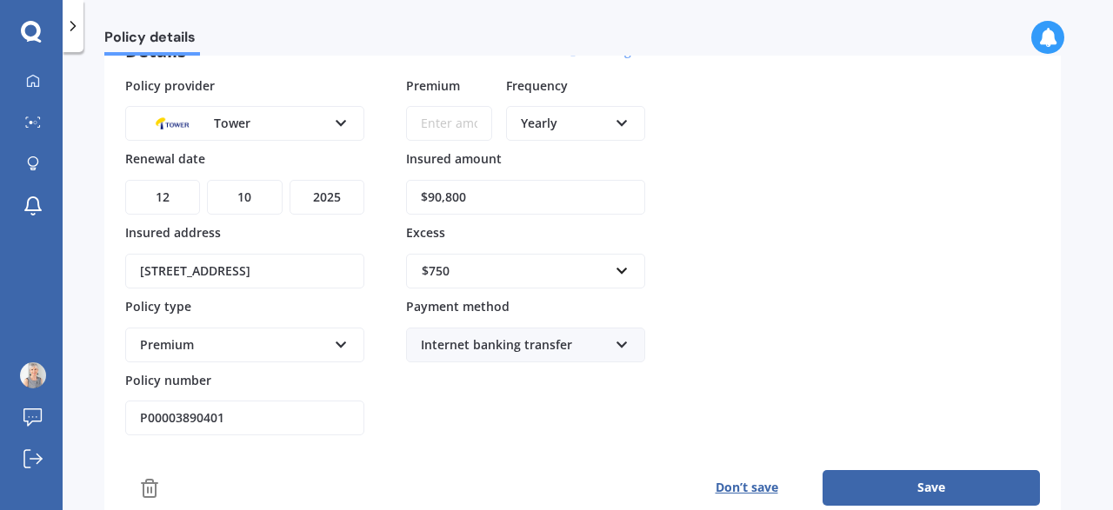
type input "P00003890401"
click at [942, 477] on button "Save" at bounding box center [930, 487] width 217 height 35
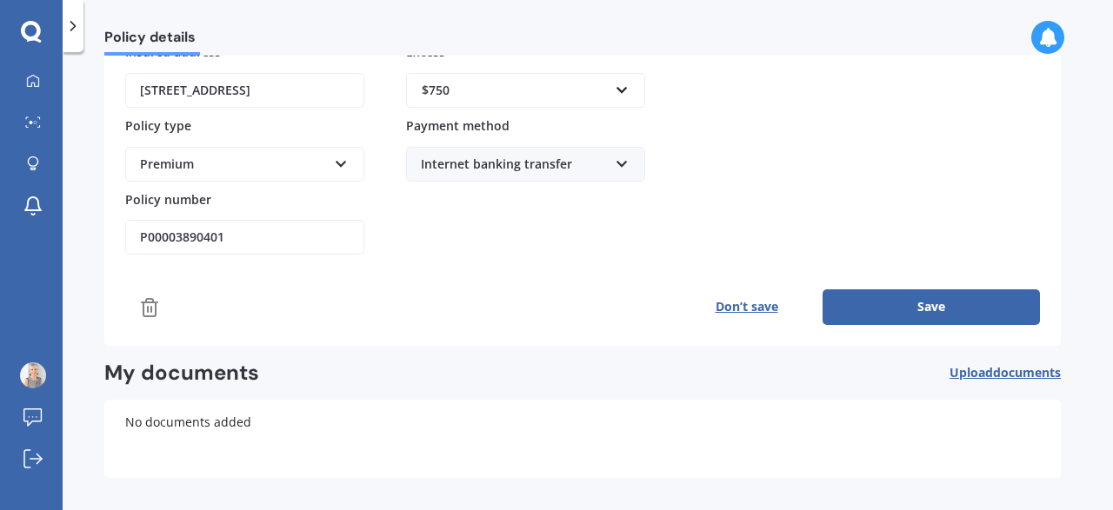
scroll to position [292, 0]
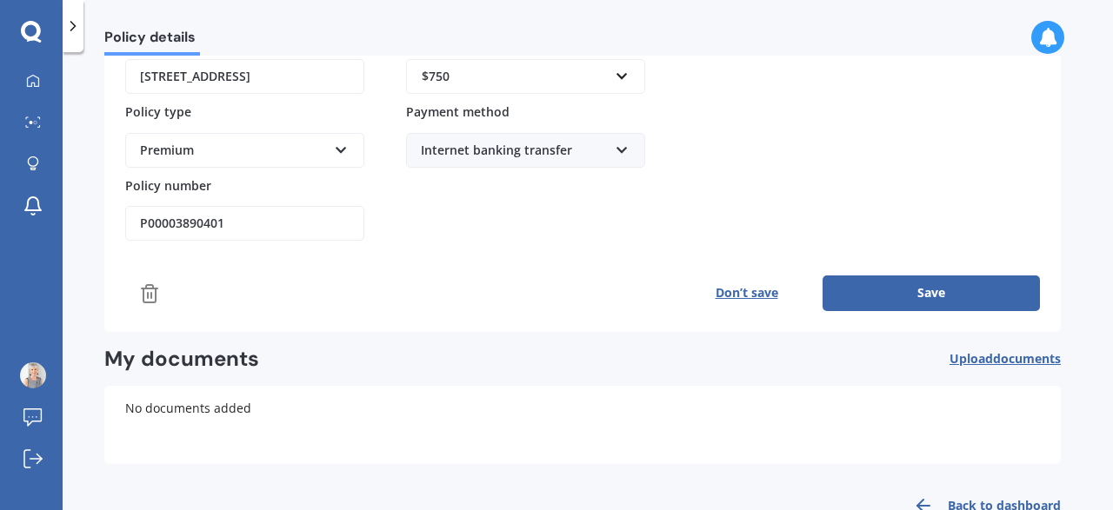
type input "$460.69"
click at [886, 288] on button "Save" at bounding box center [930, 293] width 217 height 35
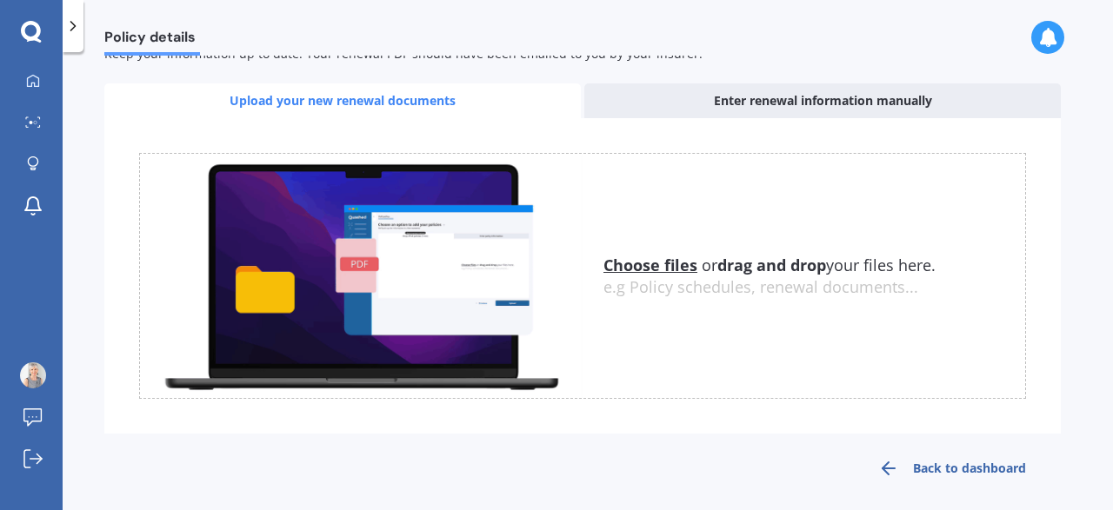
scroll to position [586, 0]
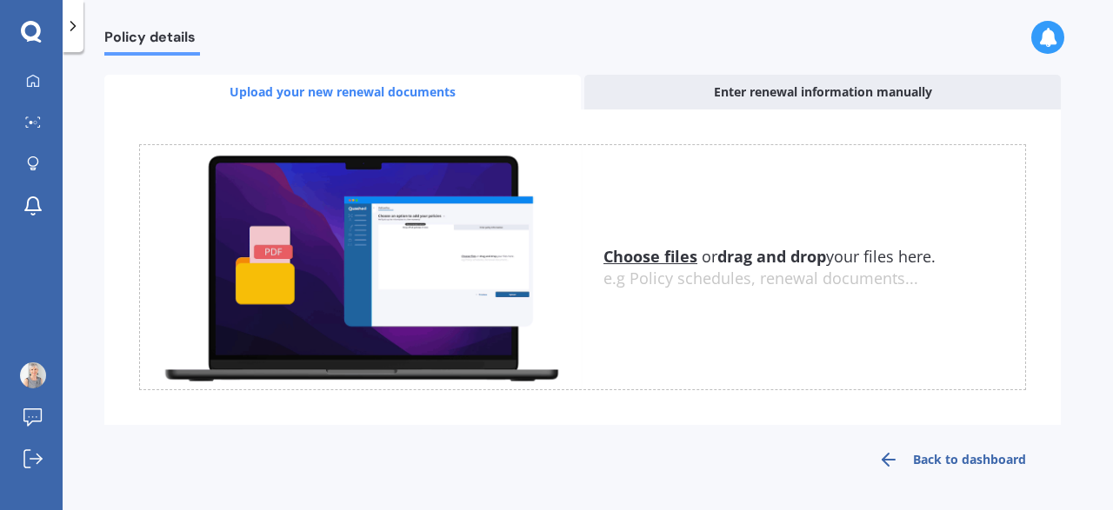
click at [936, 455] on link "Back to dashboard" at bounding box center [951, 460] width 217 height 42
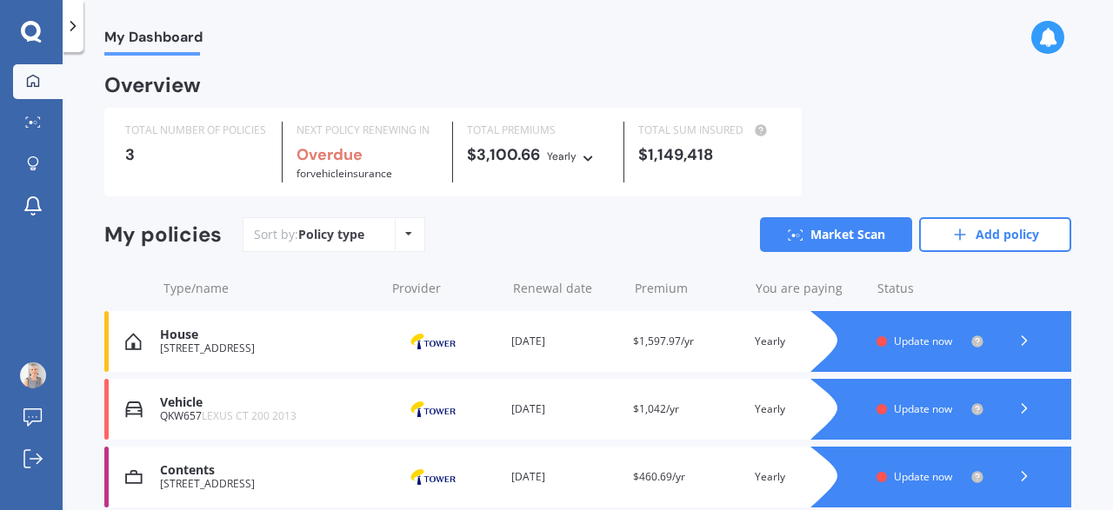
scroll to position [71, 0]
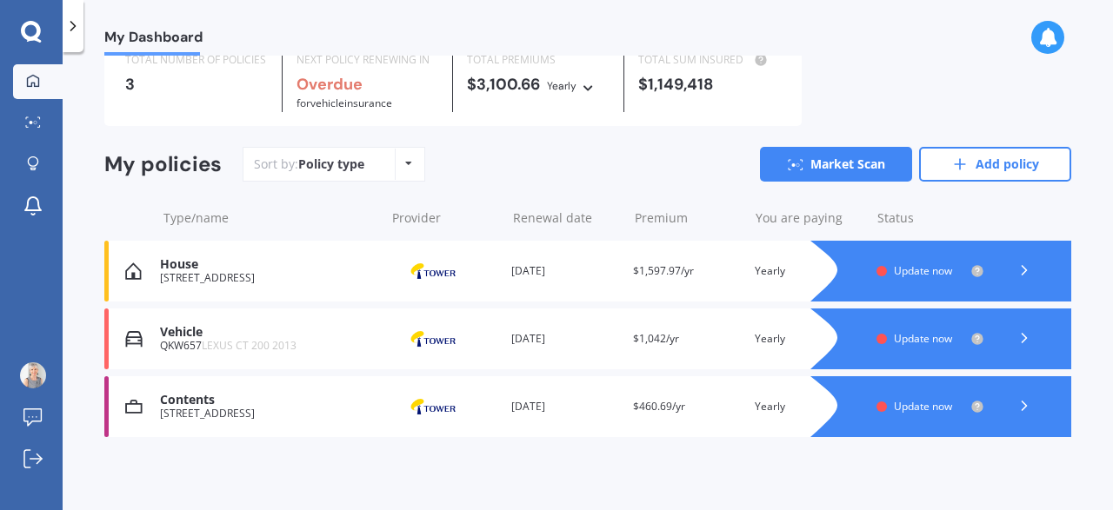
click at [1027, 403] on icon at bounding box center [1023, 405] width 17 height 17
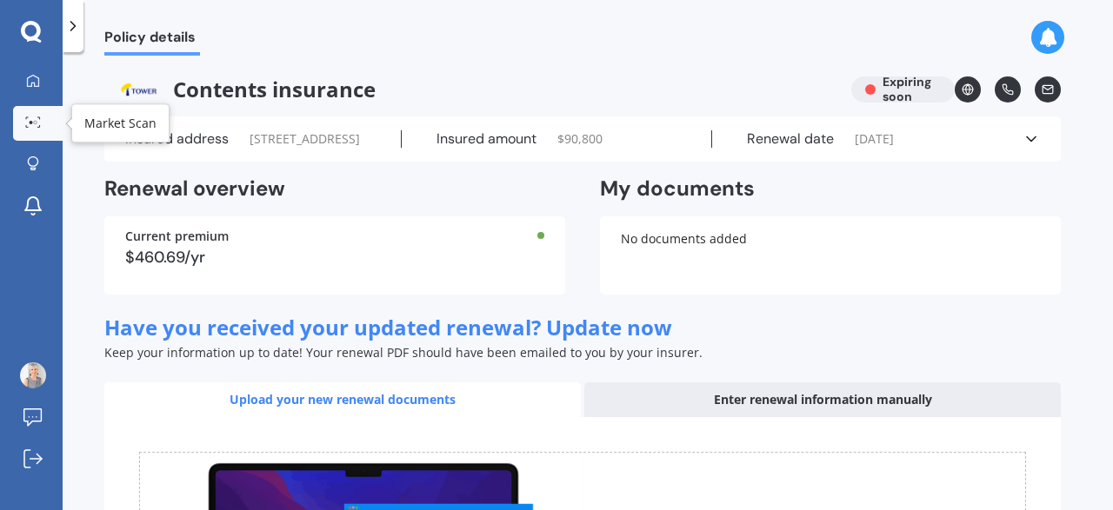
click at [36, 123] on circle at bounding box center [35, 122] width 3 height 3
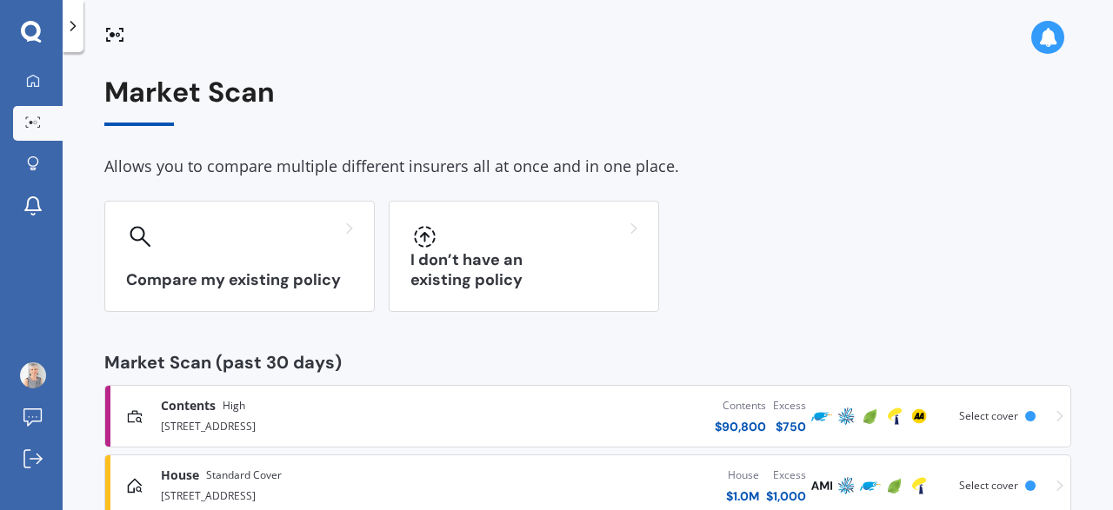
scroll to position [45, 0]
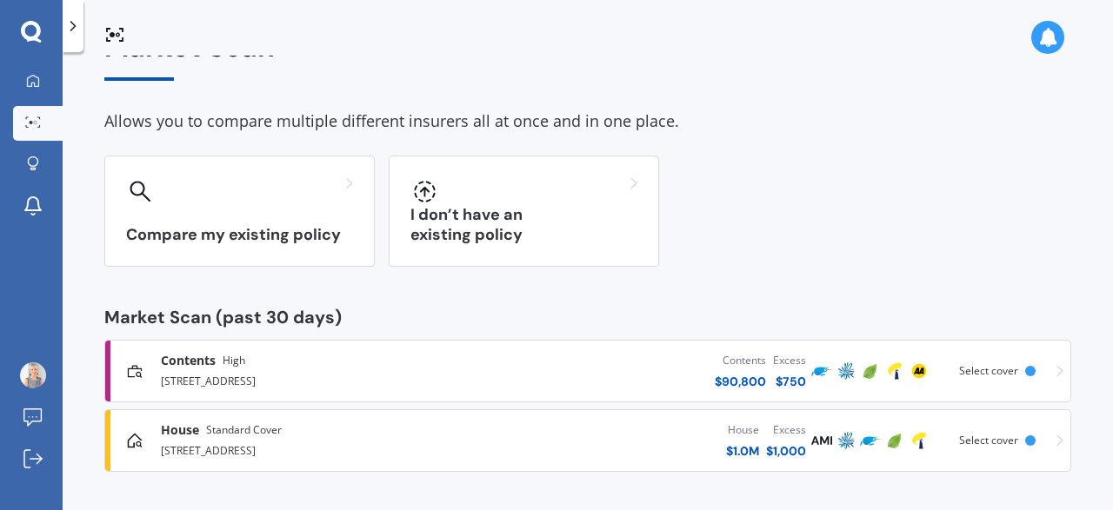
click at [1032, 369] on div at bounding box center [1030, 371] width 10 height 10
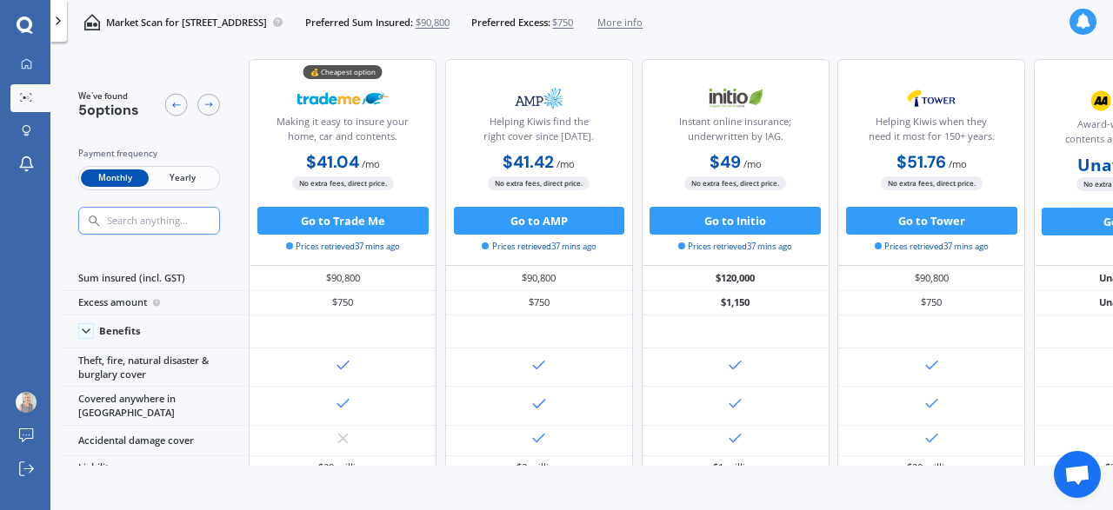
click at [166, 177] on span "Yearly" at bounding box center [183, 179] width 68 height 18
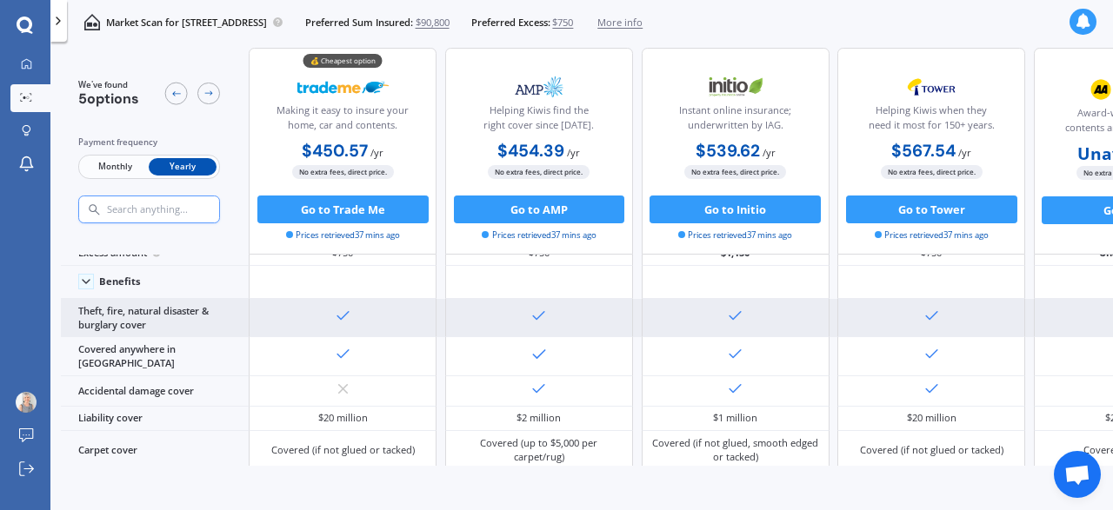
scroll to position [100, 0]
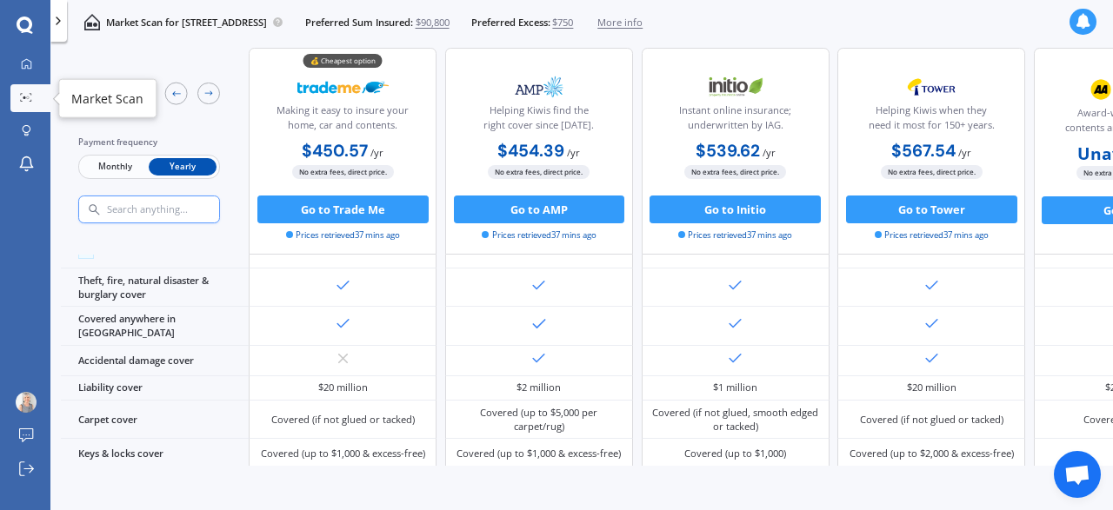
click at [27, 95] on icon at bounding box center [26, 97] width 12 height 9
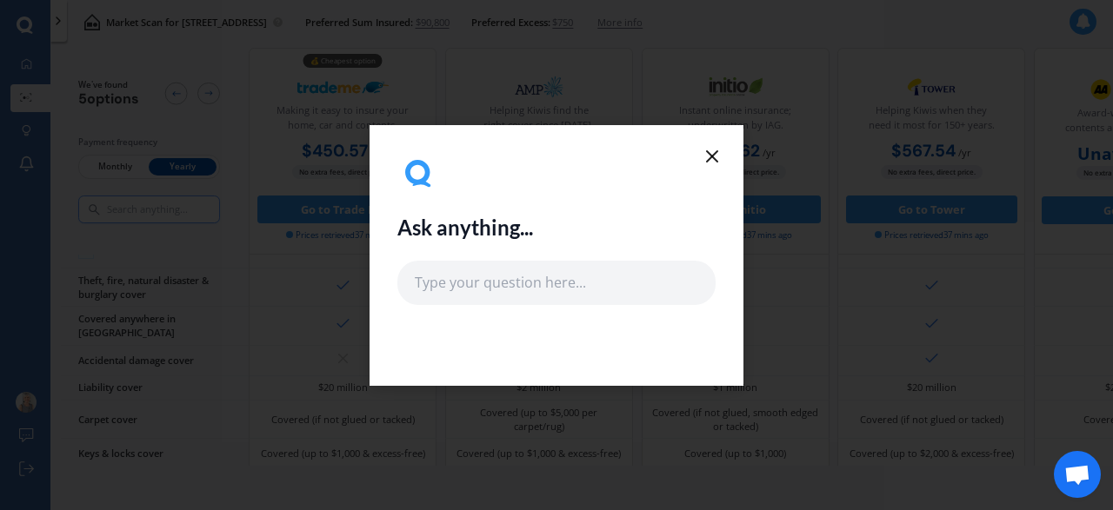
click at [712, 154] on icon at bounding box center [712, 156] width 21 height 21
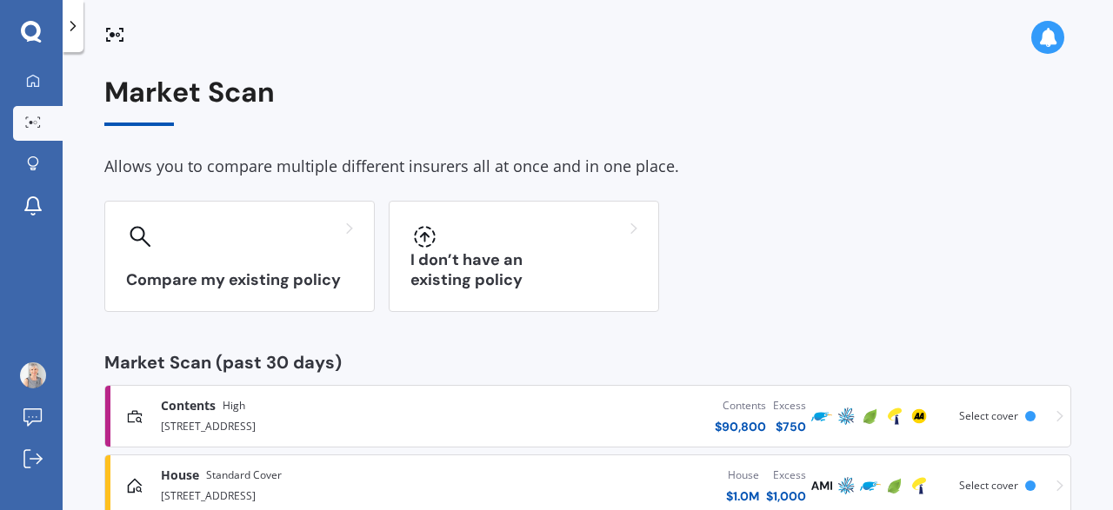
scroll to position [45, 0]
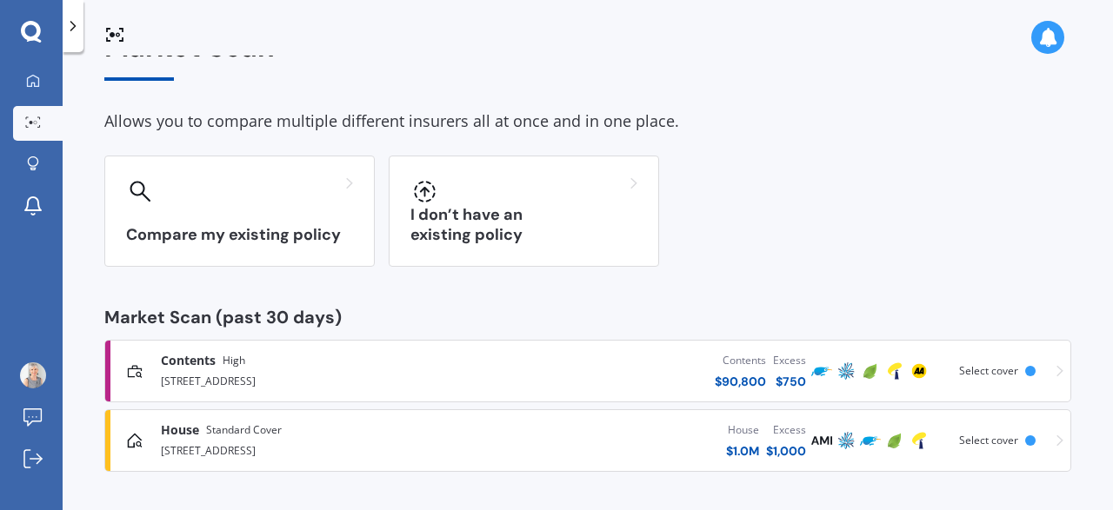
click at [995, 436] on span "Select cover" at bounding box center [988, 440] width 59 height 15
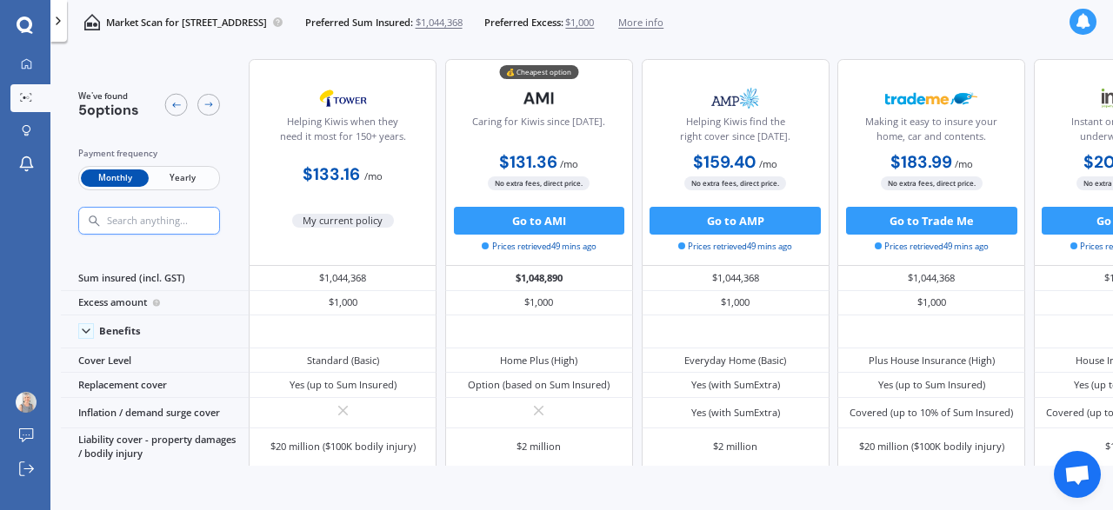
scroll to position [100, 0]
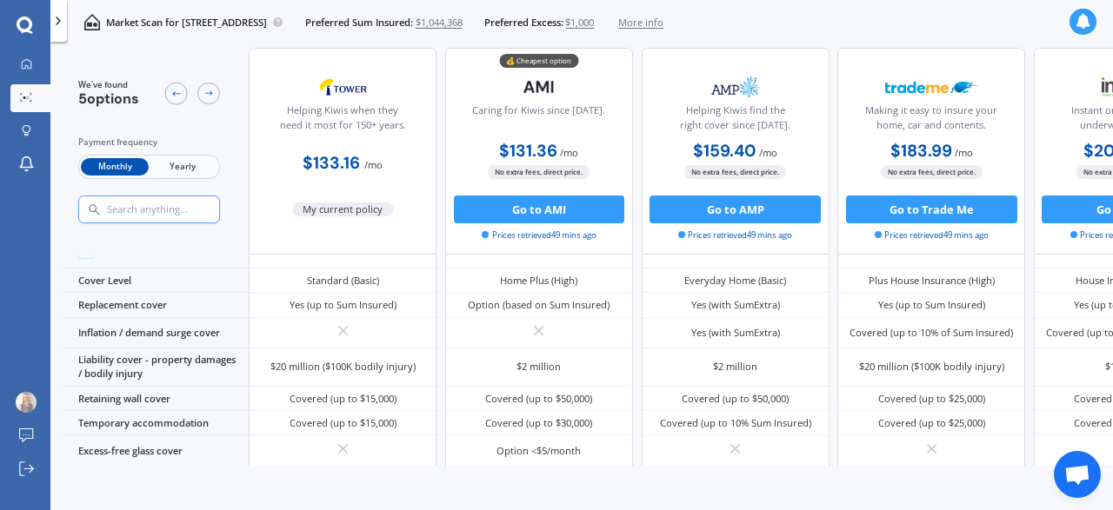
click at [176, 163] on span "Yearly" at bounding box center [183, 167] width 68 height 18
